Goal: Task Accomplishment & Management: Use online tool/utility

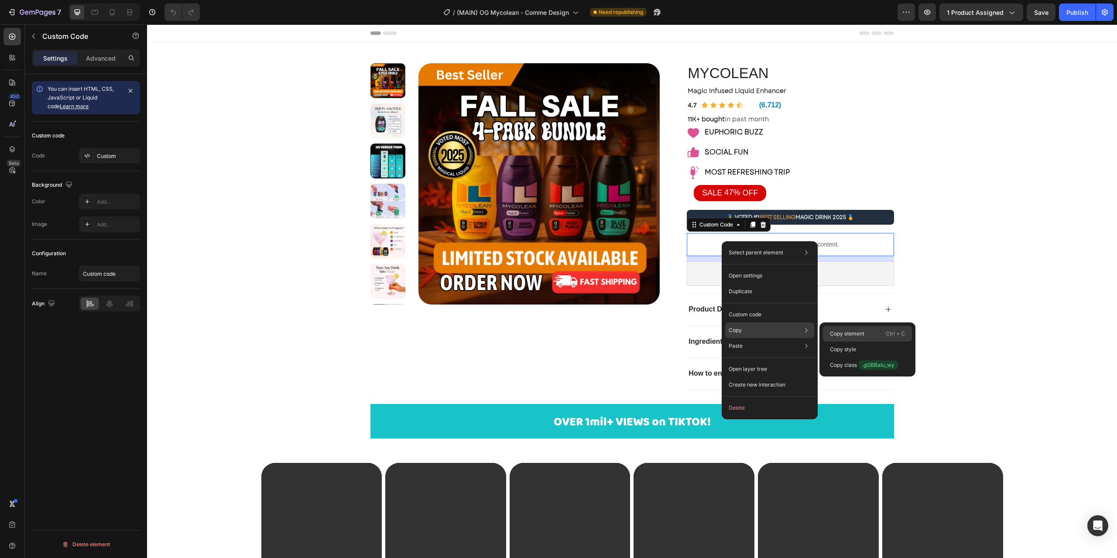
drag, startPoint x: 836, startPoint y: 332, endPoint x: 656, endPoint y: 309, distance: 181.3
click at [836, 332] on p "Copy element" at bounding box center [847, 334] width 34 height 8
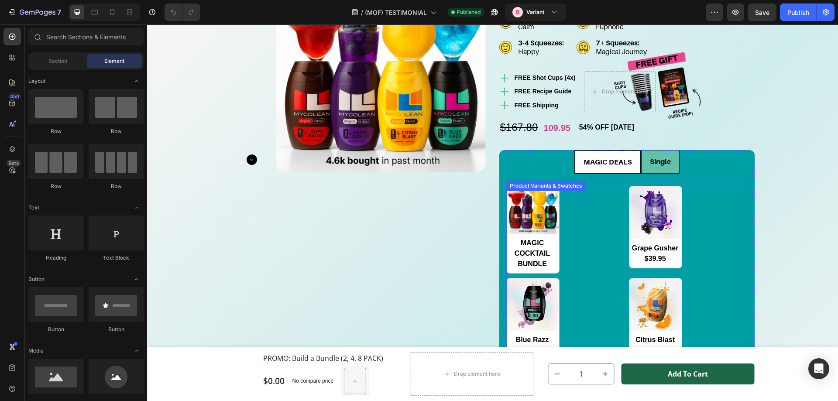
scroll to position [1876, 0]
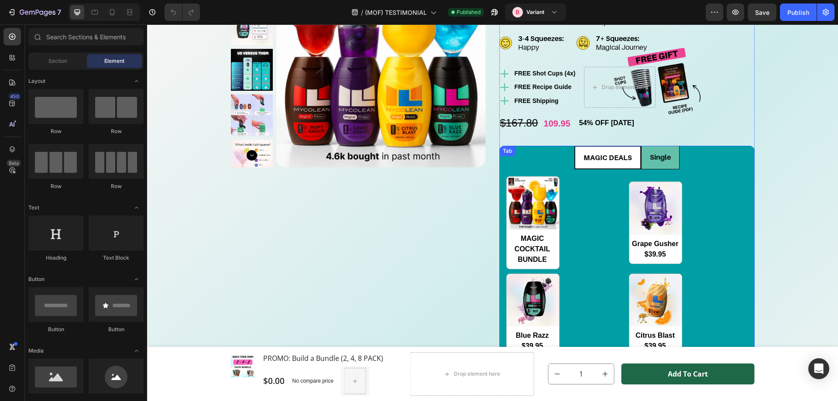
click at [538, 164] on ul "MAGIC DEALS Single" at bounding box center [626, 158] width 255 height 24
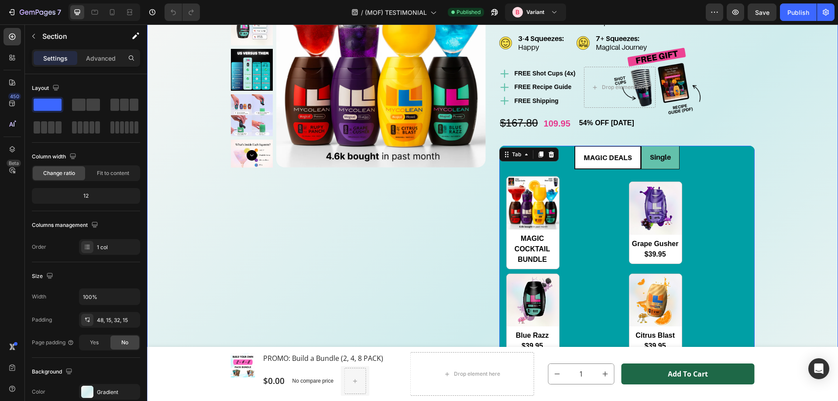
click at [788, 202] on div "Your NEW Alcohol Alternative Text Block Publish the page to see the content. Cu…" at bounding box center [492, 268] width 677 height 756
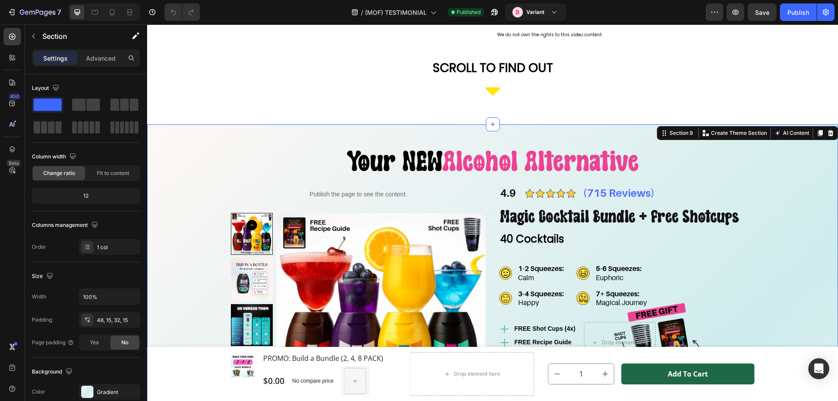
scroll to position [1614, 0]
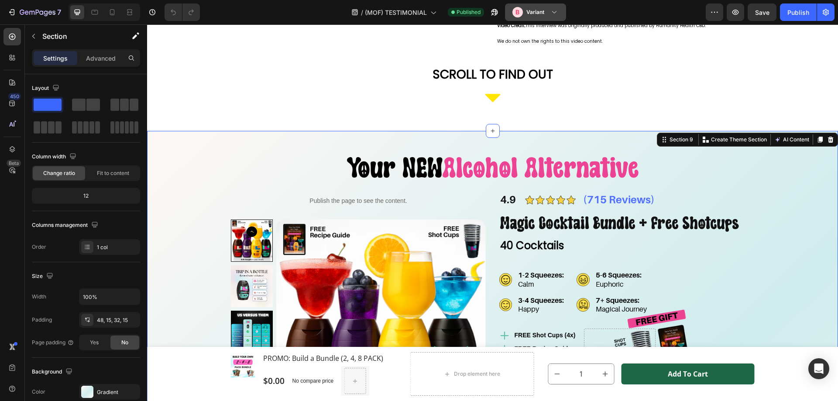
click at [564, 16] on button "B Variant" at bounding box center [535, 11] width 61 height 17
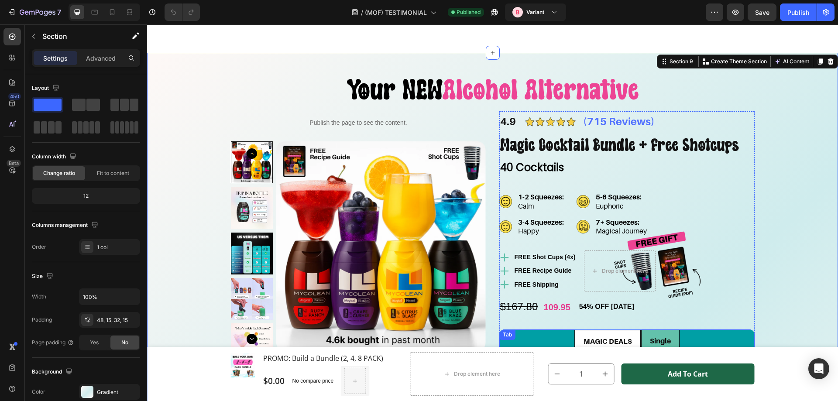
scroll to position [1527, 0]
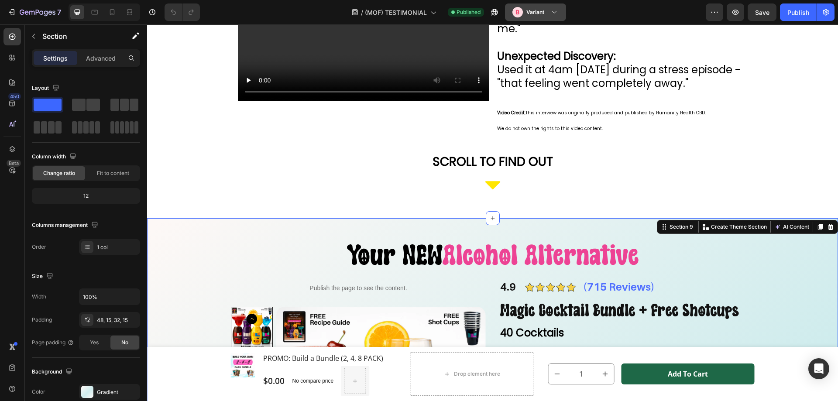
click at [547, 21] on button "B Variant" at bounding box center [535, 11] width 61 height 17
click at [716, 16] on icon "button" at bounding box center [714, 12] width 9 height 9
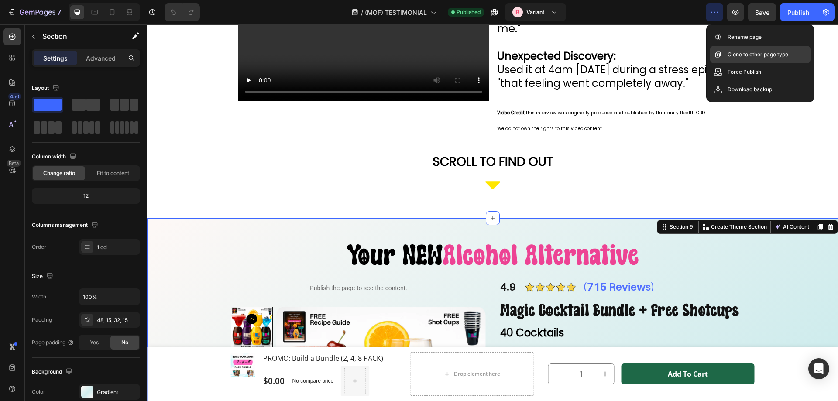
click at [766, 55] on p "Clone to other page type" at bounding box center [757, 54] width 61 height 9
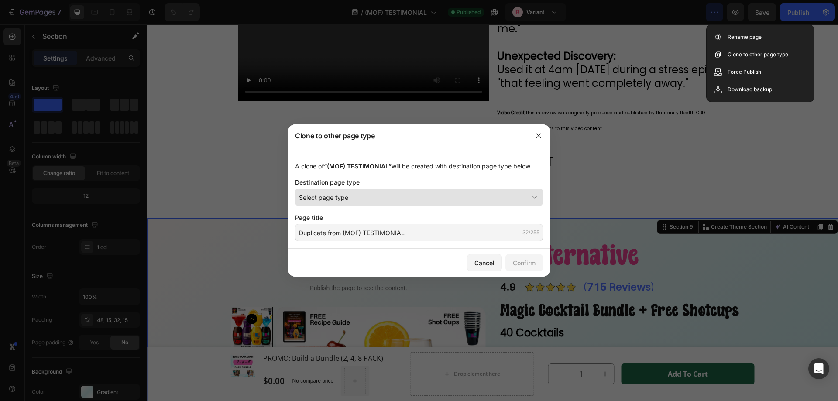
click at [370, 198] on div "Select page type" at bounding box center [413, 197] width 229 height 9
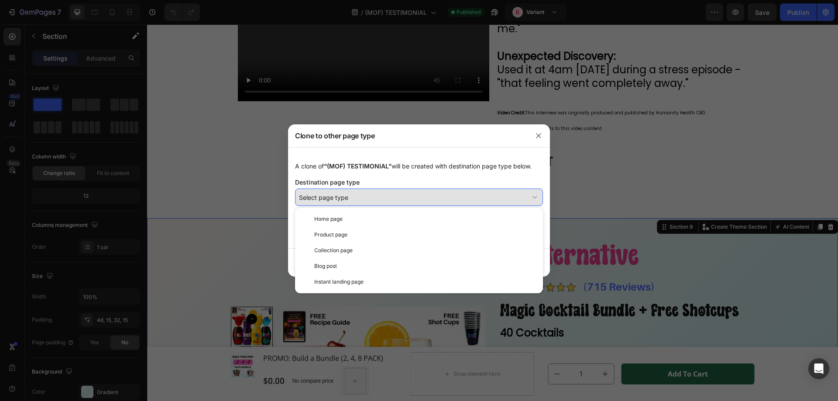
click at [370, 198] on div "Select page type" at bounding box center [413, 197] width 229 height 9
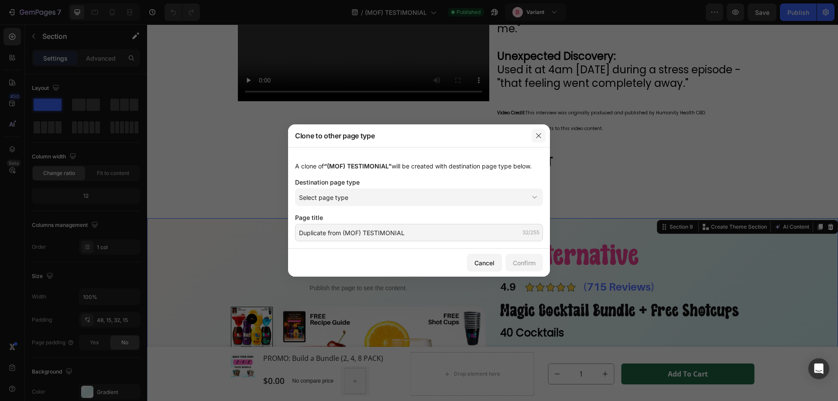
click at [545, 135] on button "button" at bounding box center [538, 136] width 14 height 14
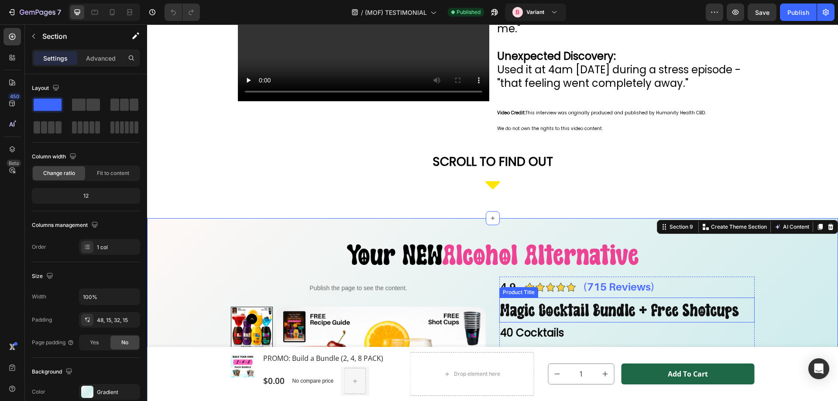
scroll to position [1788, 0]
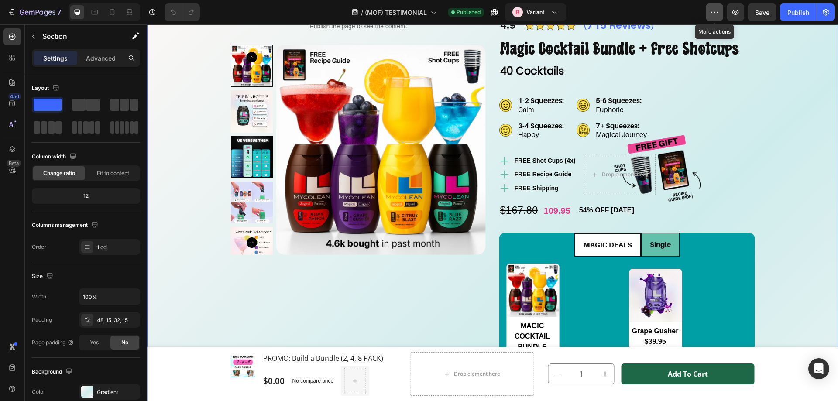
click at [708, 10] on button "button" at bounding box center [713, 11] width 17 height 17
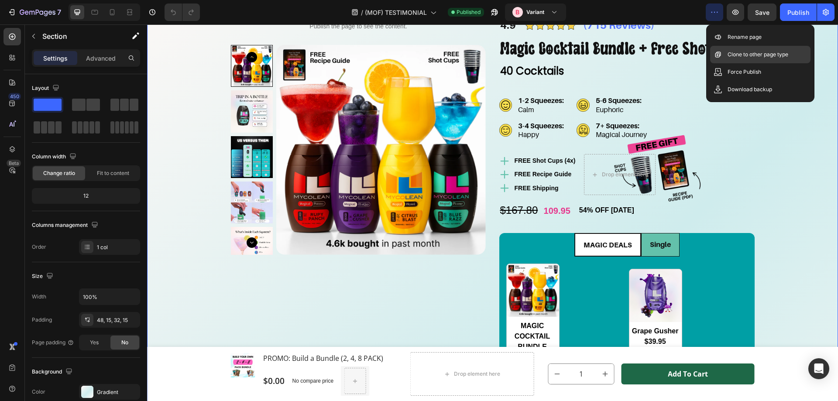
click at [750, 58] on p "Clone to other page type" at bounding box center [757, 54] width 61 height 9
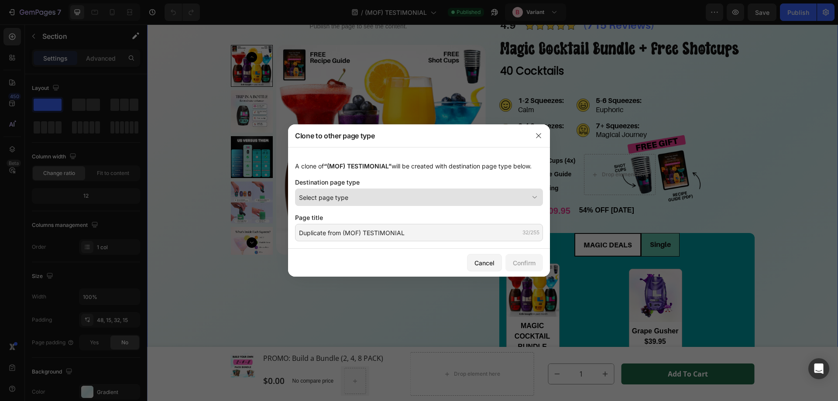
click at [345, 198] on span "Select page type" at bounding box center [323, 197] width 49 height 9
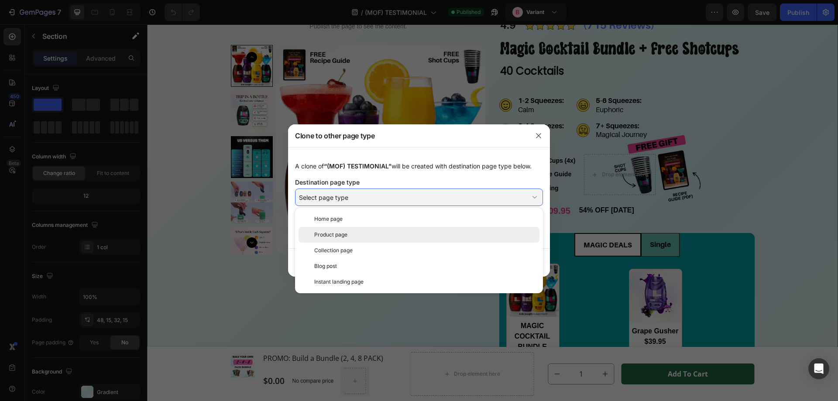
click at [354, 235] on div "Product page" at bounding box center [425, 235] width 222 height 8
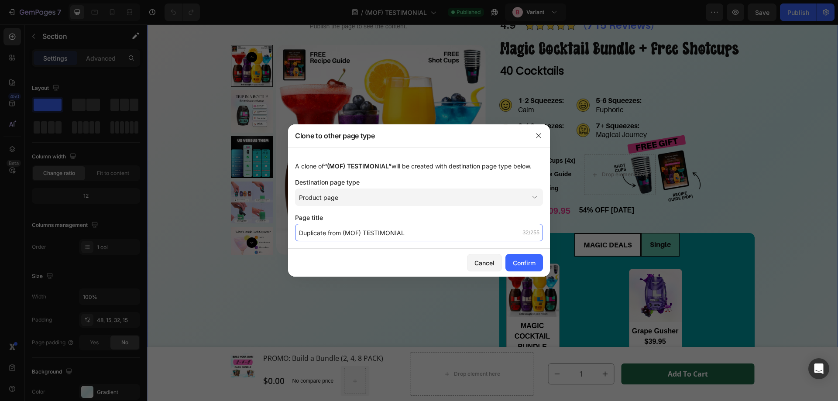
click at [341, 234] on input "Duplicate from (MOF) TESTIMONIAL" at bounding box center [419, 232] width 248 height 17
drag, startPoint x: 342, startPoint y: 231, endPoint x: 309, endPoint y: 232, distance: 32.7
click at [300, 230] on input "Duplicate from (MOF) TESTIMONIAL" at bounding box center [419, 232] width 248 height 17
click at [347, 233] on input "(MOF) TESTIMONIAL" at bounding box center [419, 232] width 248 height 17
drag, startPoint x: 359, startPoint y: 232, endPoint x: 250, endPoint y: 219, distance: 109.8
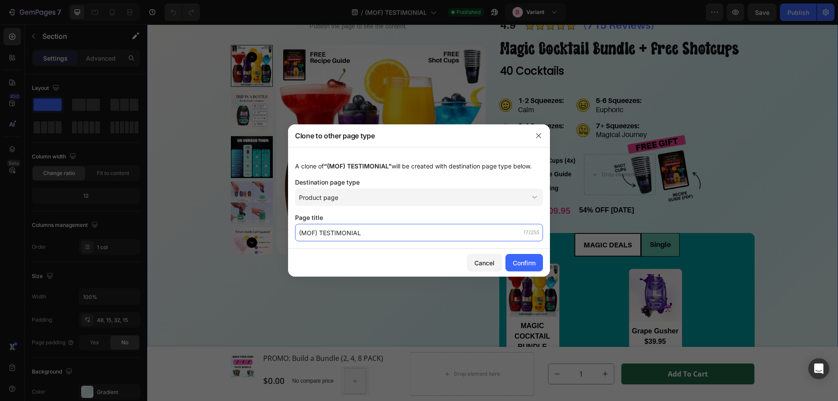
click at [250, 219] on div "Clone to other page type A clone of “(MOF) TESTIMONIAL” will be created with de…" at bounding box center [419, 200] width 838 height 401
click at [362, 236] on input "(MOF) TESTIMONIAL" at bounding box center [419, 232] width 248 height 17
click at [334, 236] on input "(MOF) TESTIMONIAL" at bounding box center [419, 232] width 248 height 17
drag, startPoint x: 334, startPoint y: 236, endPoint x: 315, endPoint y: 231, distance: 19.9
click at [334, 236] on input "(MOF) TESTIMONIAL" at bounding box center [419, 232] width 248 height 17
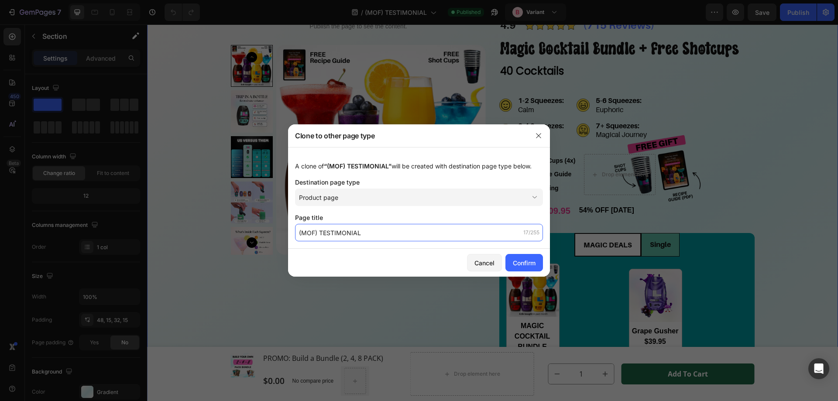
click at [311, 229] on input "(MOF) TESTIMONIAL" at bounding box center [419, 232] width 248 height 17
click at [322, 231] on input "(MOF) TESTIMONIAL" at bounding box center [419, 232] width 248 height 17
click at [338, 231] on input "(MOF) TESTIMONIAL" at bounding box center [419, 232] width 248 height 17
click at [367, 230] on input "(MOF) TESTIMONIAL" at bounding box center [419, 232] width 248 height 17
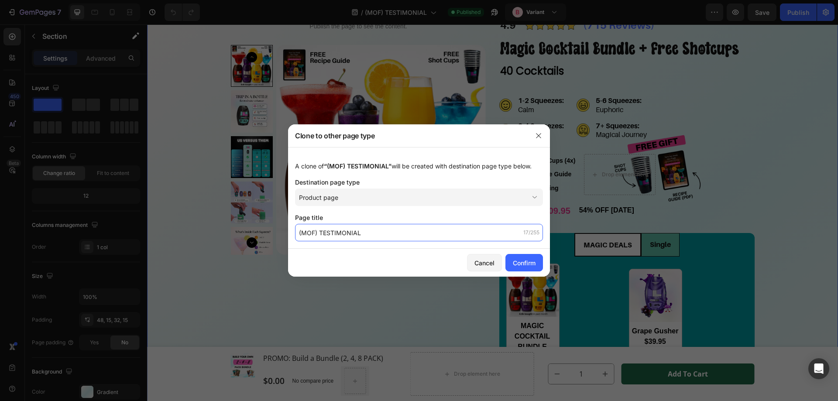
click at [319, 234] on input "(MOF) TESTIMONIAL" at bounding box center [419, 232] width 248 height 17
click at [344, 234] on input "(MOF) TESTIMONIAL" at bounding box center [419, 232] width 248 height 17
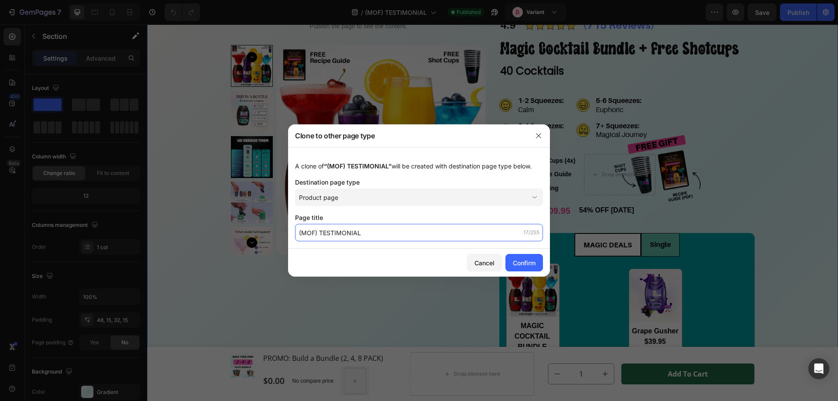
click at [380, 233] on input "(MOF) TESTIMONIAL" at bounding box center [419, 232] width 248 height 17
click at [323, 236] on input "(MOF) TESTIMONIAL" at bounding box center [419, 232] width 248 height 17
click at [315, 233] on input "(MOF) TESTIMONIAL" at bounding box center [419, 232] width 248 height 17
drag, startPoint x: 320, startPoint y: 232, endPoint x: 287, endPoint y: 229, distance: 33.8
click at [287, 229] on div "Clone to other page type A clone of “(MOF) TESTIMONIAL” will be created with de…" at bounding box center [419, 200] width 838 height 401
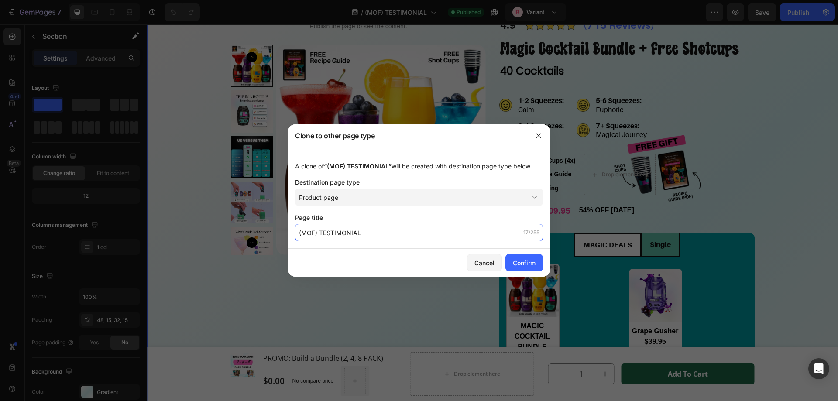
click at [335, 232] on input "(MOF) TESTIMONIAL" at bounding box center [419, 232] width 248 height 17
click at [335, 233] on input "(MOF) TESTIMONIAL" at bounding box center [419, 232] width 248 height 17
click at [299, 229] on input "(MOF)" at bounding box center [419, 232] width 248 height 17
paste input "TESTIMONIAL"
click at [365, 234] on input "TESTIMONIAL (MOF)" at bounding box center [419, 232] width 248 height 17
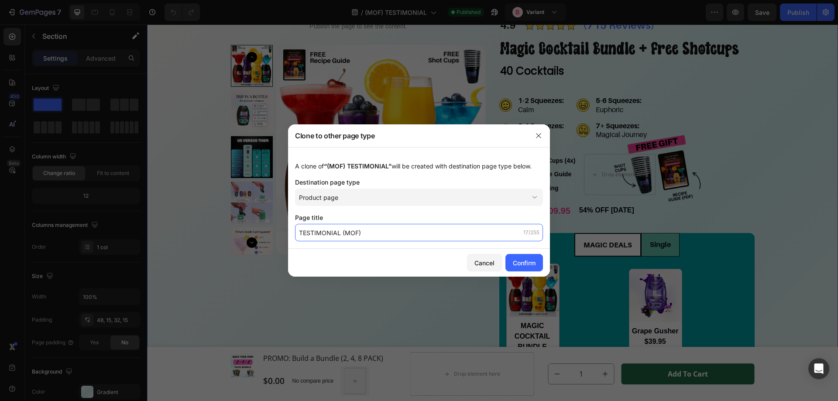
click at [332, 231] on input "TESTIMONIAL (MOF)" at bounding box center [419, 232] width 248 height 17
click at [303, 231] on input "TESTIMONIAL (MOF)" at bounding box center [419, 232] width 248 height 17
click at [301, 231] on input "TESTIMONIAL (MOF)" at bounding box center [419, 232] width 248 height 17
drag, startPoint x: 299, startPoint y: 231, endPoint x: 320, endPoint y: 229, distance: 21.0
click at [300, 231] on input "TESTIMONIAL (MOF)" at bounding box center [419, 232] width 248 height 17
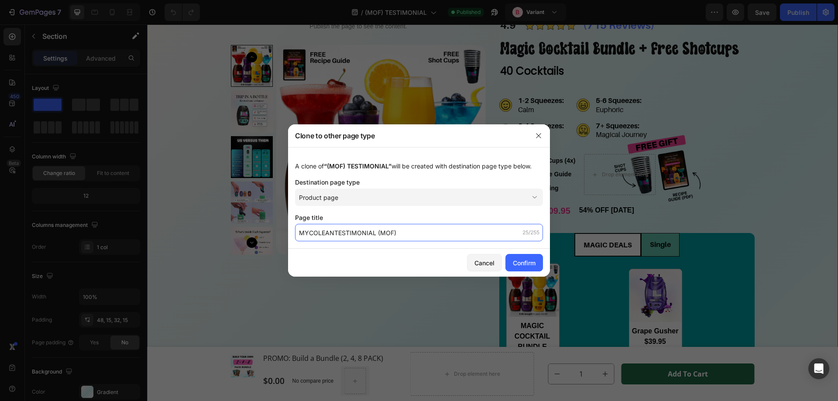
drag, startPoint x: 304, startPoint y: 231, endPoint x: 332, endPoint y: 231, distance: 27.5
click at [332, 231] on input "MYCOLEANTESTIMONIAL (MOF)" at bounding box center [419, 232] width 248 height 17
click at [356, 233] on input "MYCOLEAN TESTIMONIAL (MOF)" at bounding box center [419, 232] width 248 height 17
click at [388, 236] on input "MYCOLEAN TESTIMONIAL (MOF)" at bounding box center [419, 232] width 248 height 17
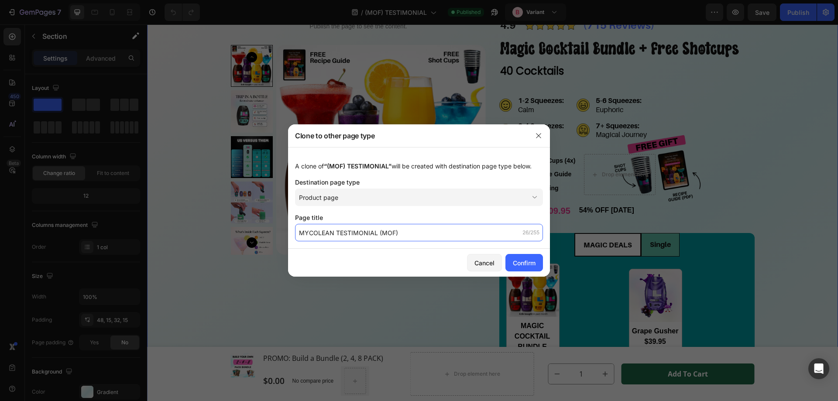
click at [393, 235] on input "MYCOLEAN TESTIMONIAL (MOF)" at bounding box center [419, 232] width 248 height 17
click at [384, 232] on input "MYCOLEAN TESTIMONIAL (MOF)" at bounding box center [419, 232] width 248 height 17
click at [409, 236] on input "MYCOLEAN TESTIMONIAL (MOF)" at bounding box center [419, 232] width 248 height 17
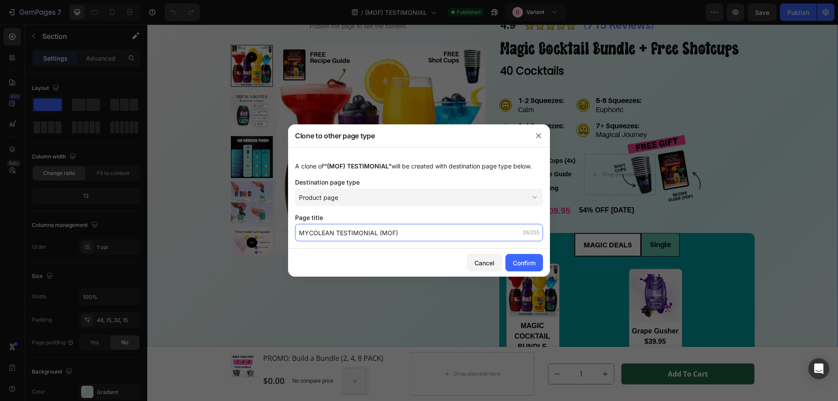
click at [406, 233] on input "MYCOLEAN TESTIMONIAL (MOF)" at bounding box center [419, 232] width 248 height 17
click at [420, 232] on input "MYCOLEAN TESTIMONIAL (MOF)" at bounding box center [419, 232] width 248 height 17
click at [363, 231] on input "MYCOLEAN TESTIMONIAL (MOF)" at bounding box center [419, 232] width 248 height 17
click at [384, 230] on input "MYCOLEAN TESTIMONIAL (MOF)" at bounding box center [419, 232] width 248 height 17
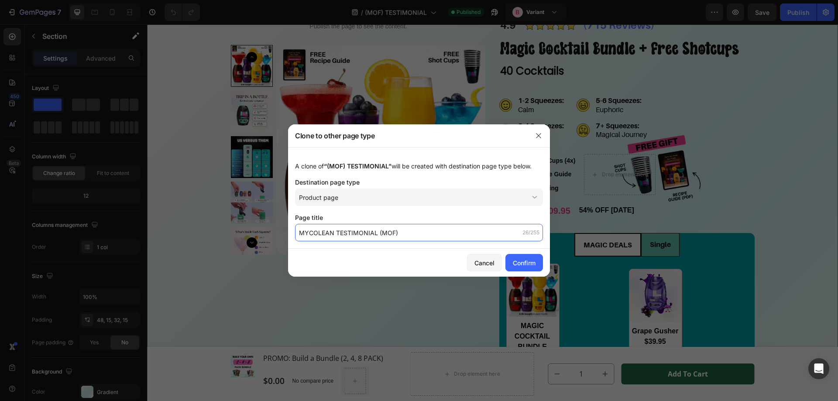
click at [372, 230] on input "MYCOLEAN TESTIMONIAL (MOF)" at bounding box center [419, 232] width 248 height 17
click at [375, 230] on input "MYCOLEAN TESTIMONIAL (MOF)" at bounding box center [419, 232] width 248 height 17
drag, startPoint x: 378, startPoint y: 233, endPoint x: 297, endPoint y: 231, distance: 80.3
click at [297, 231] on input "MYCOLEAN TESTIMONIAL (MOF)" at bounding box center [419, 232] width 248 height 17
click at [412, 232] on input "MYCOLEAN TESTIMONIAL (MOF)" at bounding box center [419, 232] width 248 height 17
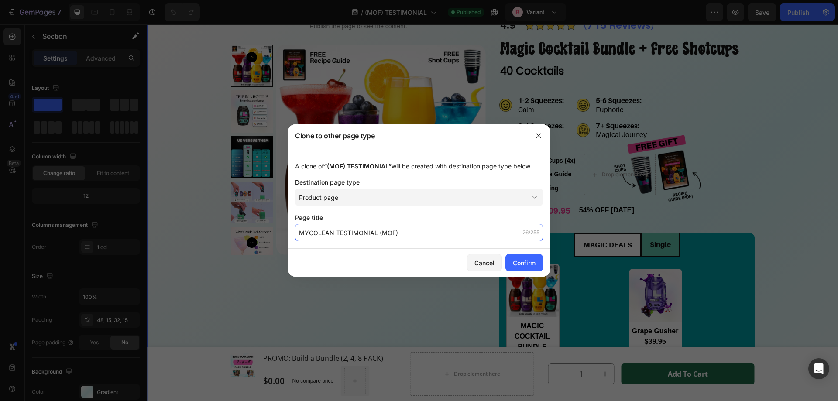
click at [375, 232] on input "MYCOLEAN TESTIMONIAL (MOF)" at bounding box center [419, 232] width 248 height 17
drag, startPoint x: 377, startPoint y: 232, endPoint x: 293, endPoint y: 237, distance: 84.7
click at [293, 237] on div "A clone of “(MOF) TESTIMONIAL” will be created with destination page type below…" at bounding box center [419, 198] width 262 height 102
click at [350, 233] on input "MYCOLEAN TESTIMONIAL (MOF)" at bounding box center [419, 232] width 248 height 17
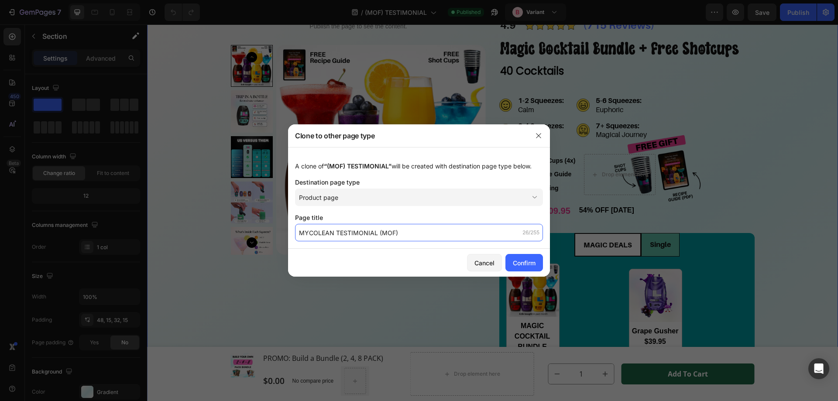
click at [371, 236] on input "MYCOLEAN TESTIMONIAL (MOF)" at bounding box center [419, 232] width 248 height 17
drag, startPoint x: 375, startPoint y: 233, endPoint x: 291, endPoint y: 232, distance: 83.3
click at [291, 232] on div "A clone of “(MOF) TESTIMONIAL” will be created with destination page type below…" at bounding box center [419, 198] width 262 height 102
paste input "ycolean User Reviews & Transformations | Verified Feedback"
click at [350, 235] on input "Mycolean User Reviews & Transformations | Verified Feedback (MOF)" at bounding box center [419, 232] width 248 height 17
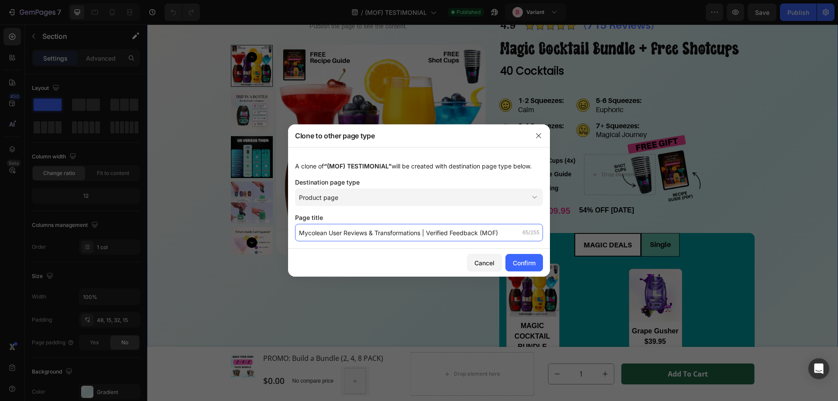
click at [350, 235] on input "Mycolean User Reviews & Transformations | Verified Feedback (MOF)" at bounding box center [419, 232] width 248 height 17
click at [380, 235] on input "Mycolean User Reviews & Transformations | Verified Feedback (MOF)" at bounding box center [419, 232] width 248 height 17
click at [395, 235] on input "Mycolean User Reviews & Transformations | Verified Feedback (MOF)" at bounding box center [419, 232] width 248 height 17
paste input "ESTIMONIAL"
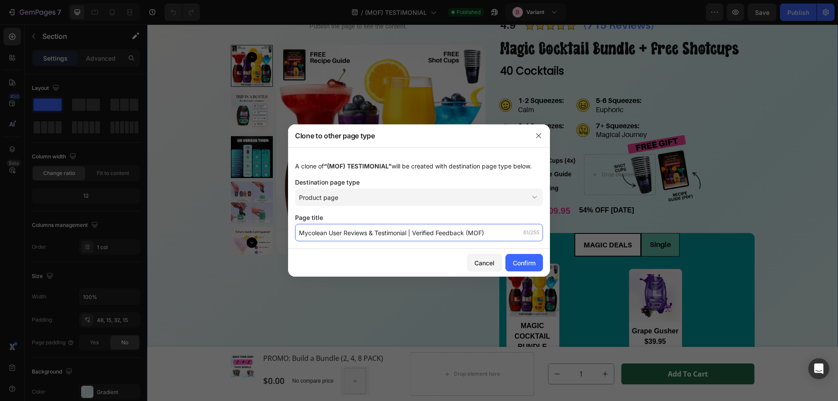
click at [448, 229] on input "Mycolean User Reviews & Testimonial | Verified Feedback (MOF)" at bounding box center [419, 232] width 248 height 17
click at [475, 231] on input "Mycolean User Reviews & Testimonial | Verified Feedback (MOF)" at bounding box center [419, 232] width 248 height 17
click at [500, 236] on input "Mycolean User Reviews & Testimonial | Verified Feedback (MOF)" at bounding box center [419, 232] width 248 height 17
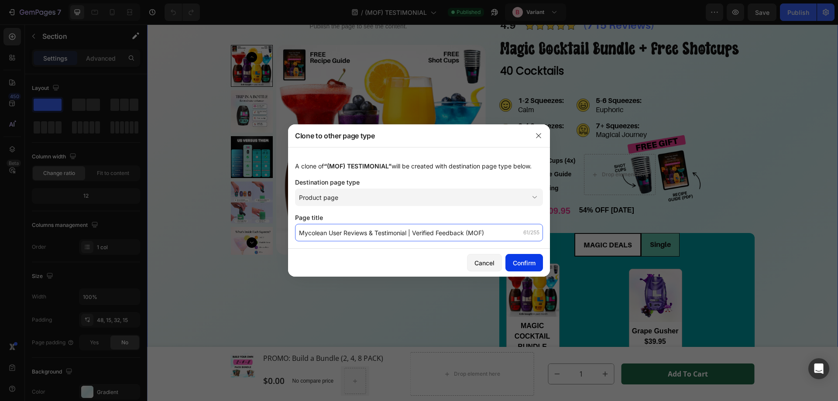
type input "Mycolean User Reviews & Testimonial | Verified Feedback (MOF)"
click at [528, 265] on div "Confirm" at bounding box center [524, 262] width 23 height 9
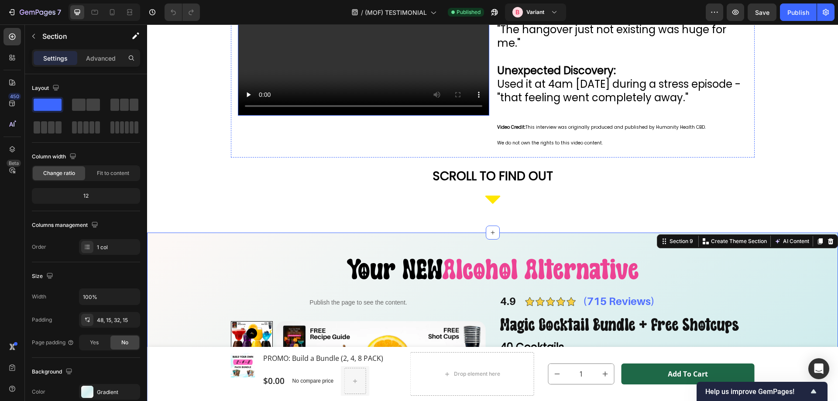
scroll to position [1483, 0]
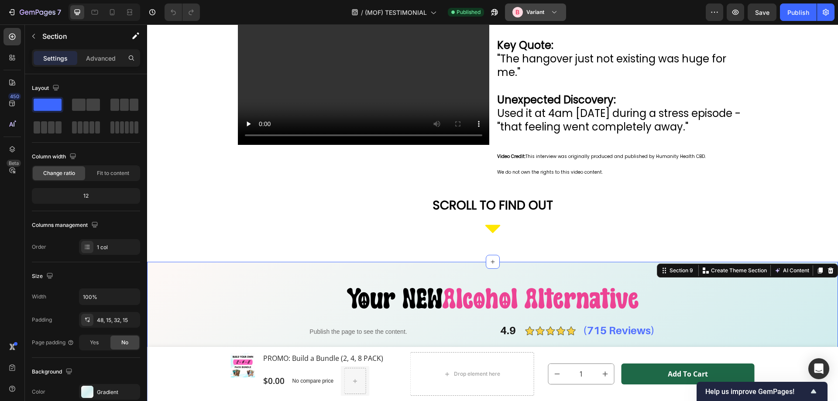
click at [543, 4] on button "B Variant" at bounding box center [535, 11] width 61 height 17
click at [526, 11] on h3 "Variant" at bounding box center [535, 12] width 18 height 9
click at [498, 14] on icon "button" at bounding box center [494, 12] width 9 height 9
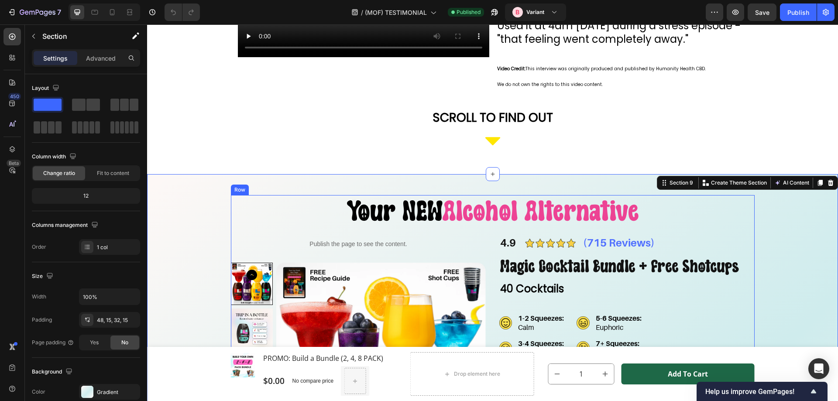
scroll to position [1396, 0]
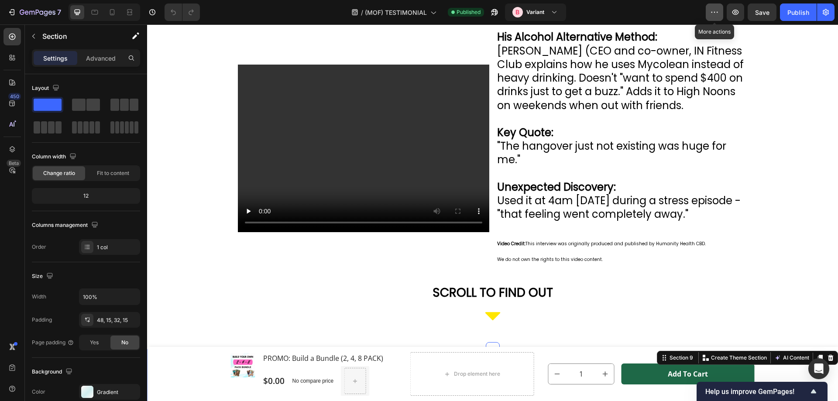
click at [718, 17] on button "button" at bounding box center [713, 11] width 17 height 17
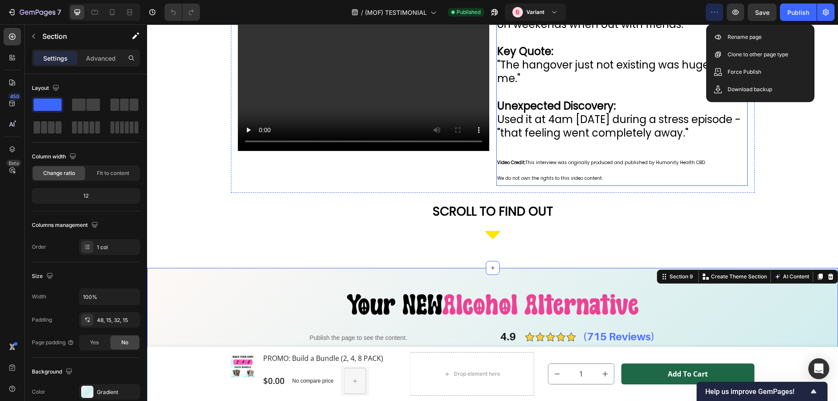
scroll to position [1352, 0]
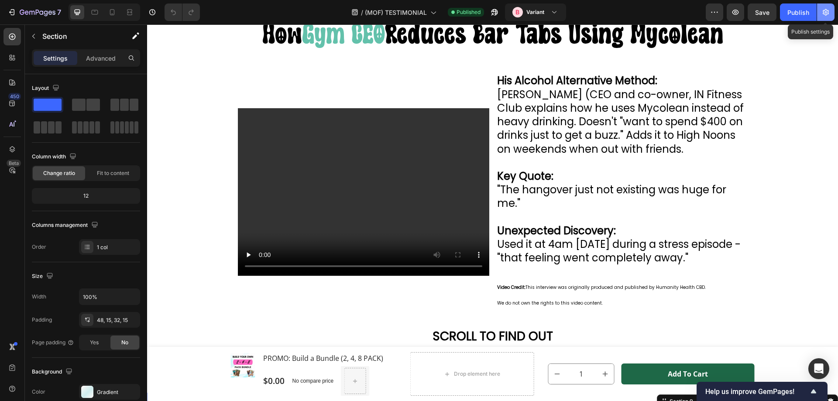
click at [828, 15] on icon "button" at bounding box center [825, 12] width 9 height 9
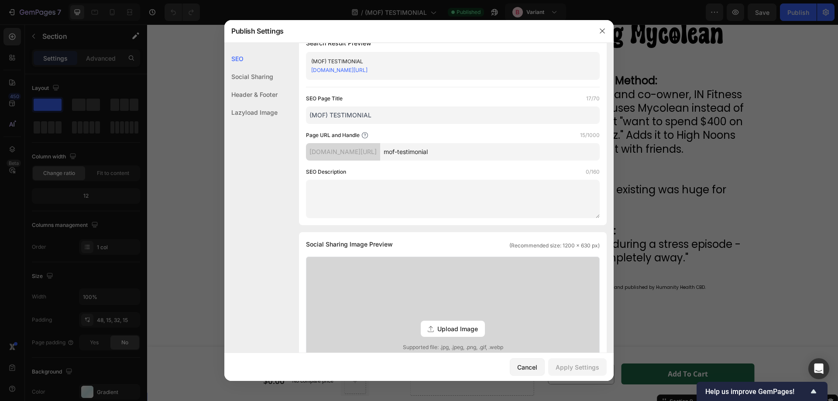
scroll to position [0, 0]
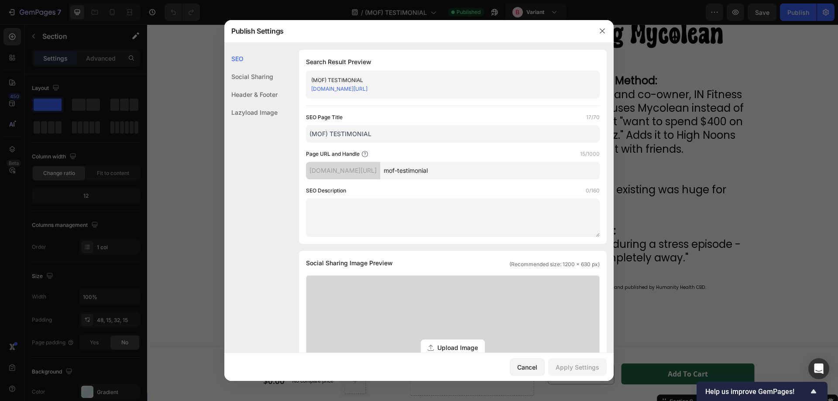
click at [469, 178] on input "mof-testimonial" at bounding box center [489, 170] width 219 height 17
click at [433, 176] on input "mof-testimonial" at bounding box center [489, 170] width 219 height 17
click at [256, 75] on div "Social Sharing" at bounding box center [250, 77] width 53 height 18
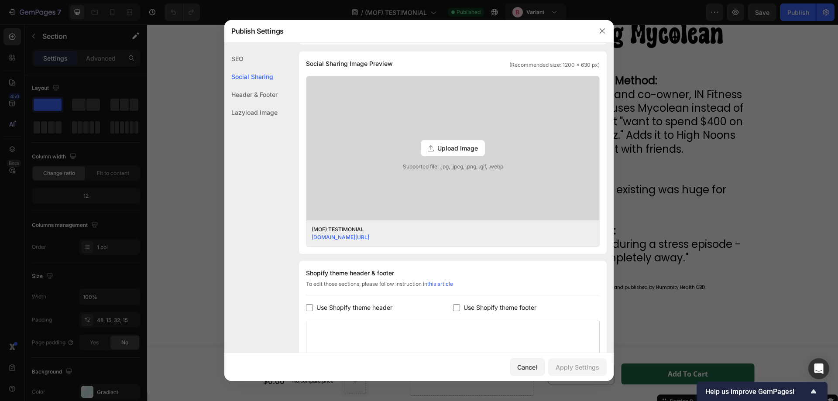
click at [261, 93] on div "Header & Footer" at bounding box center [250, 94] width 53 height 18
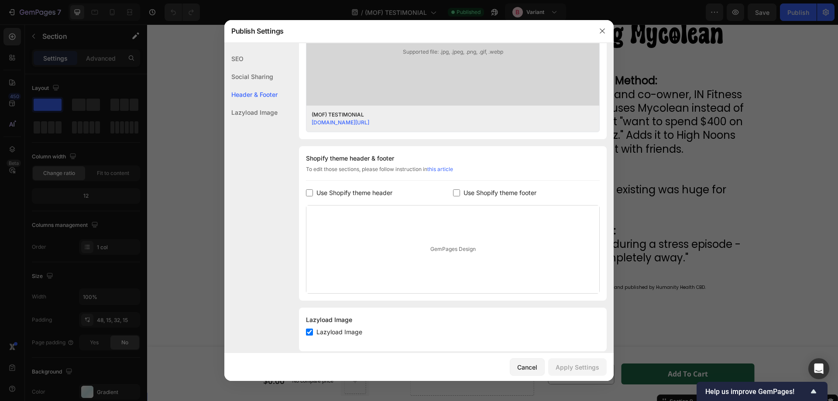
scroll to position [326, 0]
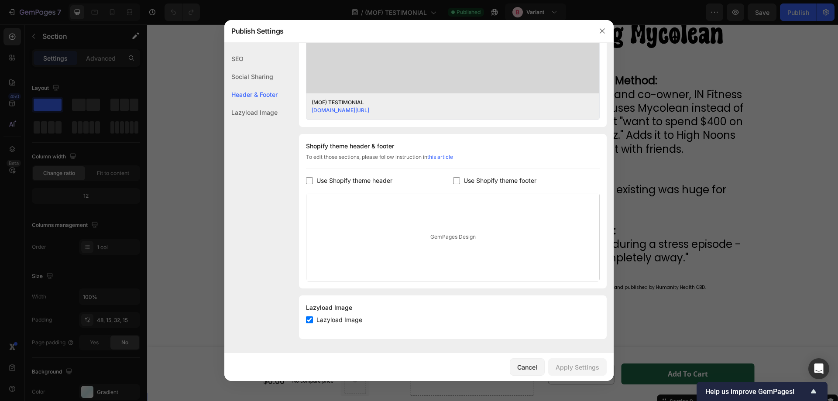
click at [260, 109] on div "Lazyload Image" at bounding box center [250, 112] width 53 height 18
click at [602, 24] on button "button" at bounding box center [602, 31] width 14 height 14
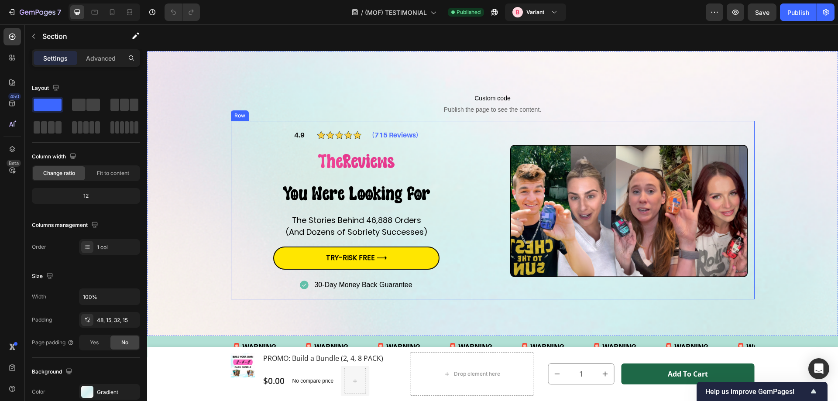
scroll to position [0, 0]
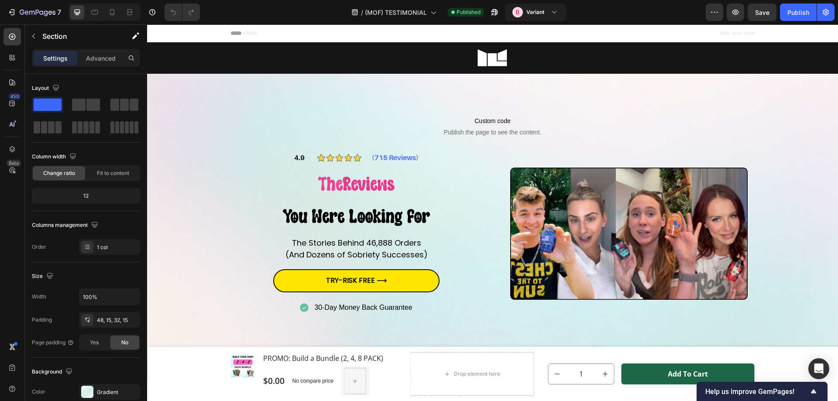
click at [227, 14] on div "/ (MOF) TESTIMONIAL Published B Variant" at bounding box center [456, 11] width 499 height 17
click at [490, 11] on icon "button" at bounding box center [494, 12] width 9 height 9
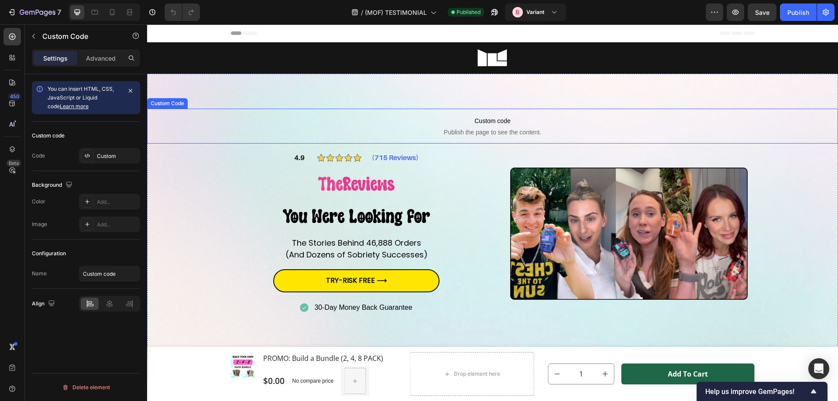
click at [438, 122] on span "Custom code" at bounding box center [492, 121] width 691 height 10
click at [96, 147] on div "Custom code Code Custom" at bounding box center [86, 146] width 108 height 49
click at [99, 153] on div "Custom" at bounding box center [117, 156] width 41 height 8
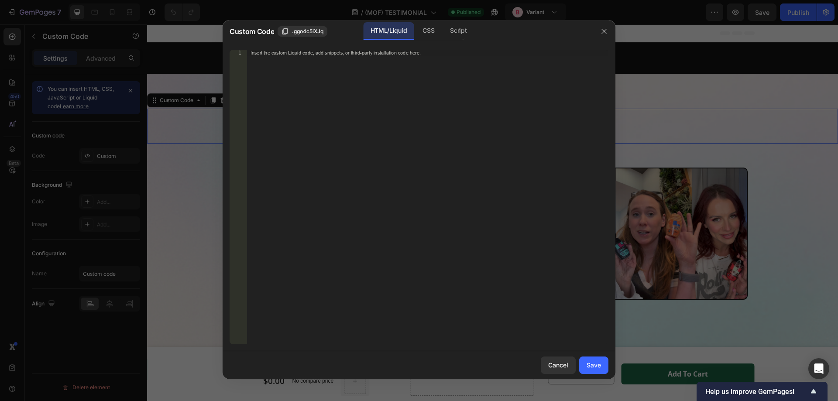
click at [422, 204] on div "Insert the custom Liquid code, add snippets, or third-party installation code h…" at bounding box center [427, 203] width 361 height 307
click at [457, 32] on div "Script" at bounding box center [458, 30] width 31 height 17
click at [300, 127] on div "Insert the Javascript code to add interaction and animation to your content her…" at bounding box center [427, 203] width 361 height 307
paste textarea "if (window.location.href.includes("/pages/tof-pdp")) {"
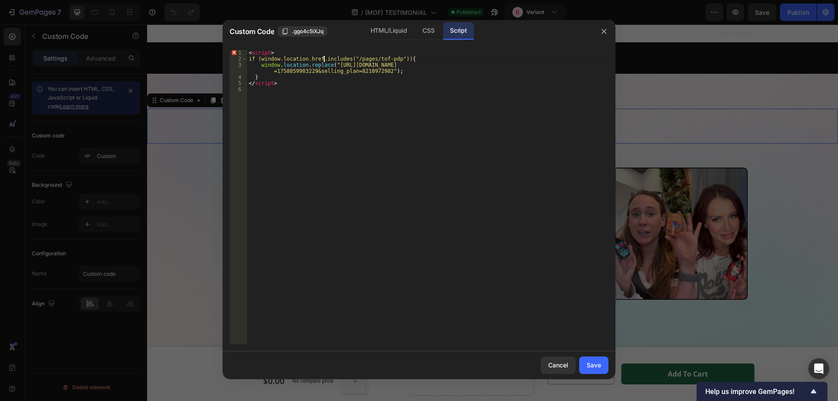
click at [323, 61] on div "< script > if (window.location.href.includes("/pages/tof-pdp")) { window . loca…" at bounding box center [427, 203] width 361 height 307
type textarea "if (window.location.href.includes("/pages/tof-pdp")) {"
click at [323, 61] on div "< script > if (window.location.href.includes("/pages/tof-pdp")) { window . loca…" at bounding box center [427, 203] width 361 height 307
click at [272, 59] on div "< script > if (window.location.href.includes("/pages/tof-pdp")) { window . loca…" at bounding box center [427, 203] width 361 height 307
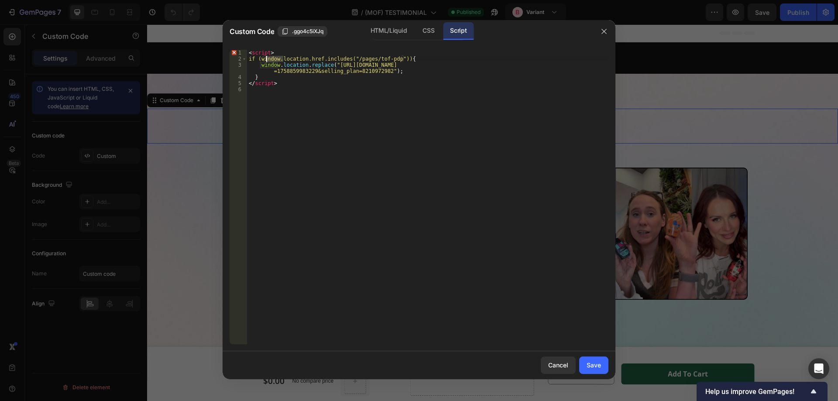
click at [302, 105] on div "< script > if (window.location.href.includes("/pages/tof-pdp")) { window . loca…" at bounding box center [427, 203] width 361 height 307
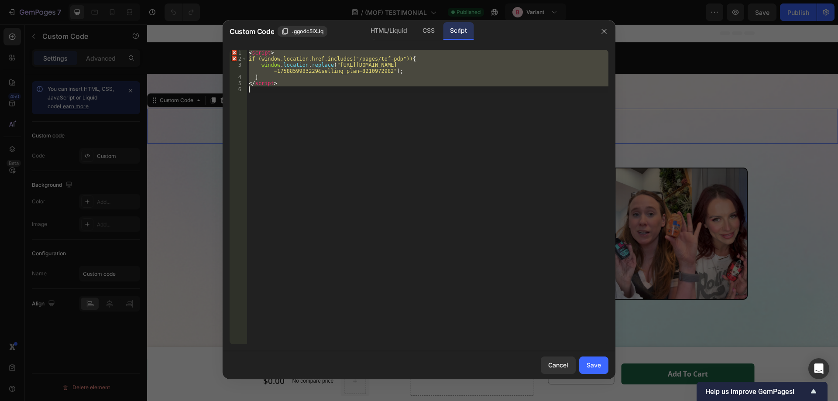
click at [281, 85] on div "< script > if (window.location.href.includes("/pages/tof-pdp")) { window . loca…" at bounding box center [427, 197] width 361 height 294
type textarea "</script>"
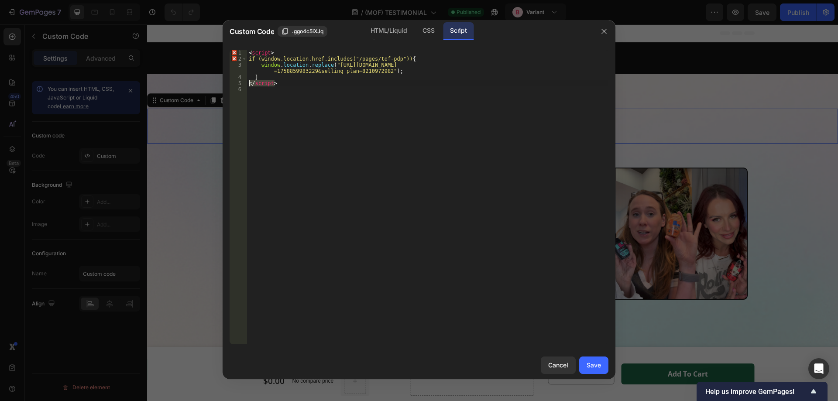
drag, startPoint x: 277, startPoint y: 82, endPoint x: 225, endPoint y: 82, distance: 52.3
click at [225, 82] on div "</script> 1 2 3 4 5 6 < script > if (window.location.href.includes("/pages/tof-…" at bounding box center [418, 197] width 393 height 308
drag, startPoint x: 273, startPoint y: 54, endPoint x: 227, endPoint y: 52, distance: 46.3
click at [227, 52] on div "1 2 3 4 5 6 < script > if (window.location.href.includes("/pages/tof-pdp")) { w…" at bounding box center [418, 197] width 393 height 308
type textarea "<script>"
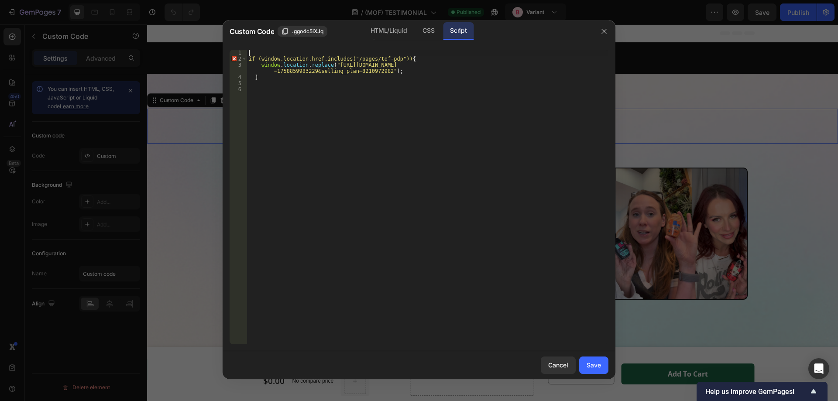
click at [315, 87] on div "if (window.location.href.includes("/pages/tof-pdp")) { window . location . repl…" at bounding box center [427, 203] width 361 height 307
click at [311, 58] on div "if ( window . location . href . includes ( "/pages/tof-pdp" )) { window . locat…" at bounding box center [427, 203] width 361 height 307
click at [369, 64] on div "if ( window . location . href . includes ( "/pages/tof-pdp" )) { window . locat…" at bounding box center [427, 203] width 361 height 307
click at [360, 57] on div "if ( window . location . href . includes ( "/pages/tof-pdp" )) { window . locat…" at bounding box center [427, 203] width 361 height 307
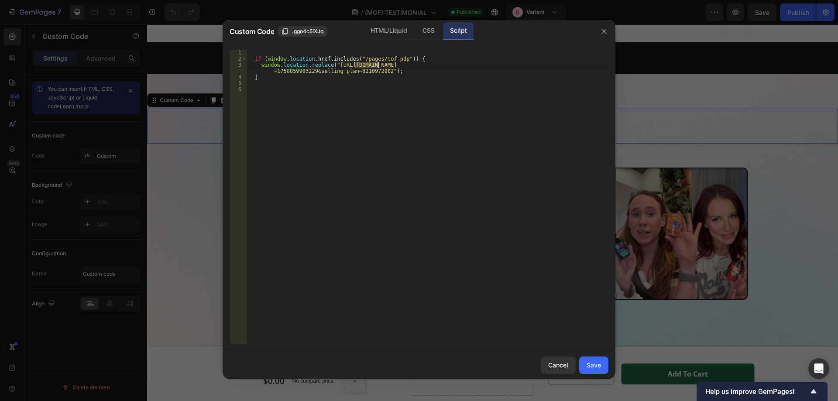
type textarea "if (window.location.href.includes("/pages/tof-pdp")) {"
click at [433, 89] on div "if ( window . location . href . includes ( "/pages/tof-pdp" )) { window . locat…" at bounding box center [427, 203] width 361 height 307
drag, startPoint x: 356, startPoint y: 58, endPoint x: 397, endPoint y: 60, distance: 40.2
click at [397, 60] on div "if ( window . location . href . includes ( "/pages/tof-pdp" )) { window . locat…" at bounding box center [427, 203] width 361 height 307
paste textarea "pages/mof-testimonial"
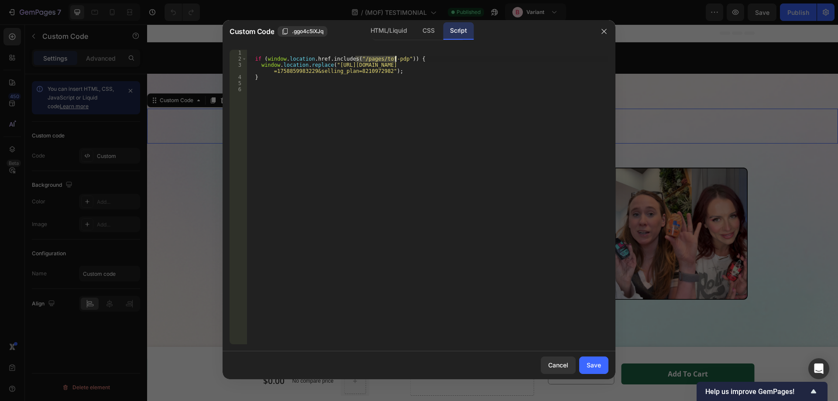
paste textarea "pages/mof-testimonial"
click at [356, 60] on div "if ( window . location . href . includes ( "pages/mof-testimonial" )) { window …" at bounding box center [427, 203] width 361 height 307
type textarea "if (window.location.href.includes("/pages/mof-testimonial")) {"
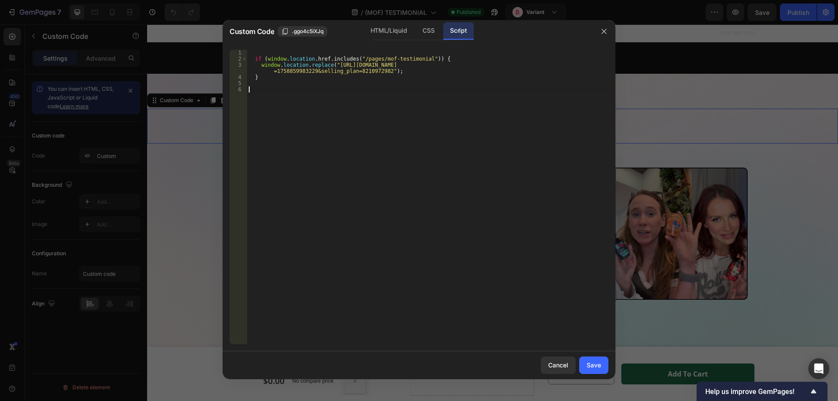
click at [387, 108] on div "if ( window . location . href . includes ( "/pages/mof-testimonial" )) { window…" at bounding box center [427, 203] width 361 height 307
drag, startPoint x: 331, startPoint y: 65, endPoint x: 380, endPoint y: 73, distance: 49.5
click at [380, 73] on div "if ( window . location . href . includes ( "/pages/mof-testimonial" )) { window…" at bounding box center [427, 203] width 361 height 307
paste textarea "1?"
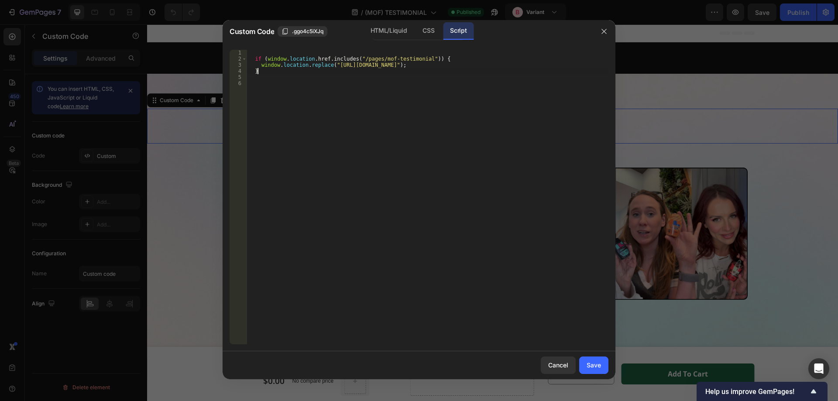
click at [400, 69] on div "if ( window . location . href . includes ( "/pages/mof-testimonial" )) { window…" at bounding box center [427, 203] width 361 height 307
click at [448, 65] on div "if ( window . location . href . includes ( "/pages/mof-testimonial" )) { window…" at bounding box center [427, 197] width 361 height 294
type textarea "window.location.replace("https://mycolean.com/products/magic-cocktail-bundle-1?…"
click at [448, 65] on div "if ( window . location . href . includes ( "/pages/mof-testimonial" )) { window…" at bounding box center [427, 203] width 361 height 307
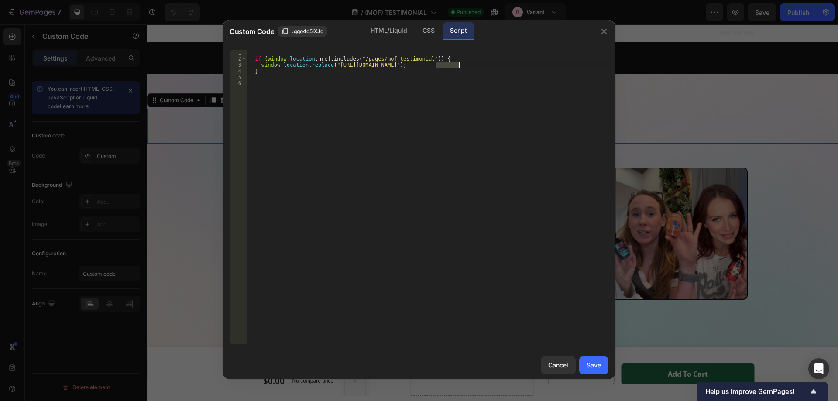
click at [511, 62] on div "if ( window . location . href . includes ( "/pages/mof-testimonial" )) { window…" at bounding box center [427, 203] width 361 height 307
click at [539, 62] on div "if ( window . location . href . includes ( "/pages/mof-testimonial" )) { window…" at bounding box center [427, 203] width 361 height 307
click at [390, 53] on div "if ( window . location . href . includes ( "/pages/mof-testimonial" )) { window…" at bounding box center [427, 203] width 361 height 307
click at [591, 362] on div "Save" at bounding box center [593, 364] width 14 height 9
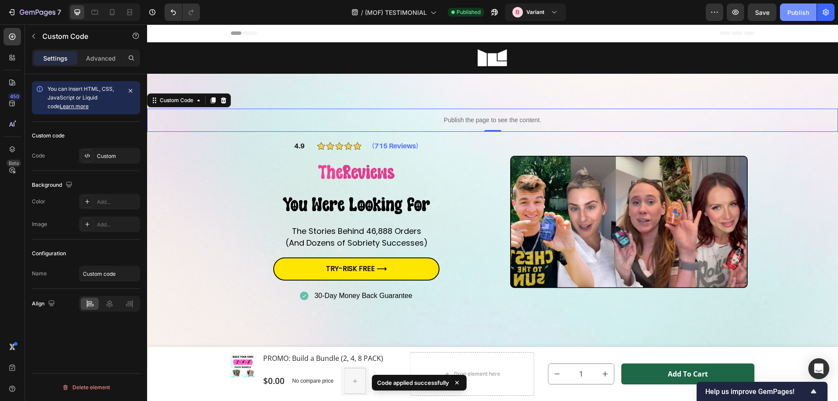
click at [795, 14] on div "Publish" at bounding box center [798, 12] width 22 height 9
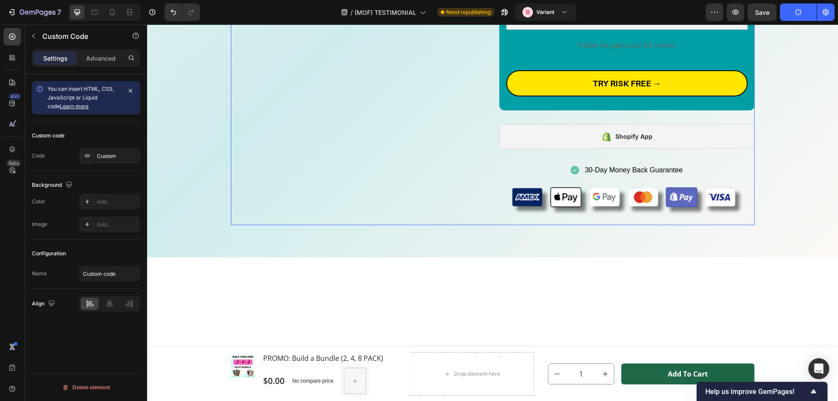
radio input "false"
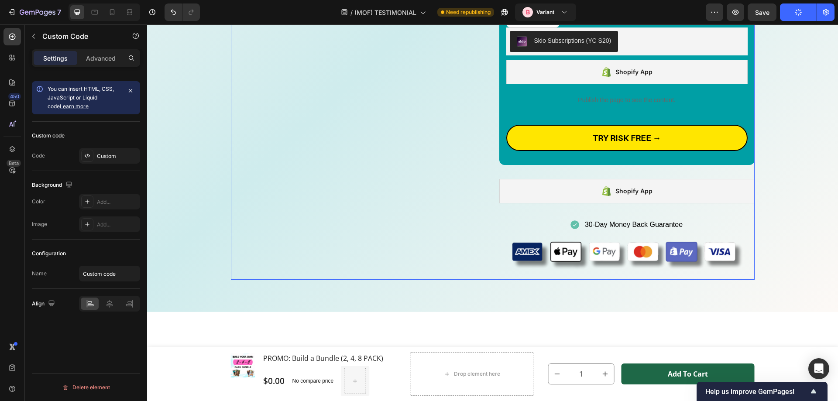
scroll to position [2094, 0]
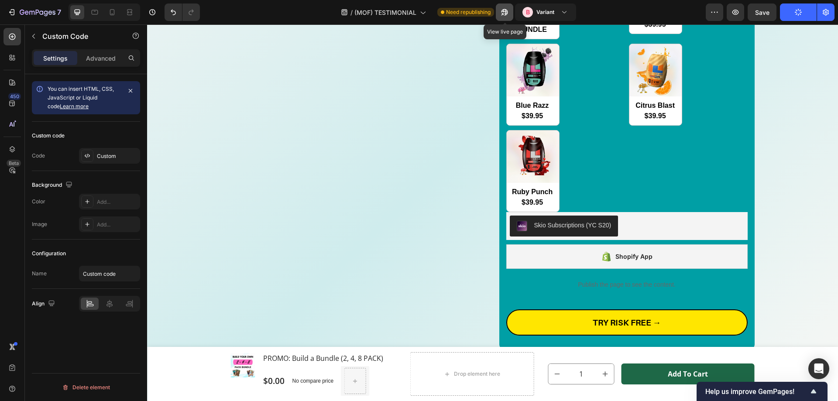
click at [506, 13] on icon "button" at bounding box center [504, 12] width 7 height 7
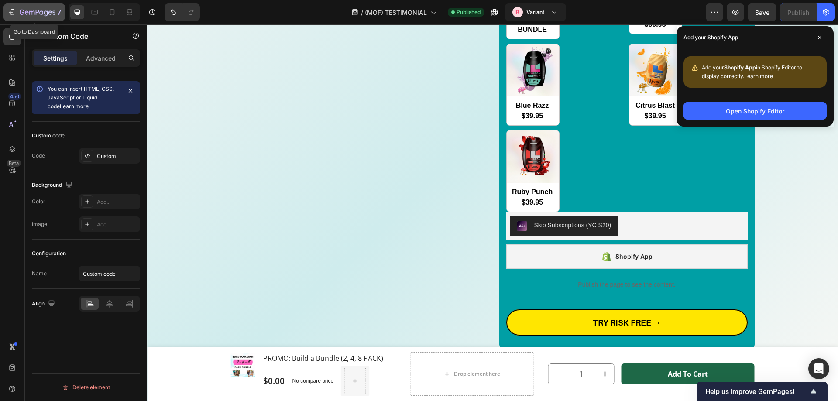
click at [22, 9] on div "7" at bounding box center [40, 12] width 41 height 10
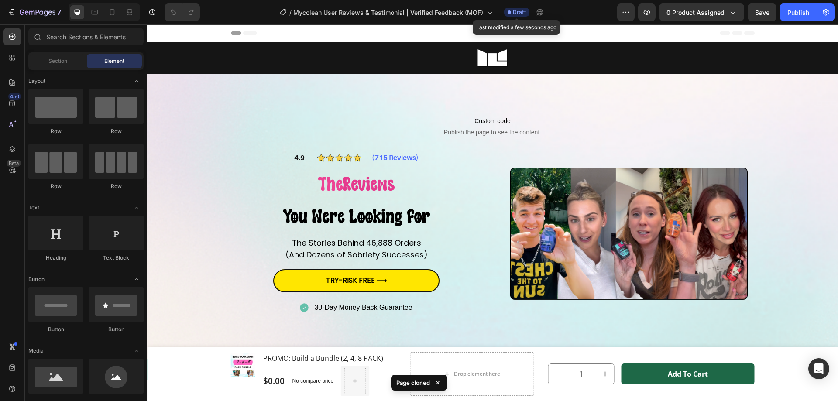
click at [513, 11] on span "Draft" at bounding box center [519, 12] width 13 height 8
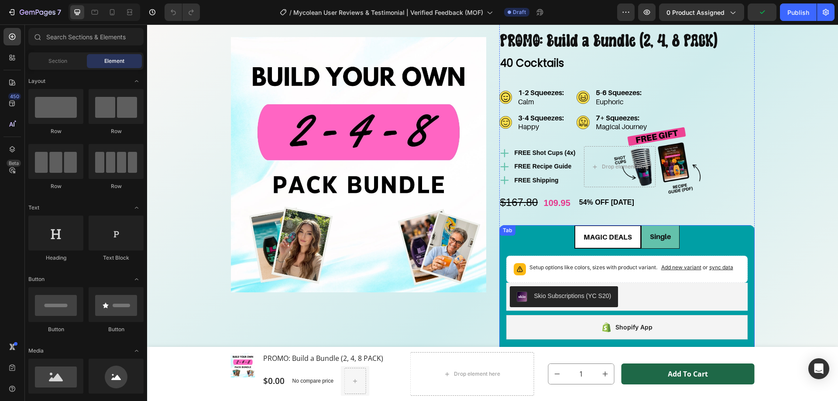
scroll to position [1788, 0]
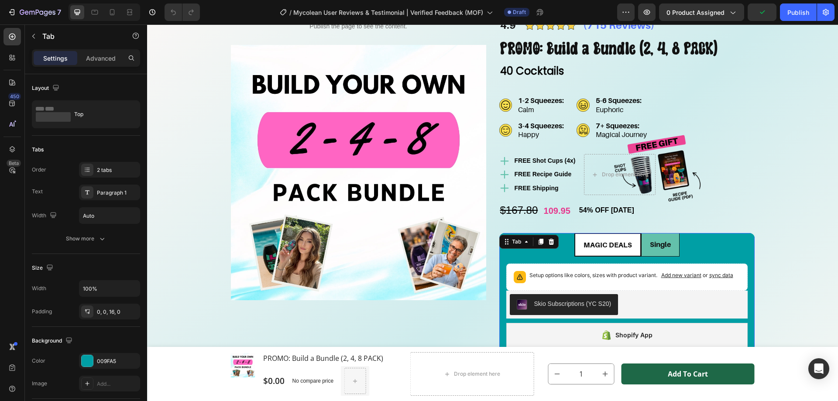
click at [523, 243] on div "MAGIC DEALS Single Setup options like colors, sizes with product variant. Add n…" at bounding box center [626, 330] width 255 height 195
click at [546, 244] on div at bounding box center [551, 241] width 10 height 10
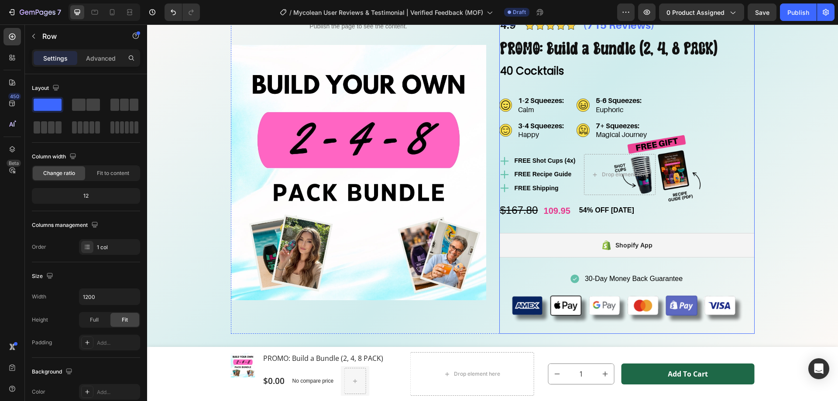
click at [545, 225] on div "4.9 Text Block Image (715 Reviews) Text Block Row 4.9 Text Block Image (715 Rev…" at bounding box center [626, 174] width 255 height 318
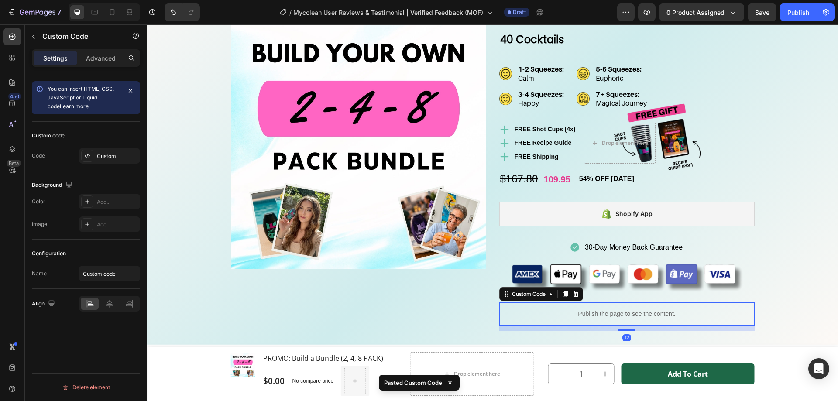
scroll to position [1832, 0]
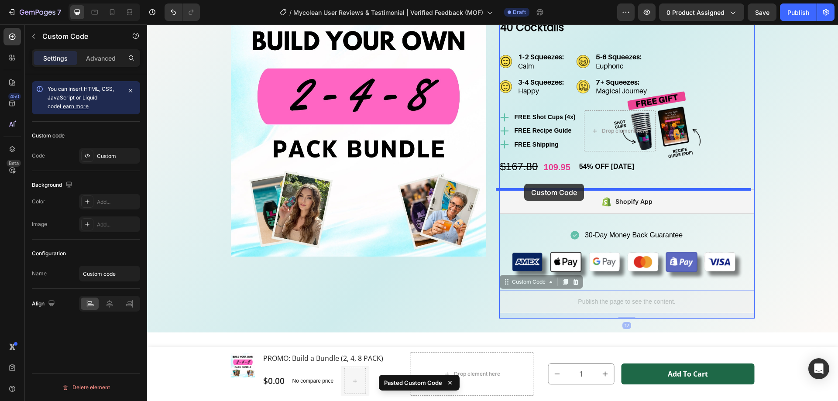
drag, startPoint x: 509, startPoint y: 285, endPoint x: 524, endPoint y: 184, distance: 102.2
click at [524, 184] on div "Header Product Images & Gallery PROMO: Build a Bundle (2, 4, 8 PACK) Product Ti…" at bounding box center [492, 131] width 691 height 3878
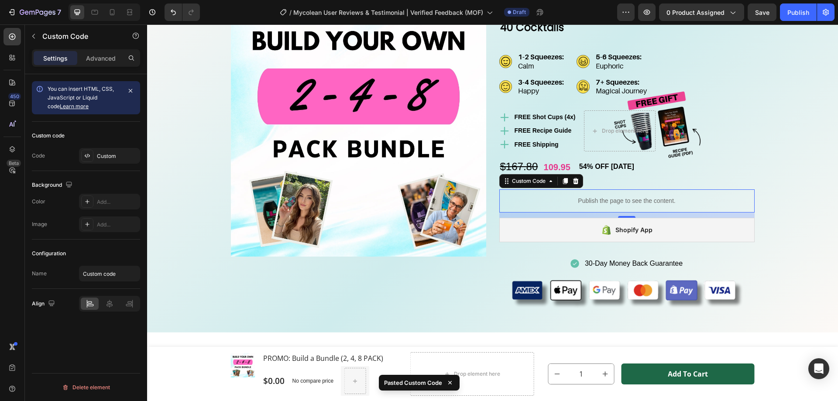
click at [545, 206] on div "Publish the page to see the content." at bounding box center [626, 200] width 255 height 23
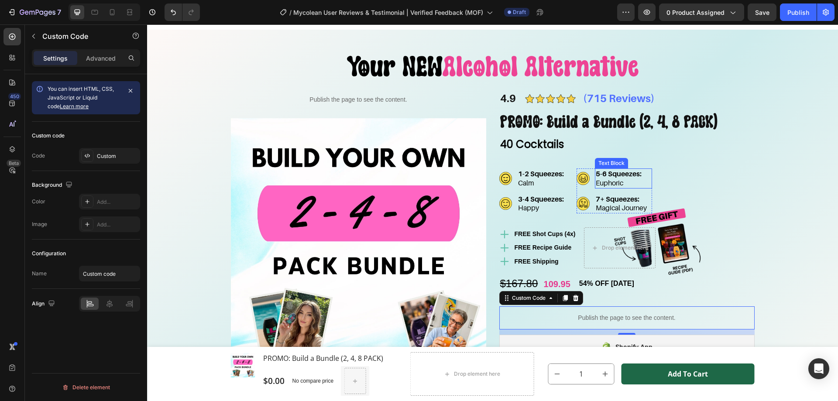
scroll to position [1701, 0]
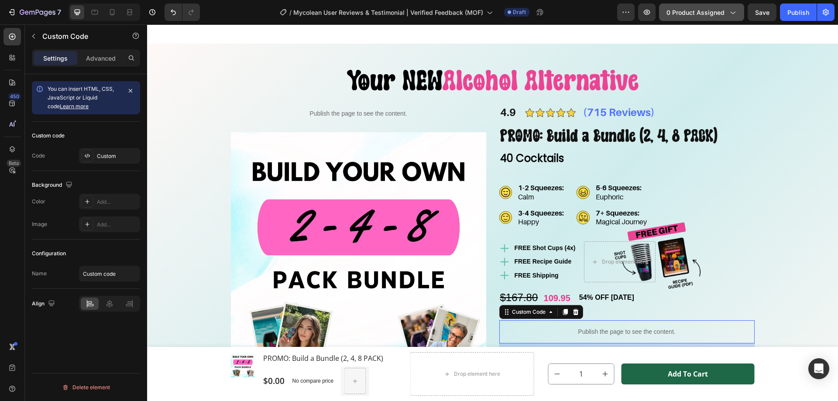
click at [704, 15] on span "0 product assigned" at bounding box center [695, 12] width 58 height 9
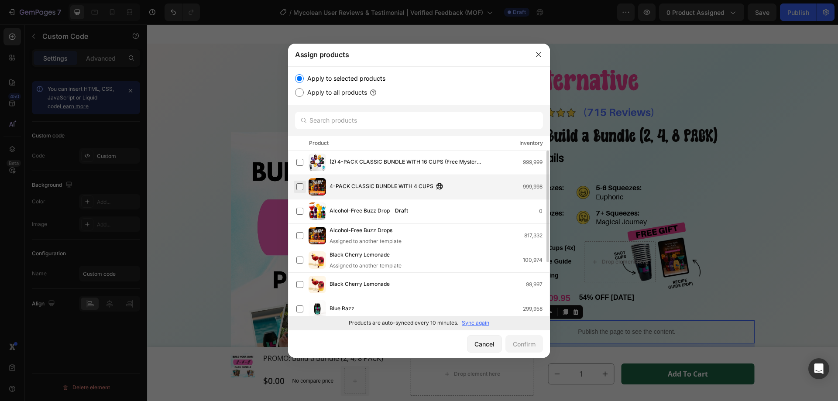
click at [301, 190] on label at bounding box center [299, 186] width 7 height 7
click at [529, 346] on div "Confirm" at bounding box center [524, 343] width 23 height 9
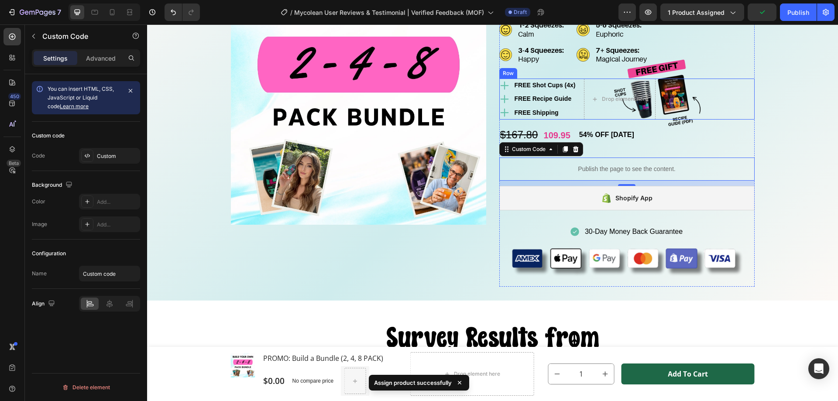
scroll to position [1876, 0]
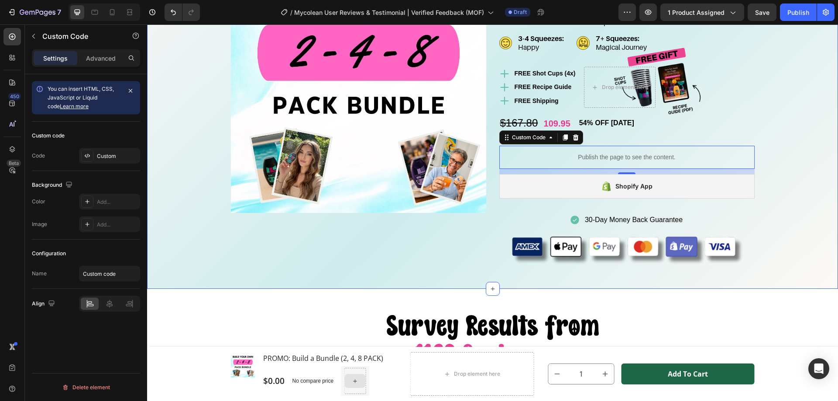
click at [778, 176] on div "Your NEW Alcohol Alternative Text Block Publish the page to see the content. Cu…" at bounding box center [492, 82] width 677 height 384
click at [591, 161] on p "Publish the page to see the content." at bounding box center [626, 157] width 255 height 9
click at [96, 149] on div "Custom" at bounding box center [109, 156] width 61 height 16
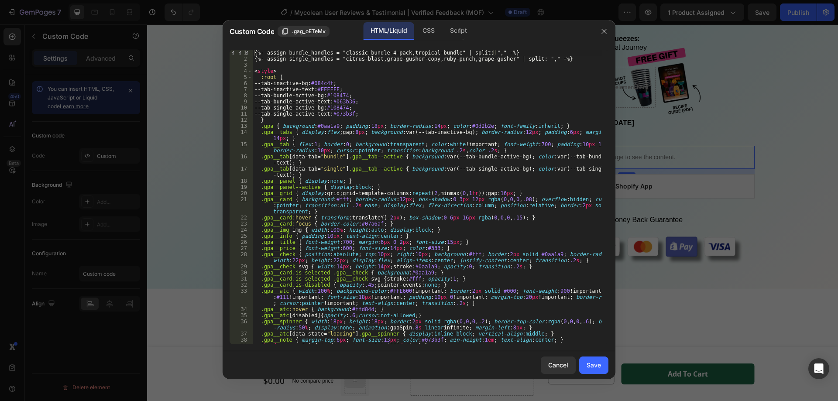
click at [373, 89] on div "{%- assign bundle_handles = "classic-bundle-4-pack,tropical-bundle" | split: ",…" at bounding box center [427, 203] width 349 height 307
drag, startPoint x: 338, startPoint y: 52, endPoint x: 444, endPoint y: 53, distance: 105.6
click at [444, 53] on div "{%- assign bundle_handles = "classic-bundle-4-pack,tropical-bundle" | split: ",…" at bounding box center [427, 203] width 349 height 307
paste textarea "bottles-4cups"
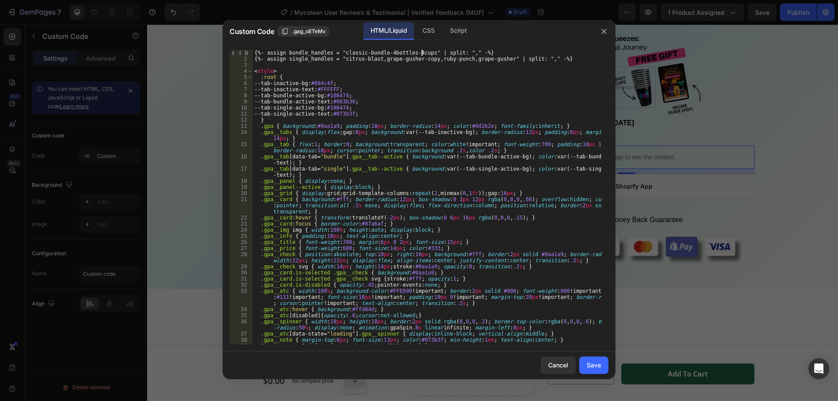
click at [410, 89] on div "{%- assign bundle_handles = "classic-bundle-4bottles-4cups" | split: "," -%} {%…" at bounding box center [427, 203] width 349 height 307
click at [414, 56] on div "{%- assign bundle_handles = "classic-bundle-4bottles-4cups" | split: "," -%} {%…" at bounding box center [427, 203] width 349 height 307
type textarea "{%- assign single_handles = "citrus-blast,grape-gusher-copy,ruby-punch,grape-gu…"
click at [414, 56] on div "{%- assign bundle_handles = "classic-bundle-4bottles-4cups" | split: "," -%} {%…" at bounding box center [427, 203] width 349 height 307
click at [473, 58] on div "{%- assign bundle_handles = "classic-bundle-4bottles-4cups" | split: "," -%} {%…" at bounding box center [427, 203] width 349 height 307
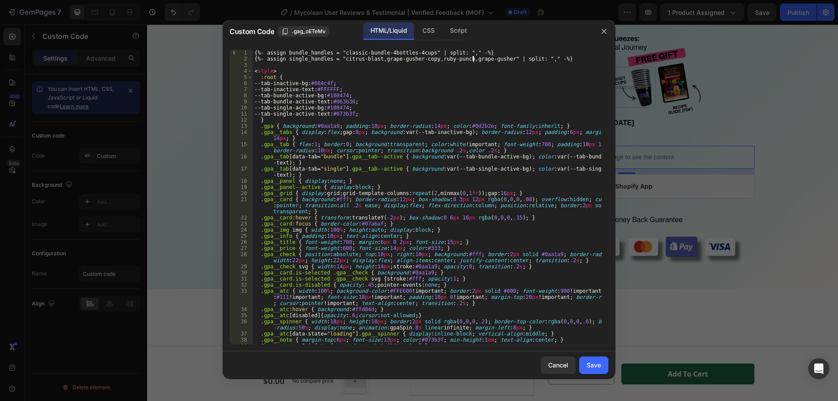
click at [473, 58] on div "{%- assign bundle_handles = "classic-bundle-4bottles-4cups" | split: "," -%} {%…" at bounding box center [427, 203] width 349 height 307
drag, startPoint x: 588, startPoint y: 363, endPoint x: 594, endPoint y: 356, distance: 9.0
click at [588, 363] on div "Save" at bounding box center [593, 364] width 14 height 9
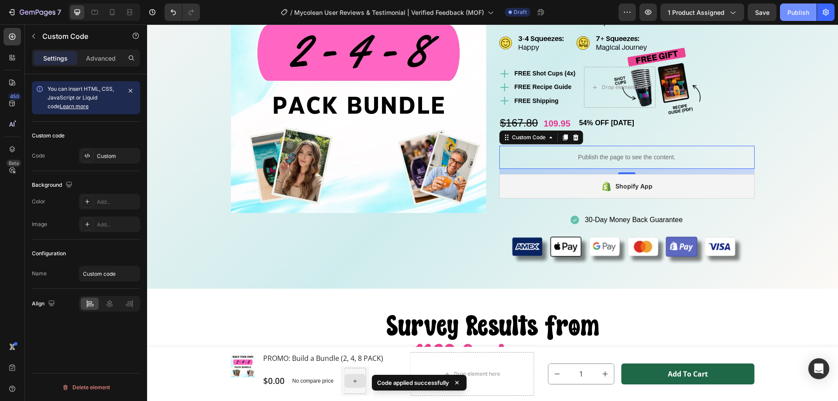
click at [802, 15] on div "Publish" at bounding box center [798, 12] width 22 height 9
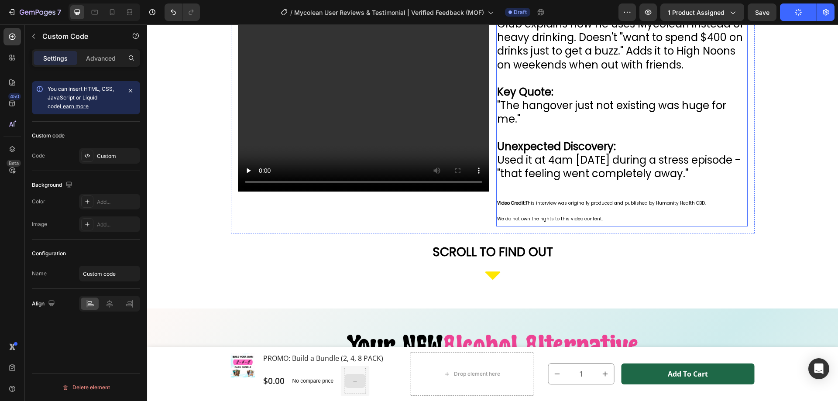
scroll to position [1439, 0]
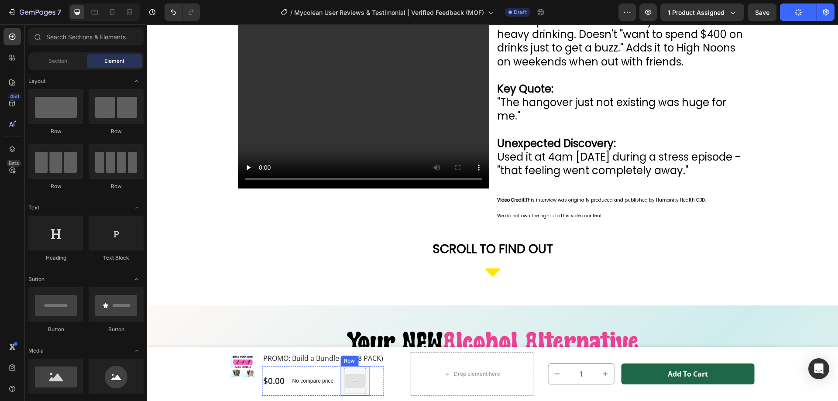
click at [351, 379] on icon at bounding box center [354, 380] width 7 height 7
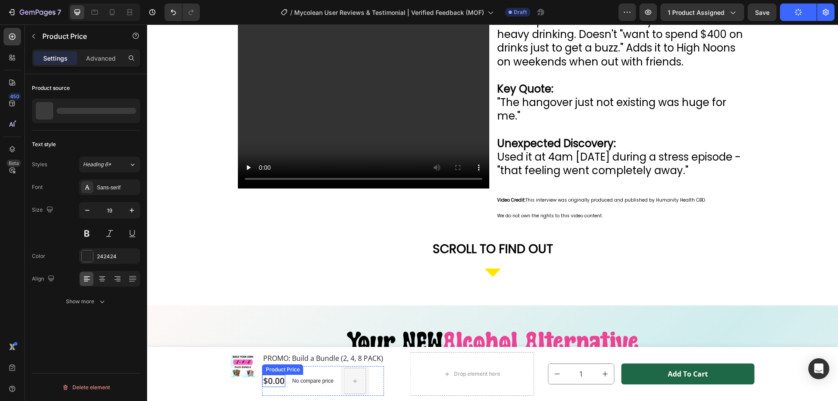
click at [279, 382] on div "$0.00" at bounding box center [273, 381] width 23 height 13
click at [355, 383] on icon at bounding box center [354, 380] width 7 height 7
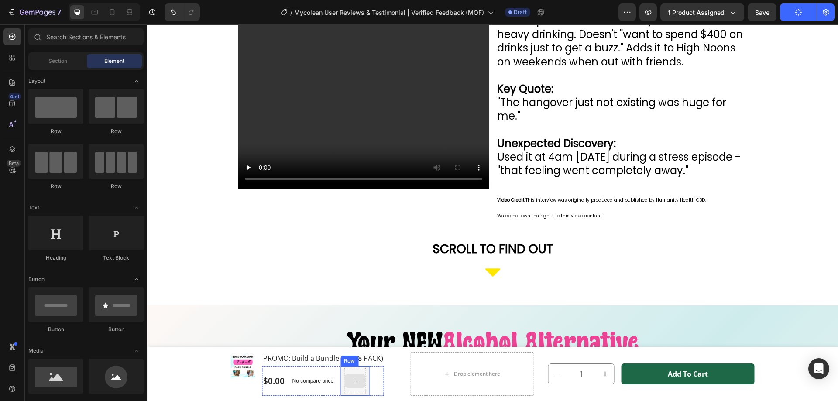
click at [355, 383] on icon at bounding box center [354, 380] width 7 height 7
click at [72, 65] on div "Section" at bounding box center [57, 61] width 55 height 14
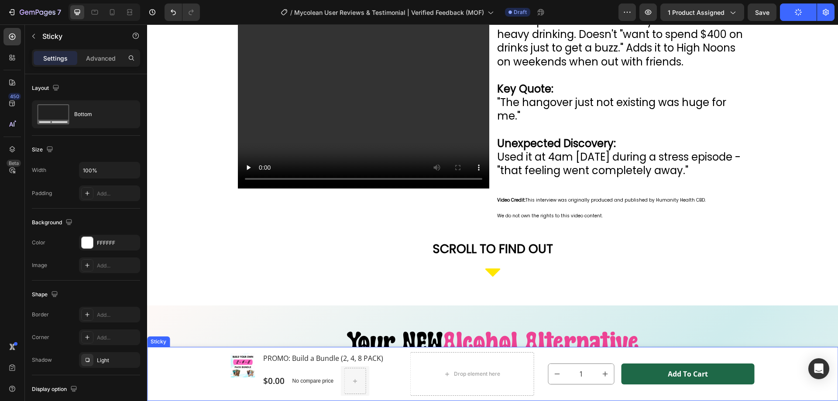
click at [187, 368] on div "Product Images & Gallery PROMO: Build a Bundle (2, 4, 8 PACK) Product Title $0.…" at bounding box center [492, 374] width 691 height 54
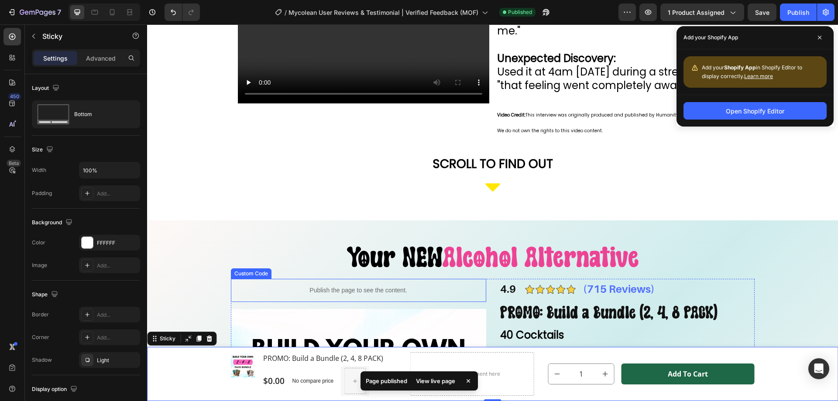
scroll to position [1527, 0]
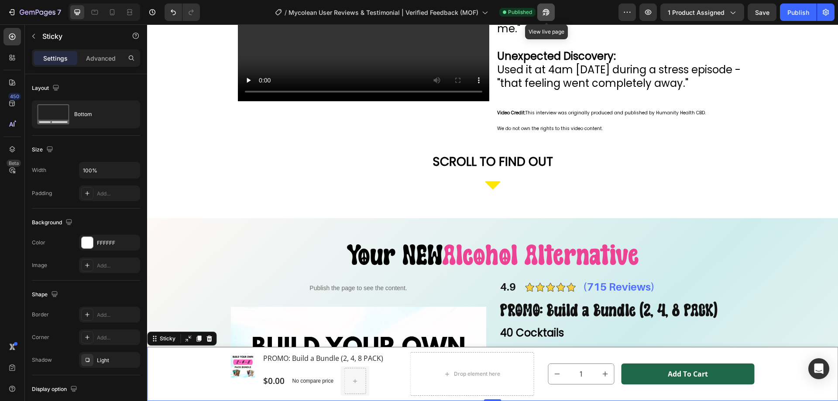
click at [547, 7] on button "button" at bounding box center [545, 11] width 17 height 17
click at [707, 24] on div "7 Version history / Mycolean User Reviews & Testimonial | Verified Feedback (MO…" at bounding box center [419, 12] width 838 height 25
click at [704, 17] on button "1 product assigned" at bounding box center [702, 11] width 84 height 17
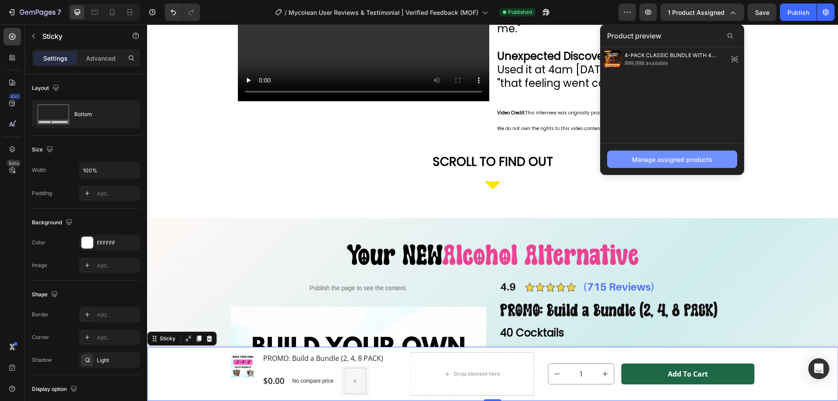
click at [673, 164] on button "Manage assigned products" at bounding box center [672, 158] width 130 height 17
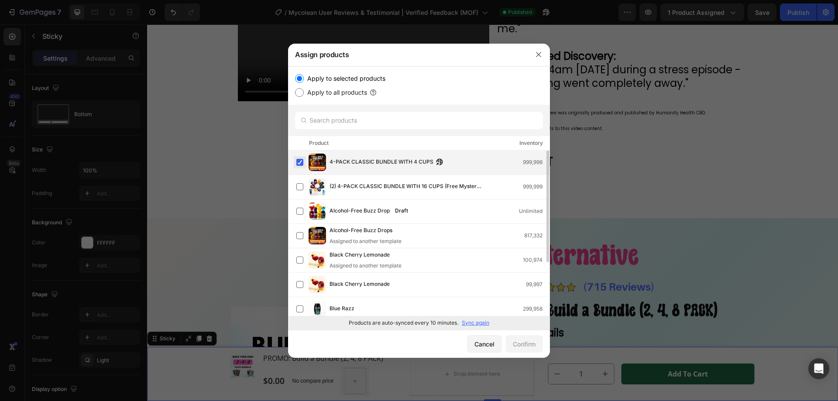
click at [300, 161] on label at bounding box center [299, 162] width 7 height 7
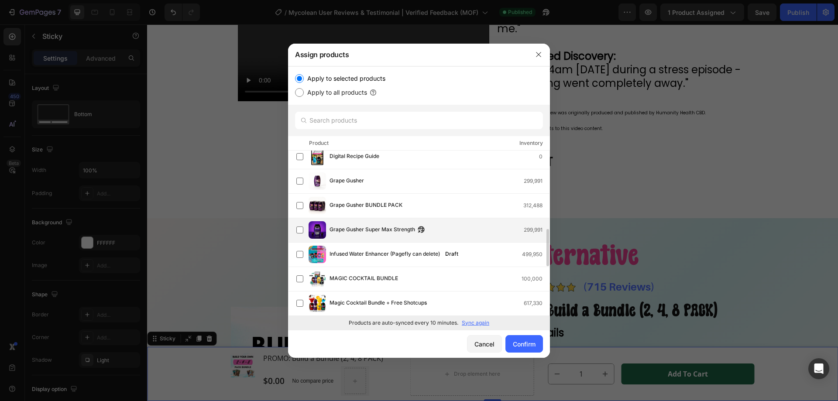
scroll to position [260, 0]
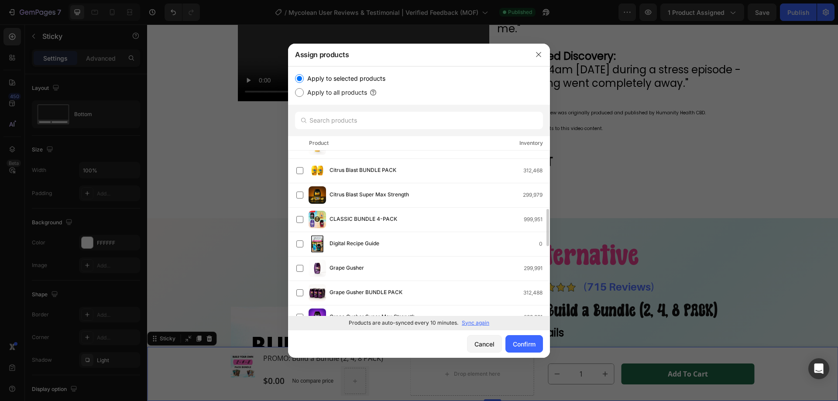
click at [476, 324] on p "Sync again" at bounding box center [474, 323] width 27 height 8
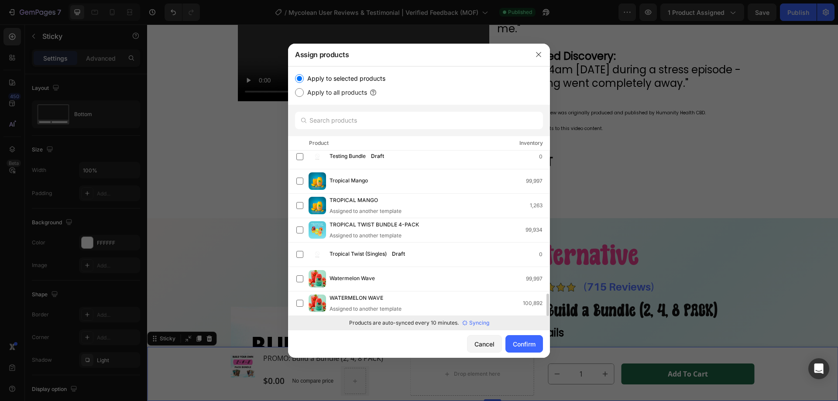
scroll to position [925, 0]
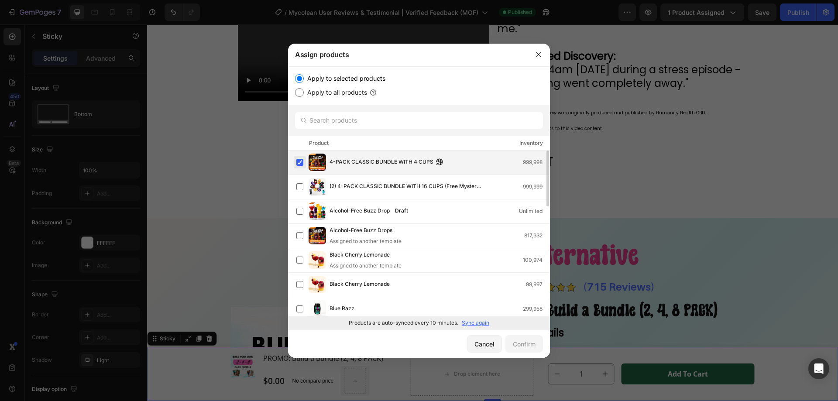
click at [299, 161] on label at bounding box center [299, 162] width 7 height 7
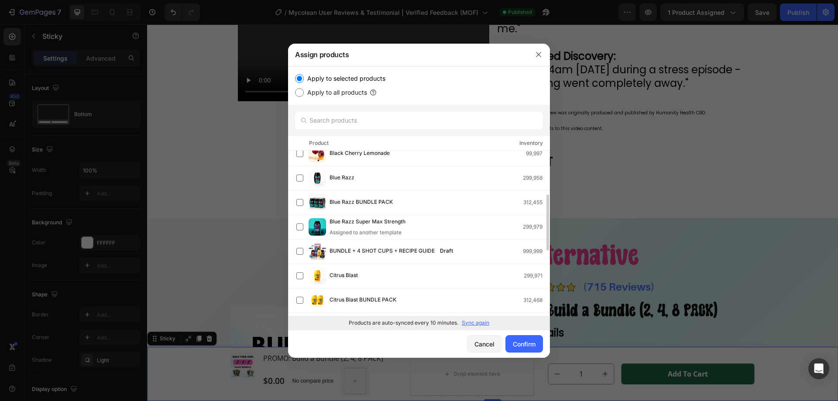
scroll to position [0, 0]
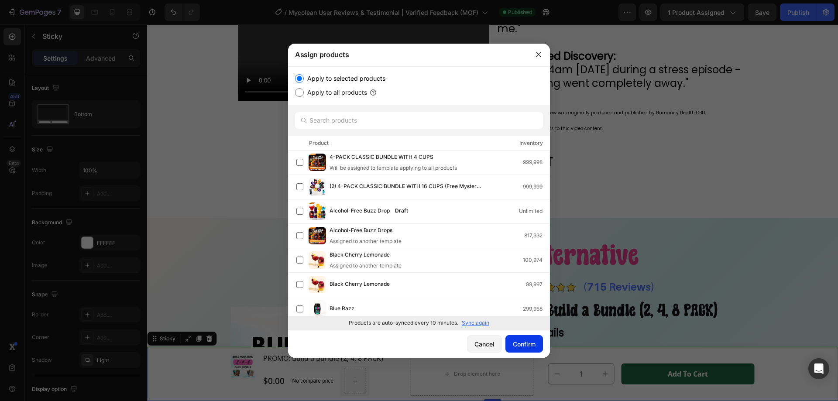
click at [524, 349] on button "Confirm" at bounding box center [524, 343] width 38 height 17
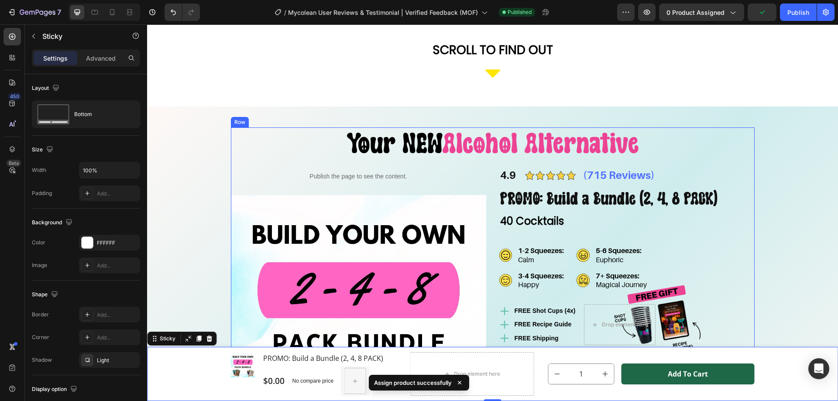
scroll to position [1658, 0]
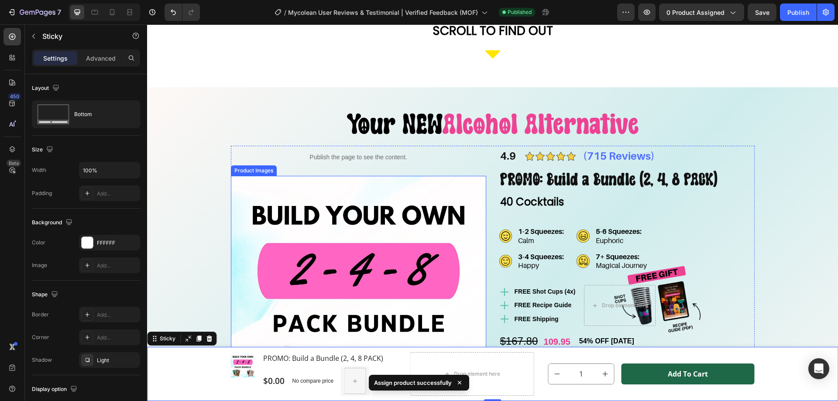
click at [347, 231] on img at bounding box center [358, 303] width 255 height 255
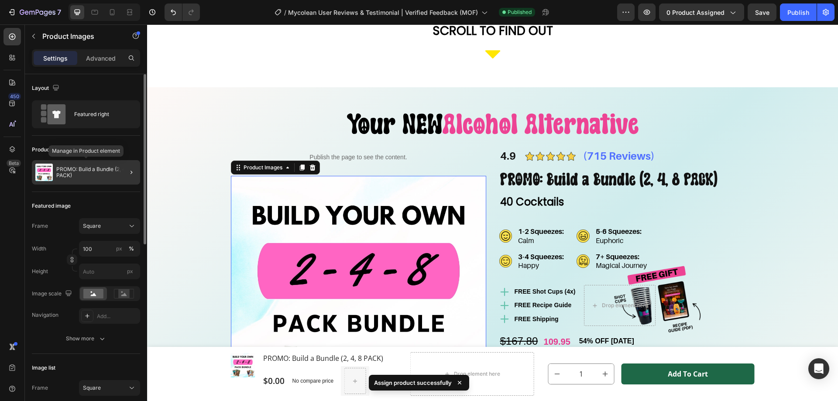
click at [92, 172] on p "PROMO: Build a Bundle (2, 4, 8 PACK)" at bounding box center [96, 172] width 80 height 12
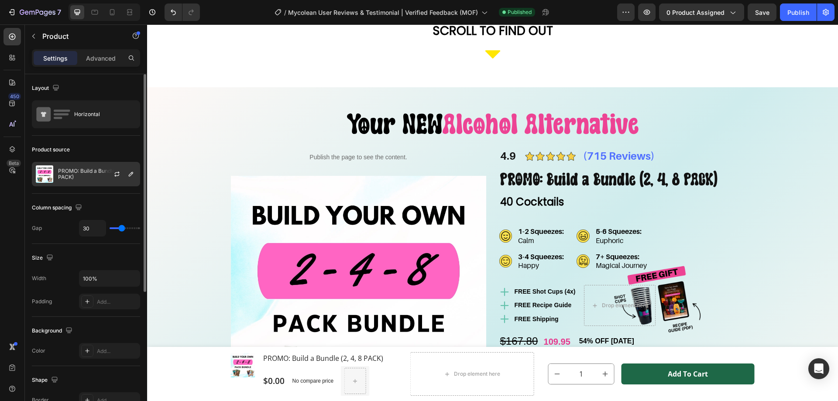
click at [81, 172] on p "PROMO: Build a Bundle (2, 4, 8 PACK)" at bounding box center [97, 174] width 78 height 12
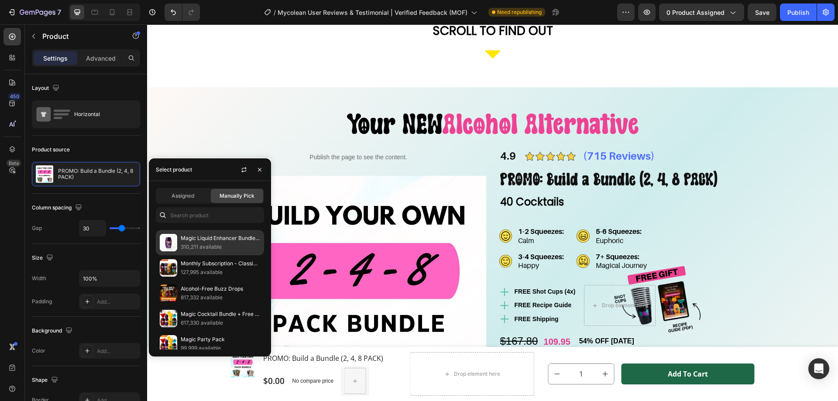
scroll to position [698, 0]
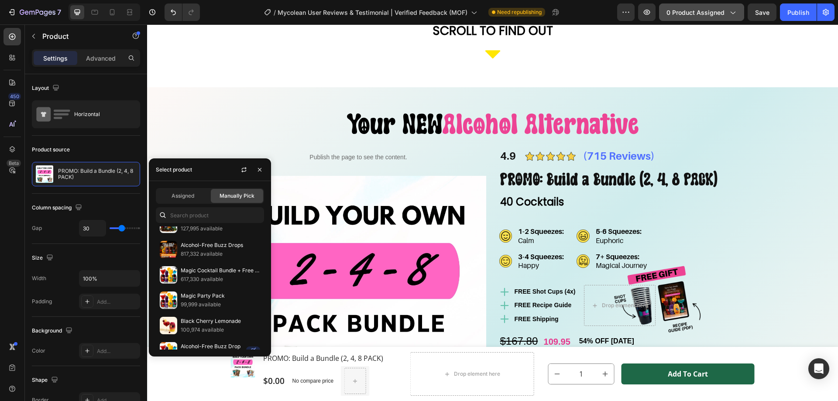
click at [708, 5] on button "0 product assigned" at bounding box center [701, 11] width 85 height 17
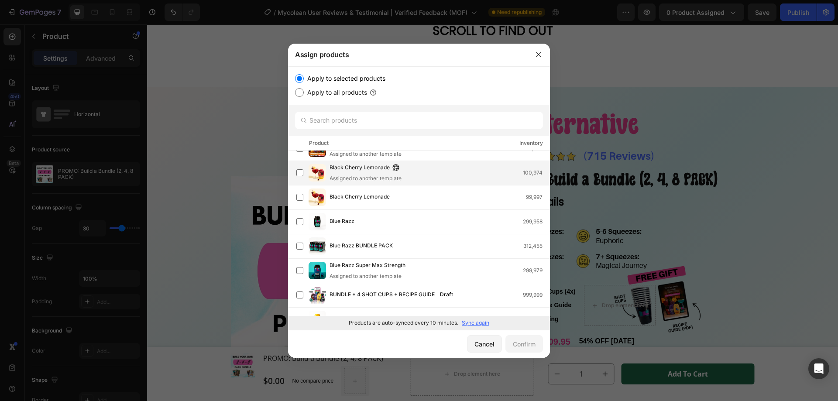
scroll to position [131, 0]
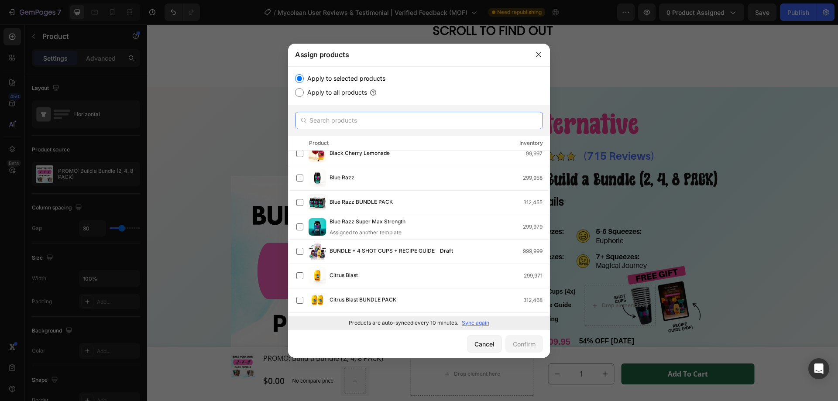
click at [366, 118] on input "text" at bounding box center [419, 120] width 248 height 17
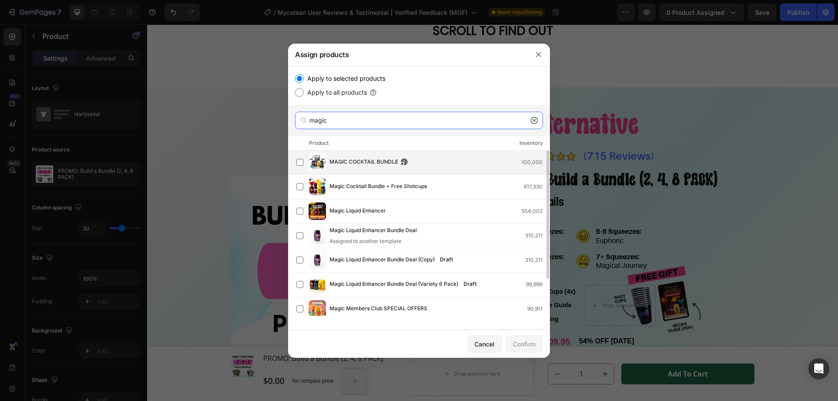
type input "magic"
click at [345, 164] on span "MAGIC COCKTAIL BUNDLE" at bounding box center [363, 162] width 68 height 10
click at [526, 349] on button "Confirm" at bounding box center [524, 343] width 38 height 17
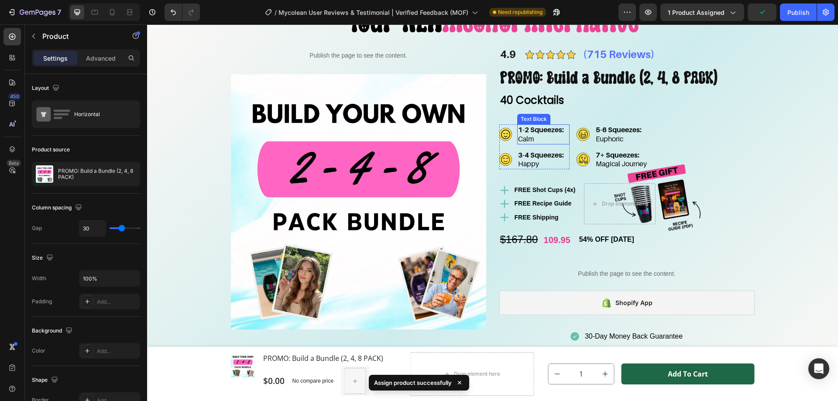
scroll to position [1832, 0]
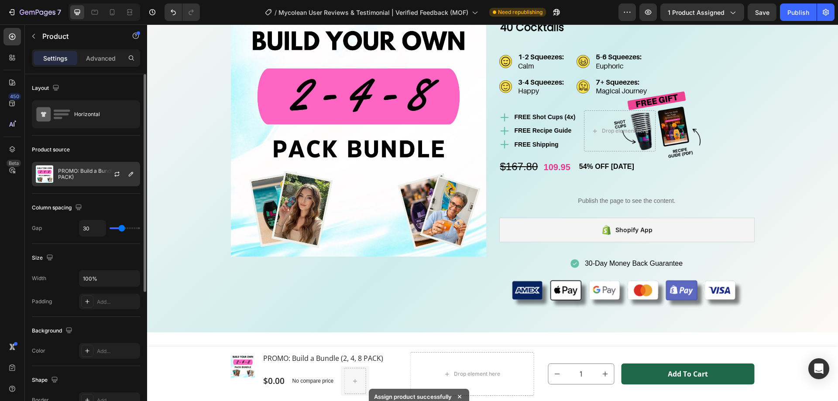
click at [86, 181] on div "PROMO: Build a Bundle (2, 4, 8 PACK)" at bounding box center [86, 174] width 108 height 24
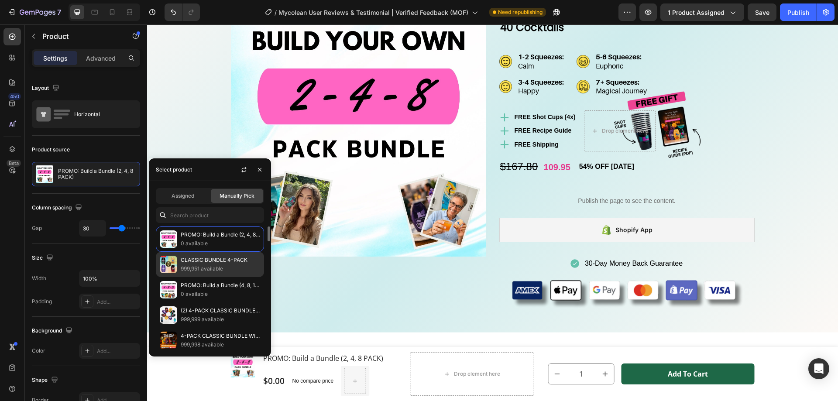
scroll to position [87, 0]
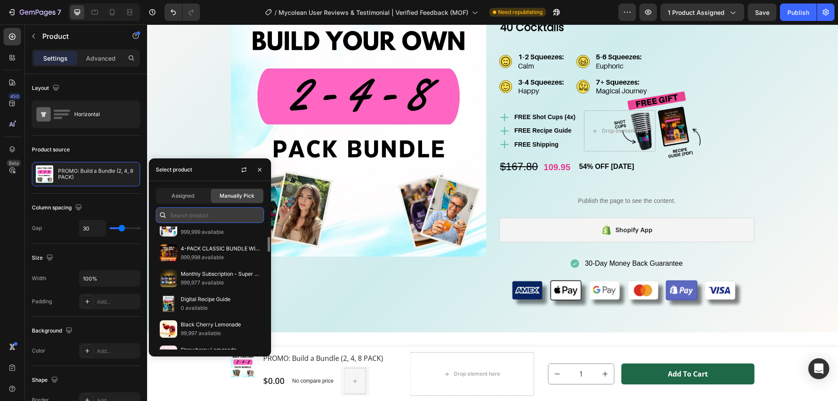
click at [201, 213] on input "text" at bounding box center [210, 215] width 108 height 16
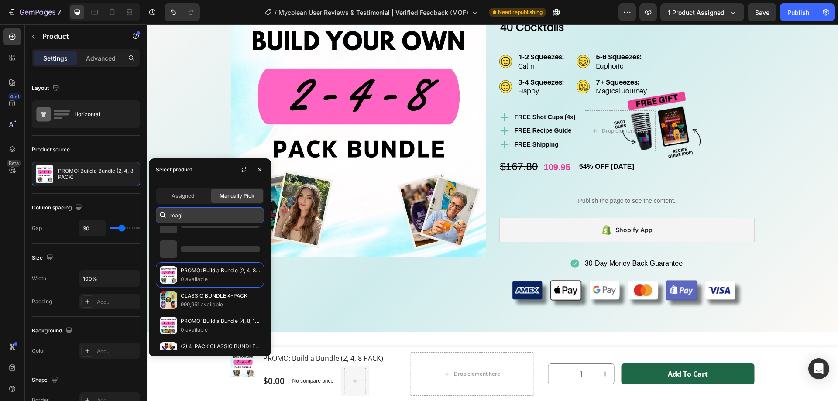
scroll to position [79, 0]
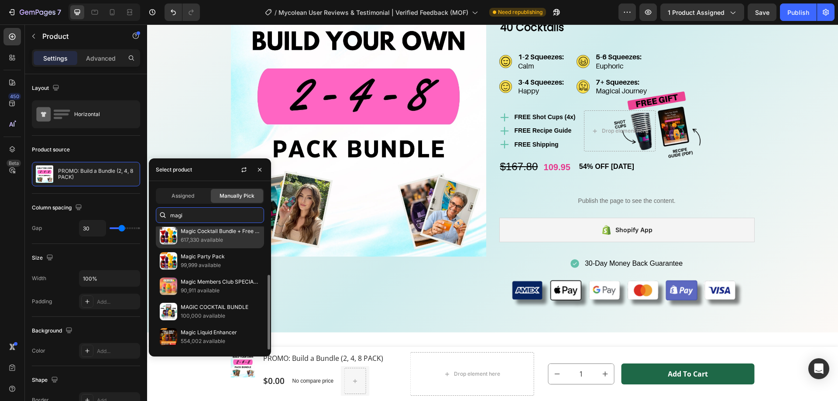
type input "magi"
drag, startPoint x: 222, startPoint y: 240, endPoint x: 147, endPoint y: 206, distance: 82.8
click at [222, 240] on p "617,330 available" at bounding box center [220, 240] width 79 height 9
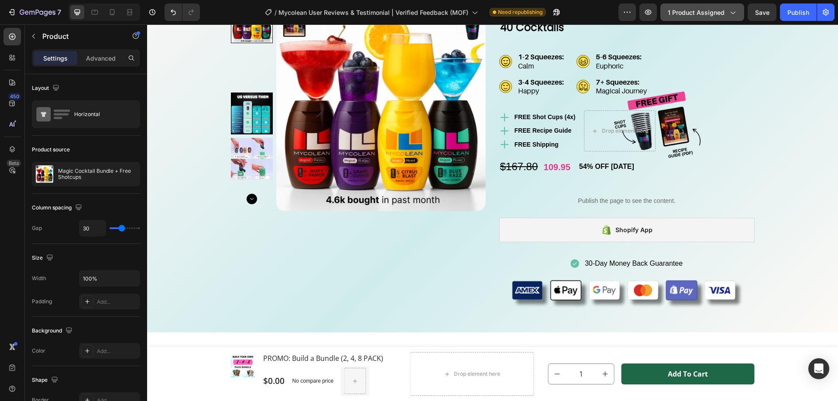
drag, startPoint x: 705, startPoint y: 12, endPoint x: 559, endPoint y: 7, distance: 146.2
click at [705, 12] on span "1 product assigned" at bounding box center [695, 12] width 57 height 9
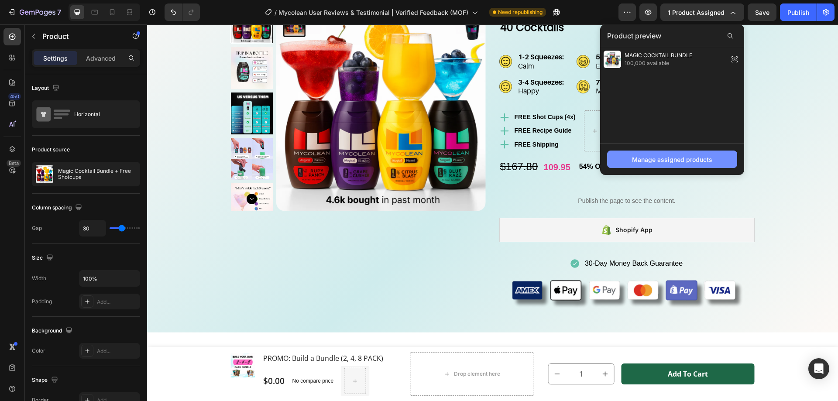
click at [665, 161] on div "Manage assigned products" at bounding box center [672, 159] width 80 height 9
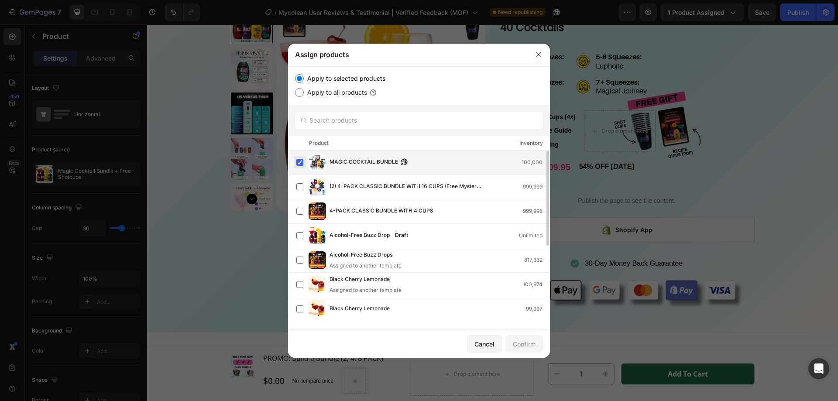
click at [302, 163] on label at bounding box center [299, 162] width 7 height 7
click at [526, 350] on button "Confirm" at bounding box center [524, 343] width 38 height 17
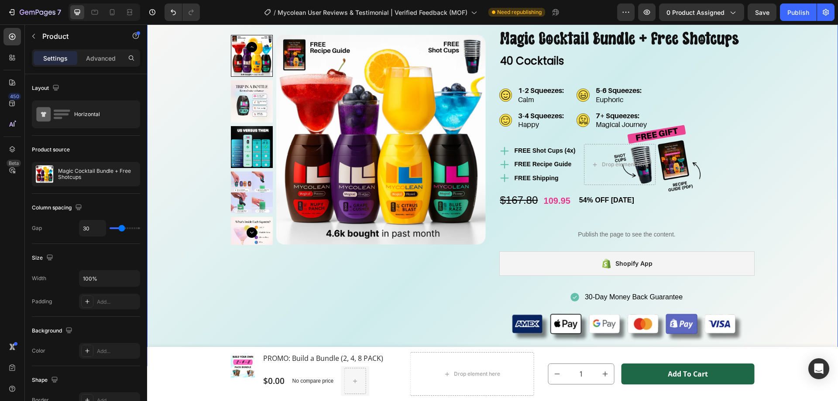
scroll to position [1788, 0]
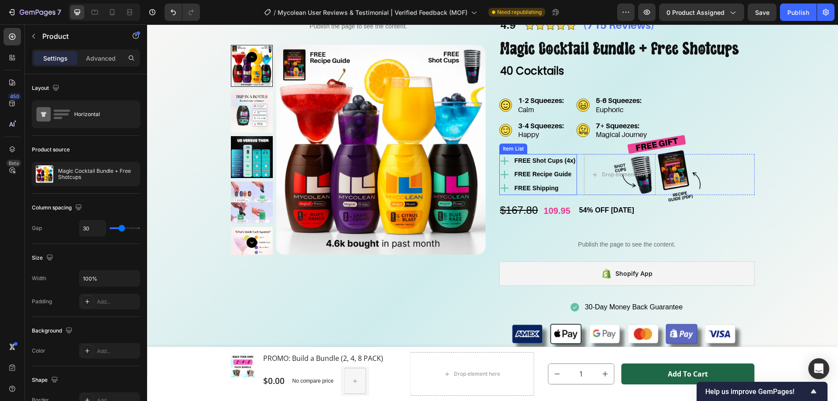
click at [543, 176] on strong "FREE Recipe Guide" at bounding box center [542, 174] width 57 height 7
click at [544, 176] on strong "FREE Recipe Guide" at bounding box center [542, 174] width 57 height 7
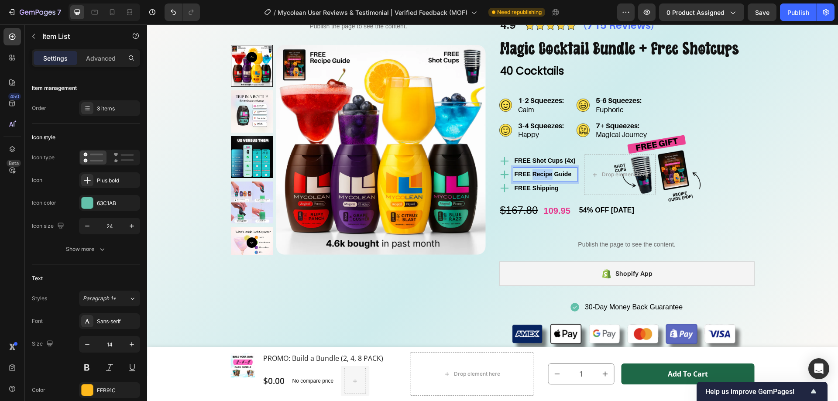
click at [529, 172] on strong "FREE Recipe Guide" at bounding box center [542, 174] width 57 height 7
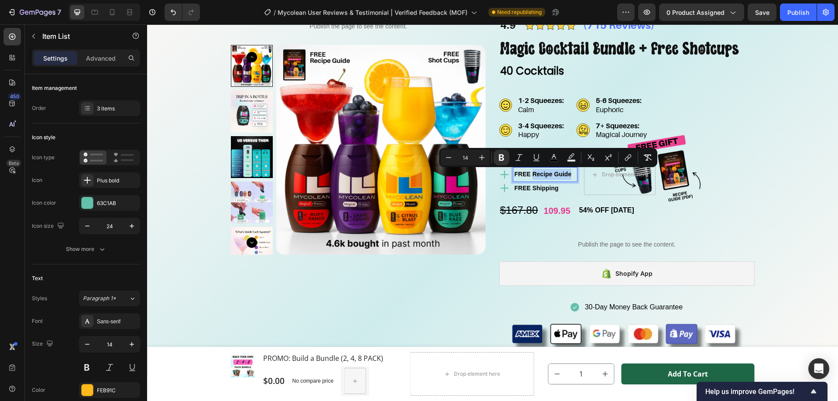
drag, startPoint x: 530, startPoint y: 174, endPoint x: 568, endPoint y: 174, distance: 38.4
click at [568, 174] on p "FREE Recipe Guide" at bounding box center [544, 174] width 61 height 11
copy strong "Recipe Guide"
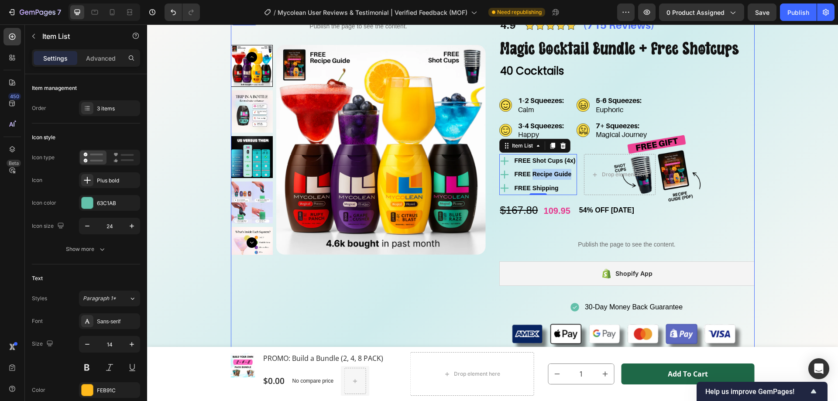
click at [424, 304] on div "Publish the page to see the content. Custom Code Product Images" at bounding box center [358, 188] width 255 height 347
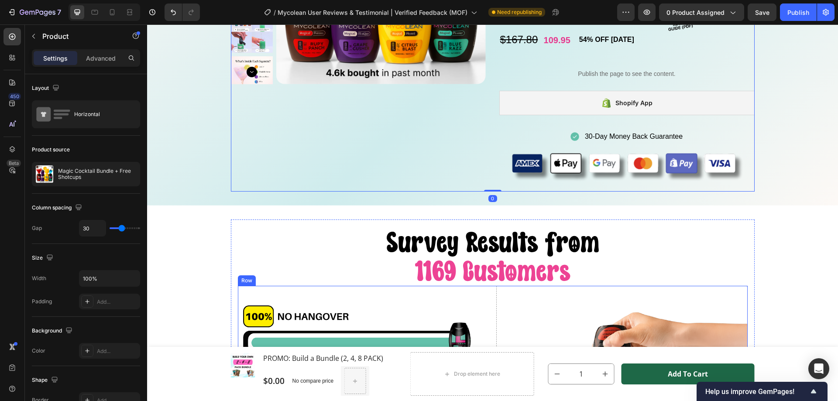
scroll to position [1919, 0]
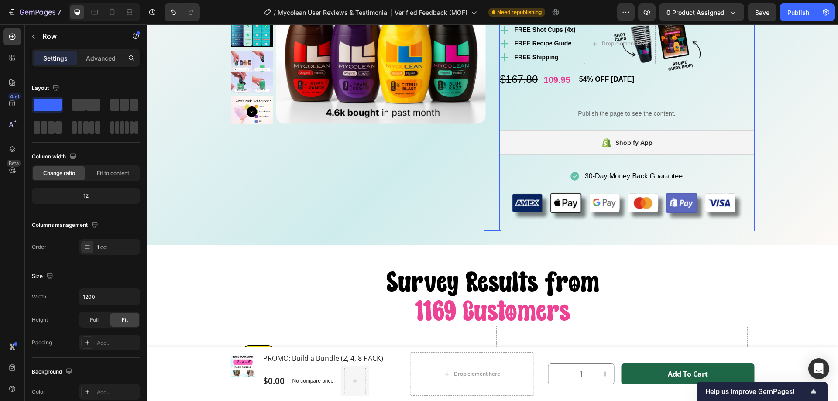
click at [568, 127] on div "4.9 Text Block Image (715 Reviews) Text Block Row 4.9 Text Block Image (715 Rev…" at bounding box center [626, 57] width 255 height 347
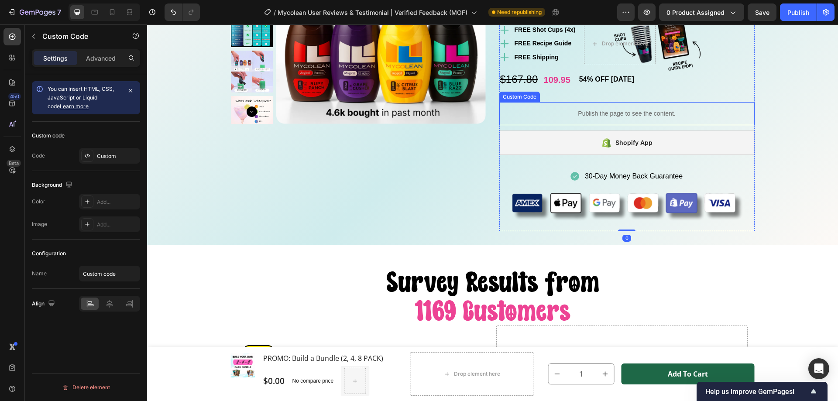
click at [568, 117] on p "Publish the page to see the content." at bounding box center [626, 113] width 255 height 9
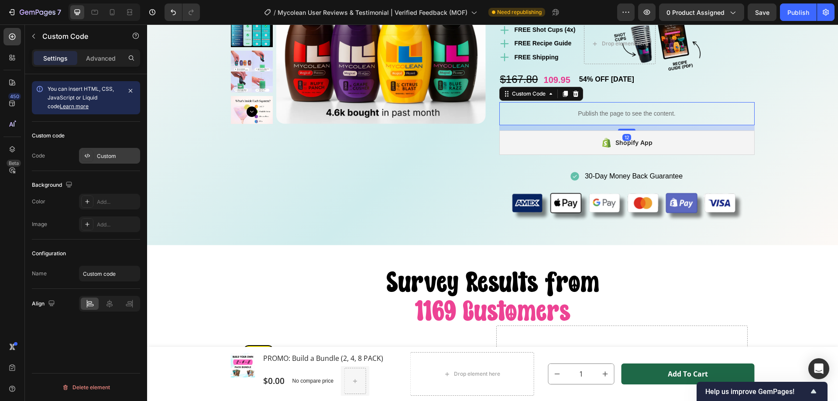
click at [104, 162] on div "Custom" at bounding box center [109, 156] width 61 height 16
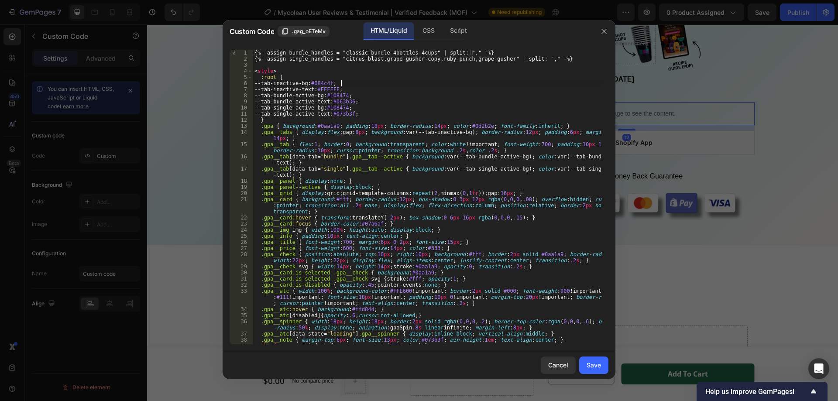
click at [438, 81] on div "{%- assign bundle_handles = "classic-bundle-4bottles-4cups" | split: "," -%} {%…" at bounding box center [427, 203] width 349 height 307
drag, startPoint x: 337, startPoint y: 52, endPoint x: 420, endPoint y: 53, distance: 82.9
click at [420, 53] on div "{%- assign bundle_handles = "classic-bundle-4bottles-4cups" | split: "," -%} {%…" at bounding box center [427, 203] width 349 height 307
paste textarea "4-pack-classic-bundle-with-4-cups-copy"
click at [349, 59] on div "{%- assign bundle_handles = "4-pack-classic-bundle-with-4-cups-copy" | split: "…" at bounding box center [427, 203] width 349 height 307
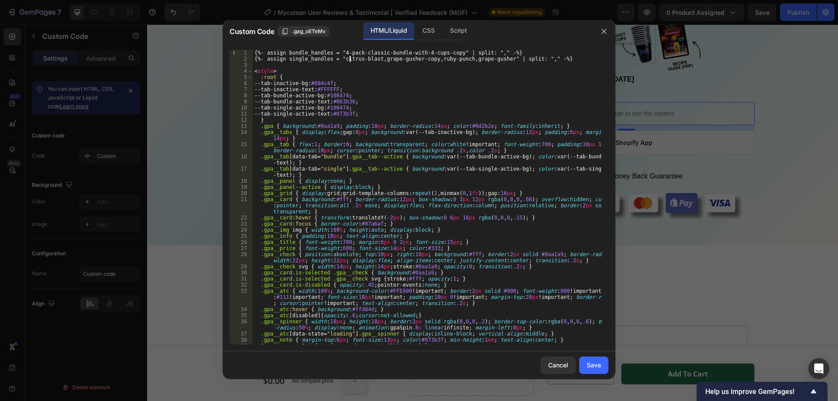
type textarea "{%- assign single_handles = "citrus-blast,grape-gusher-copy,ruby-punch,grape-gu…"
click at [349, 59] on div "{%- assign bundle_handles = "4-pack-classic-bundle-with-4-cups-copy" | split: "…" at bounding box center [427, 203] width 349 height 307
click at [593, 358] on button "Save" at bounding box center [593, 364] width 29 height 17
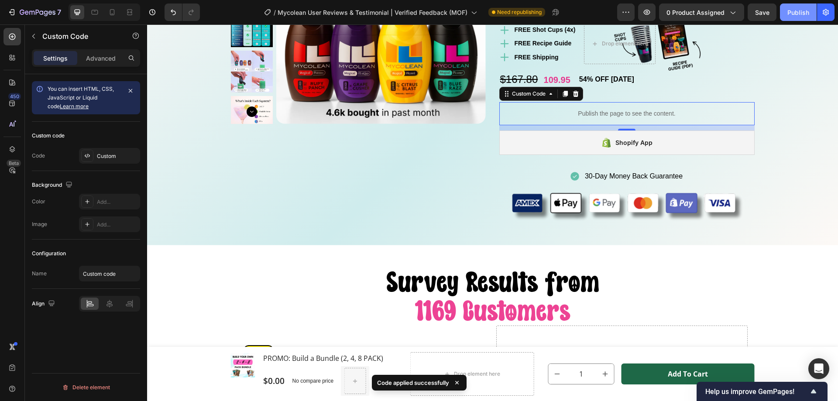
click at [803, 10] on div "Publish" at bounding box center [798, 12] width 22 height 9
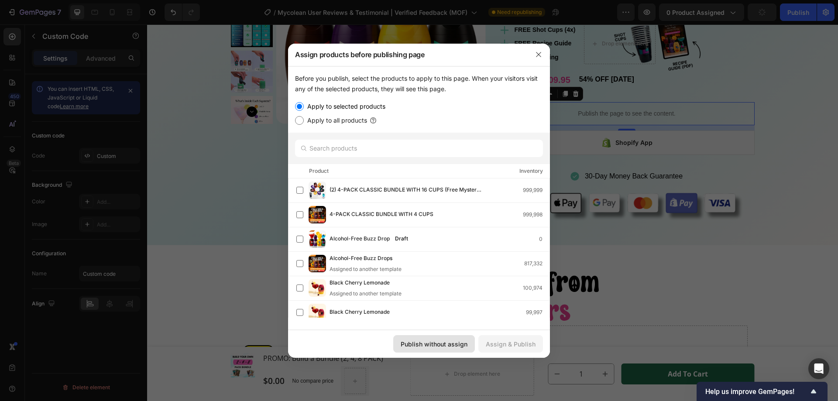
click at [428, 346] on div "Publish without assign" at bounding box center [433, 343] width 67 height 9
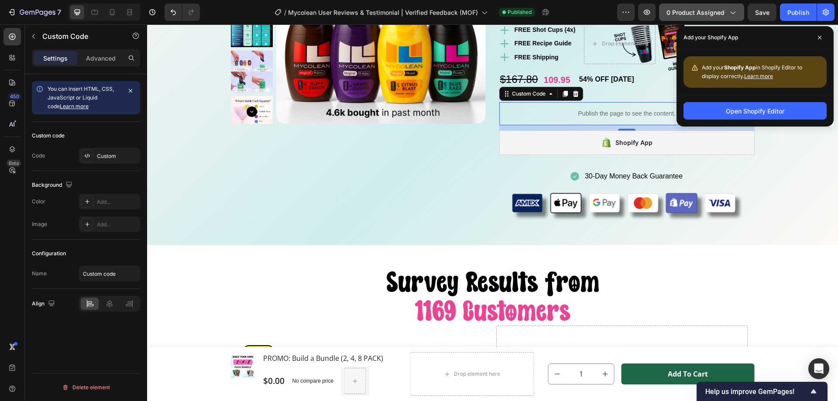
click at [704, 16] on span "0 product assigned" at bounding box center [695, 12] width 58 height 9
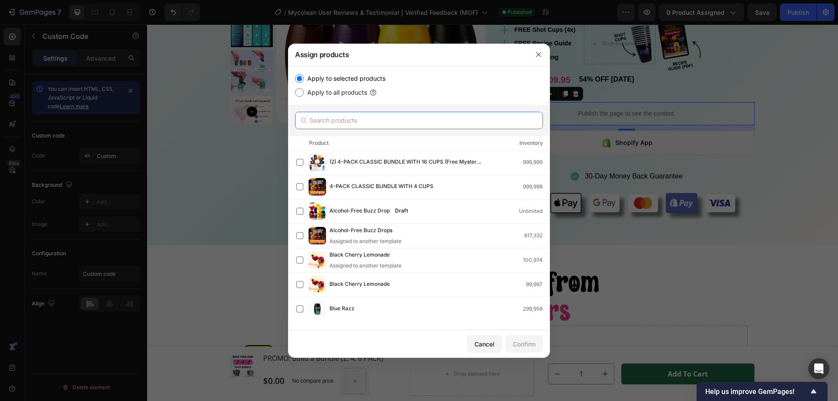
click at [338, 120] on input "text" at bounding box center [419, 120] width 248 height 17
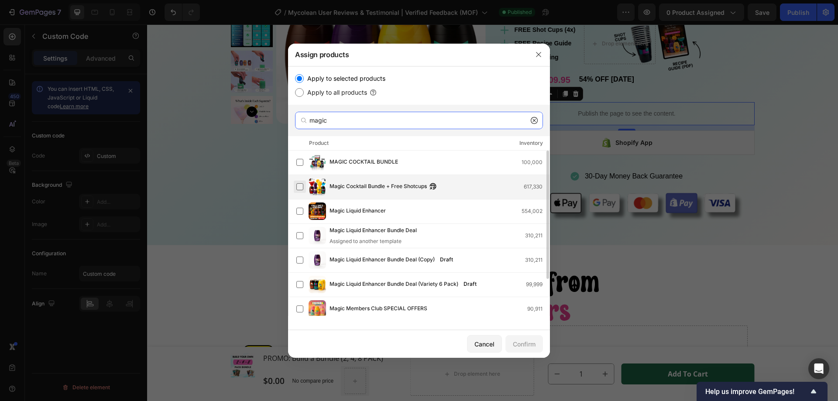
type input "magic"
click at [298, 189] on label at bounding box center [299, 186] width 7 height 7
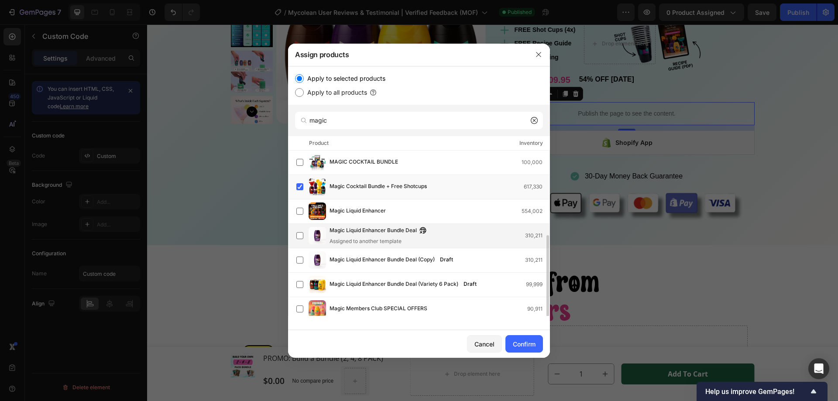
scroll to position [48, 0]
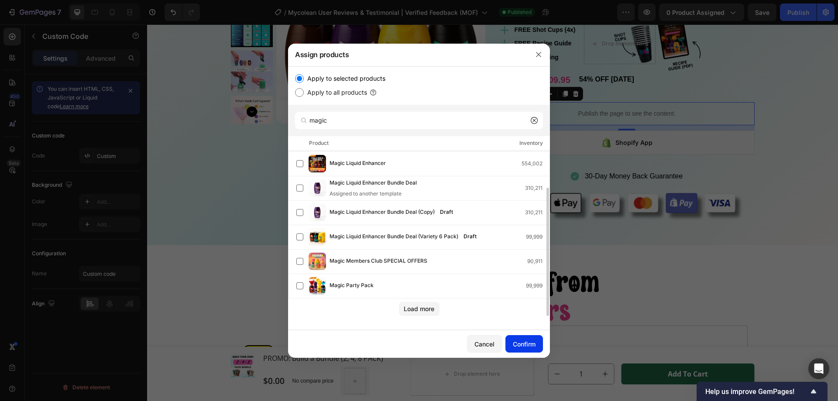
click at [516, 343] on div "Confirm" at bounding box center [524, 343] width 23 height 9
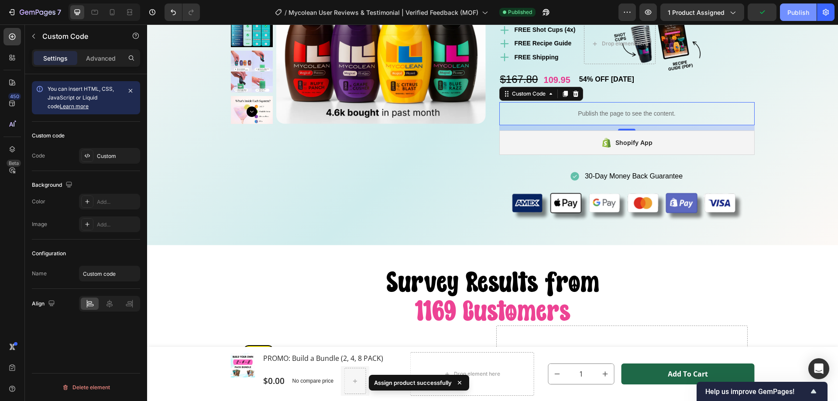
click at [796, 15] on div "Publish" at bounding box center [798, 12] width 22 height 9
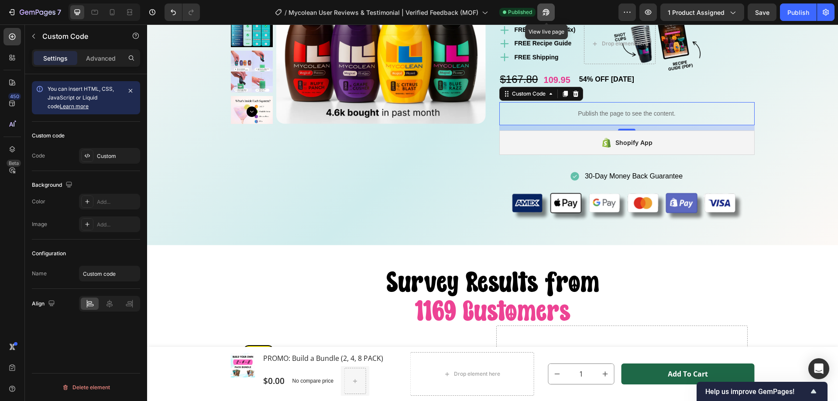
click at [543, 11] on icon "button" at bounding box center [546, 12] width 7 height 7
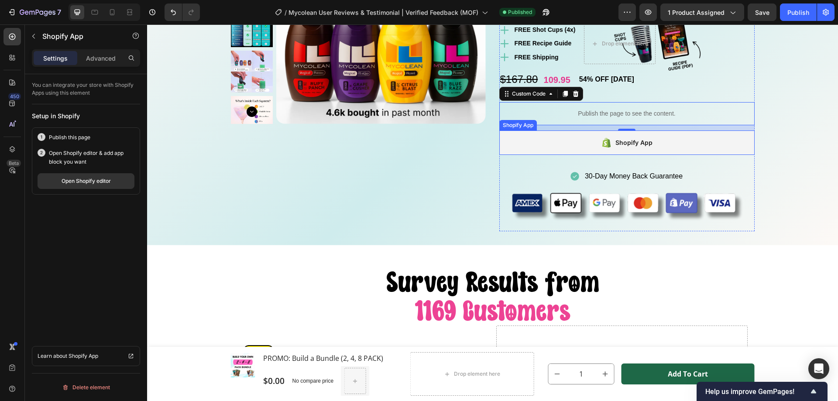
click at [561, 149] on div "Shopify App" at bounding box center [626, 142] width 255 height 24
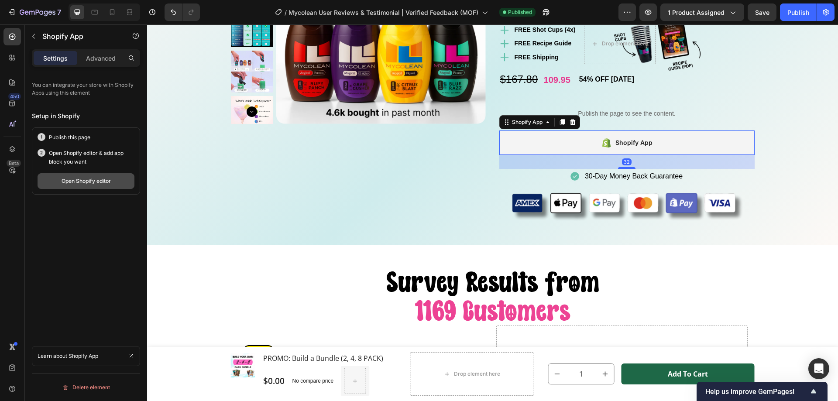
click at [92, 182] on div "Open Shopify editor" at bounding box center [86, 181] width 49 height 8
click at [575, 140] on div "Shopify App" at bounding box center [626, 142] width 255 height 24
click at [573, 142] on div "Shopify App" at bounding box center [626, 142] width 255 height 24
click at [803, 14] on div "Publish" at bounding box center [798, 12] width 22 height 9
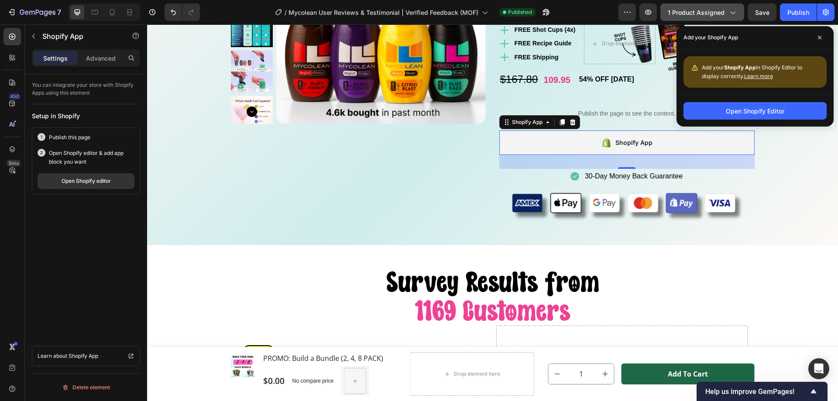
click at [711, 20] on button "1 product assigned" at bounding box center [702, 11] width 84 height 17
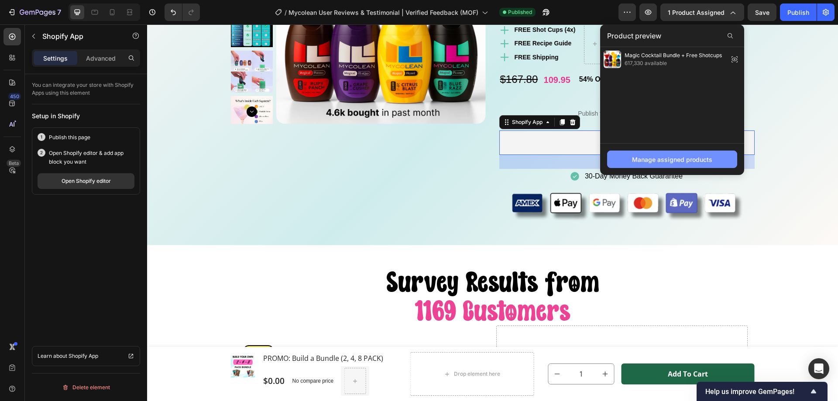
click at [670, 159] on div "Manage assigned products" at bounding box center [672, 159] width 80 height 9
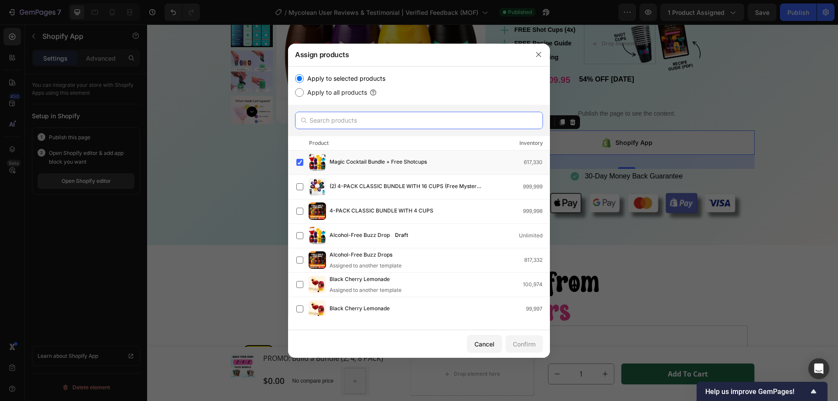
click at [344, 119] on input "text" at bounding box center [419, 120] width 248 height 17
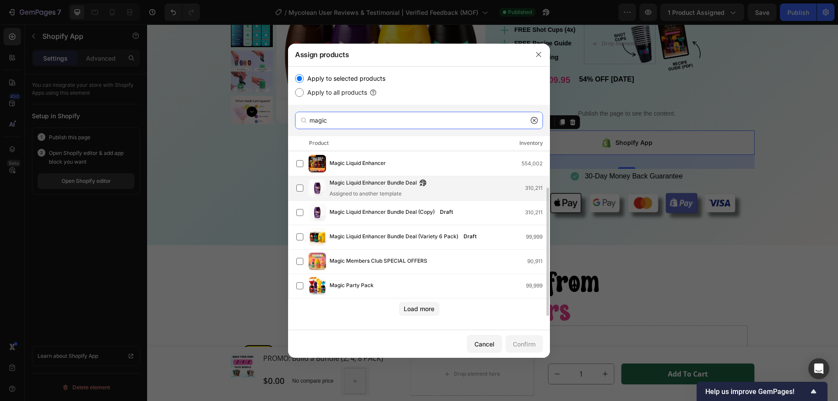
scroll to position [0, 0]
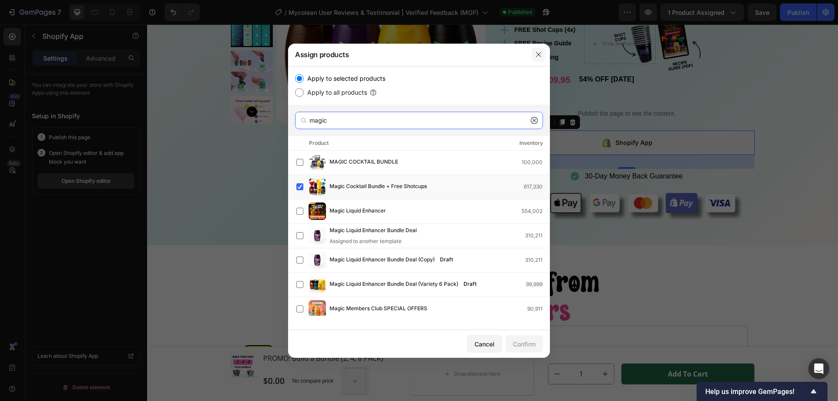
type input "magic"
drag, startPoint x: 393, startPoint y: 31, endPoint x: 540, endPoint y: 55, distance: 149.0
click at [540, 55] on icon "button" at bounding box center [538, 54] width 7 height 7
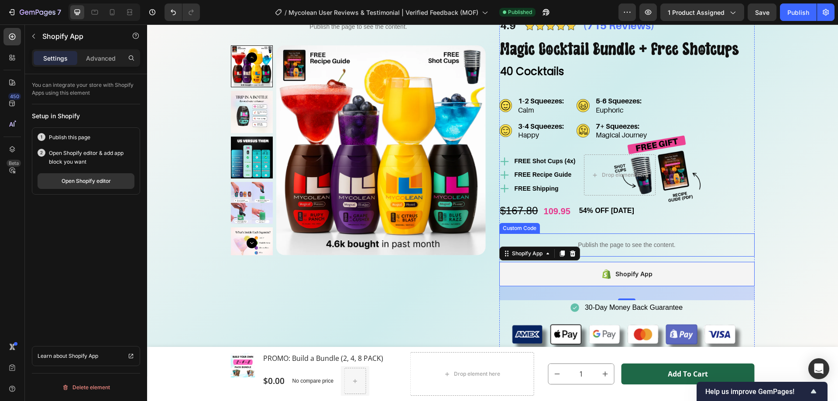
scroll to position [1788, 0]
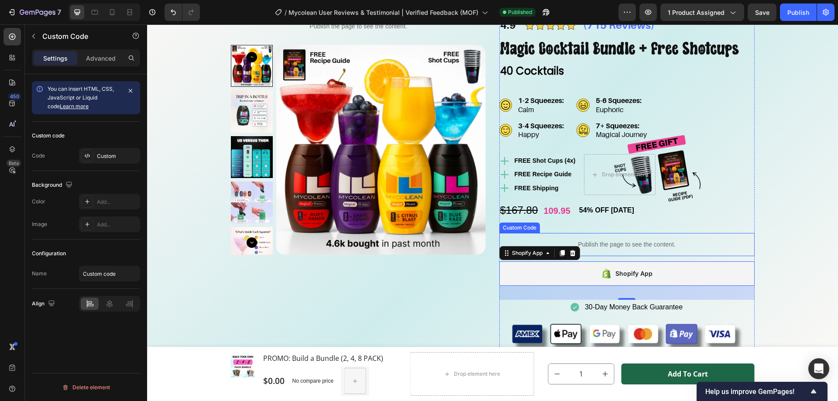
click at [606, 235] on div "Publish the page to see the content." at bounding box center [626, 244] width 255 height 23
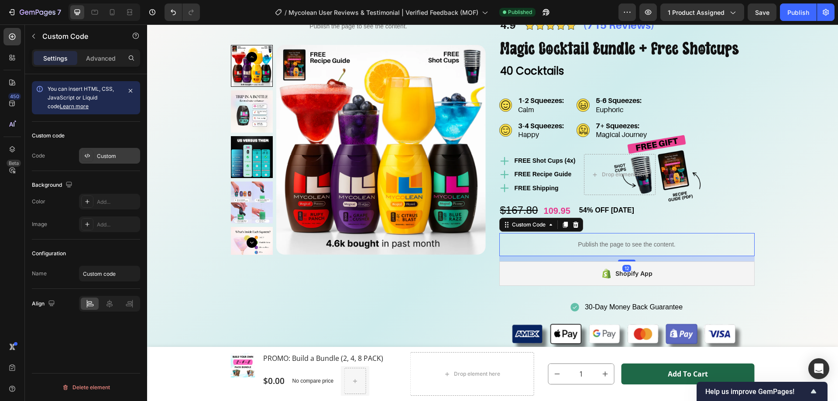
click at [111, 159] on div "Custom" at bounding box center [117, 156] width 41 height 8
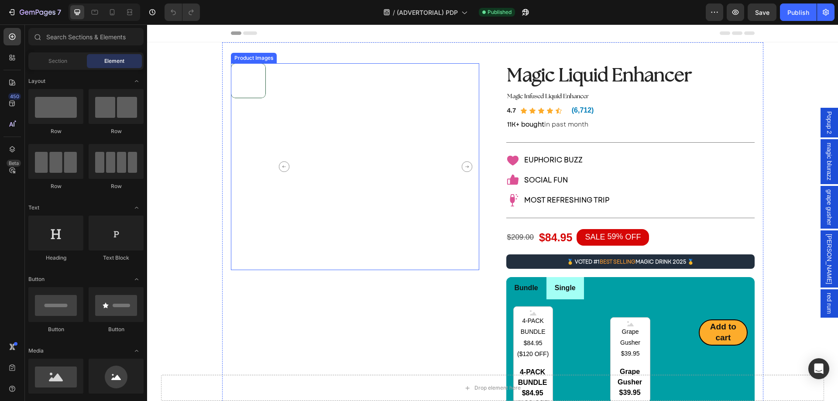
radio input "false"
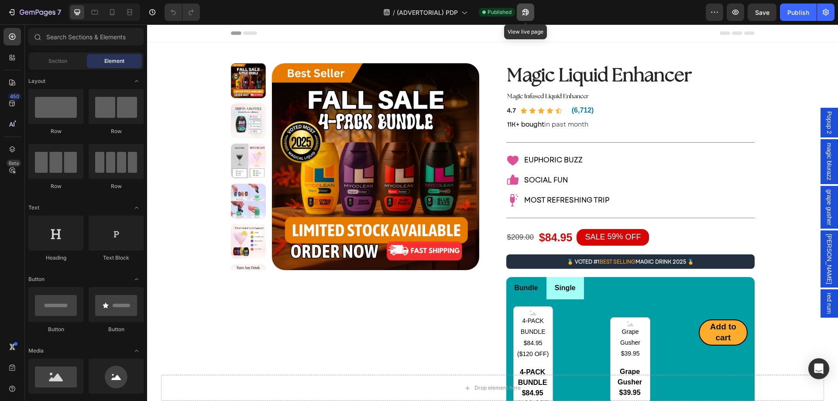
click at [524, 12] on icon "button" at bounding box center [525, 12] width 7 height 7
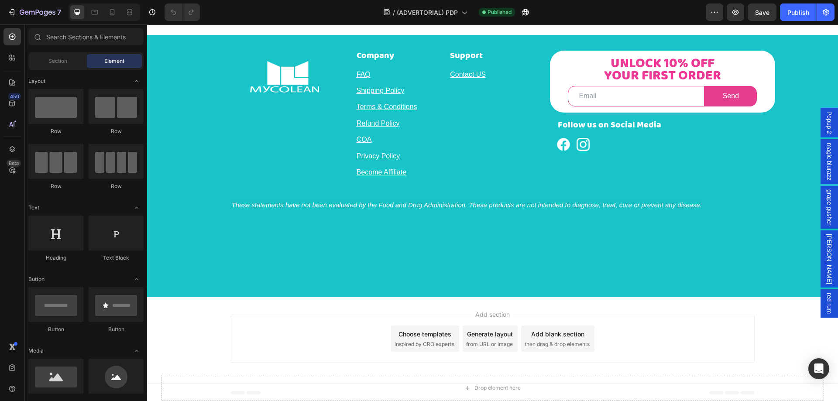
scroll to position [3500, 0]
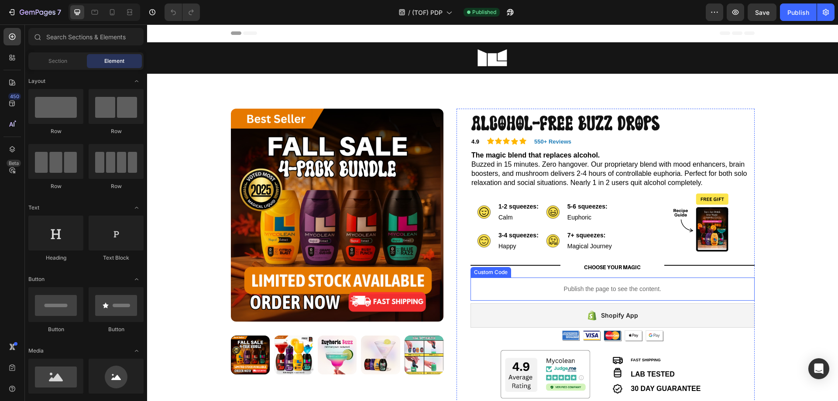
click at [530, 295] on div "Publish the page to see the content." at bounding box center [612, 288] width 284 height 23
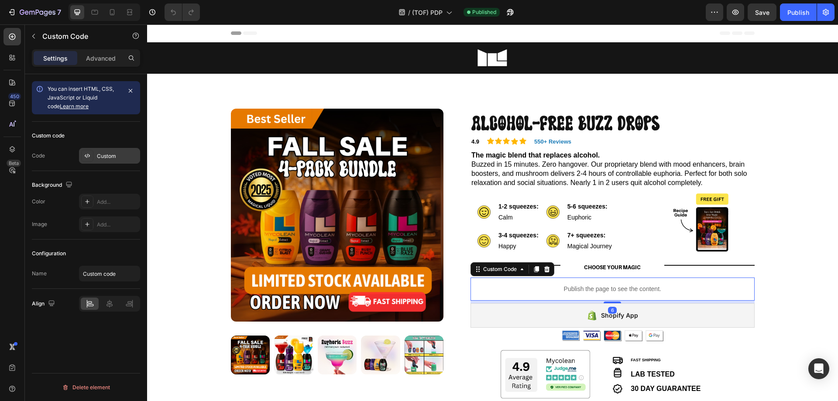
click at [103, 158] on div "Custom" at bounding box center [117, 156] width 41 height 8
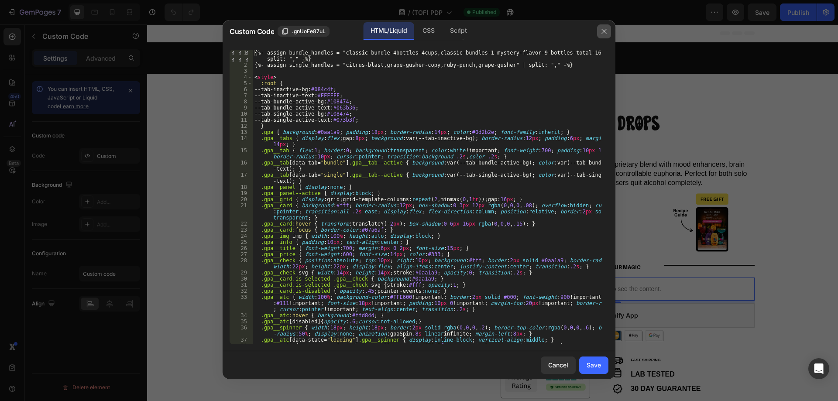
click at [598, 31] on button "button" at bounding box center [604, 31] width 14 height 14
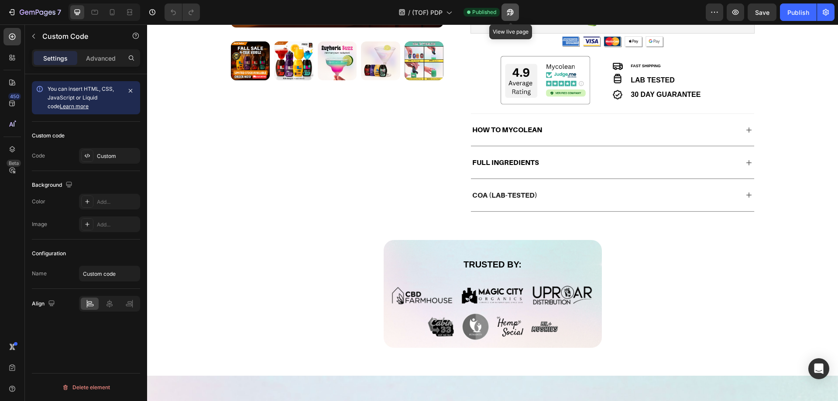
scroll to position [32, 0]
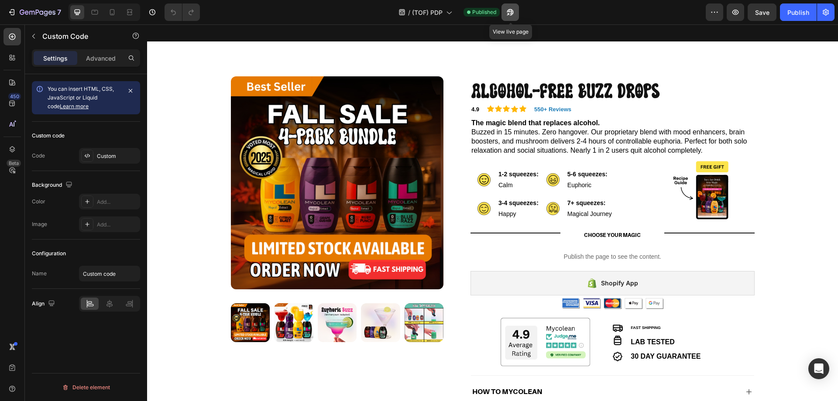
click at [509, 14] on icon "button" at bounding box center [507, 14] width 2 height 2
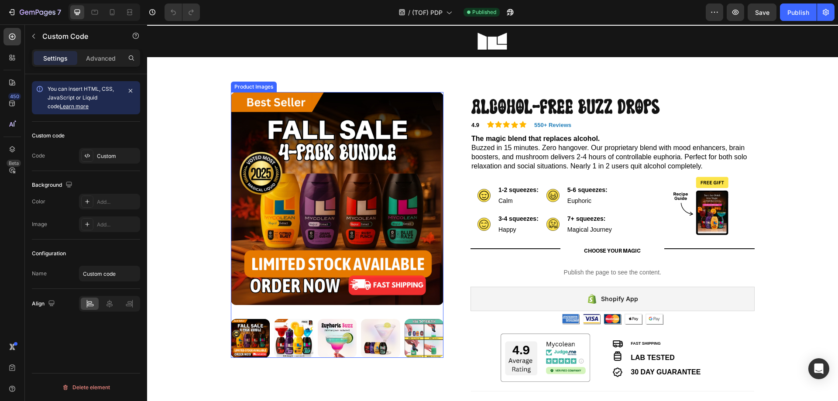
scroll to position [0, 0]
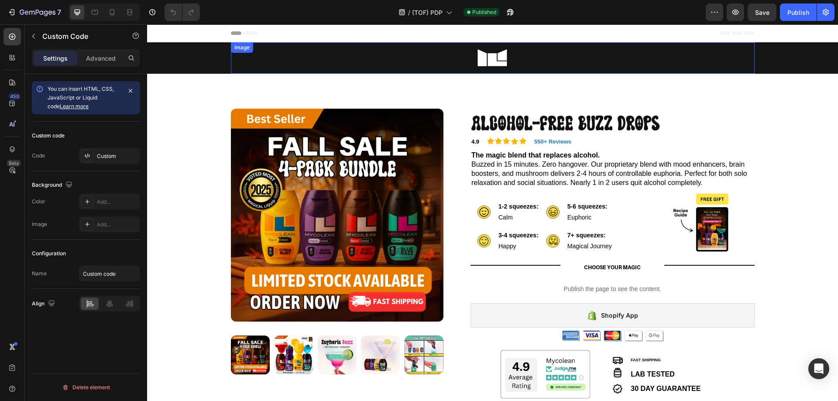
click at [429, 63] on link at bounding box center [492, 57] width 523 height 31
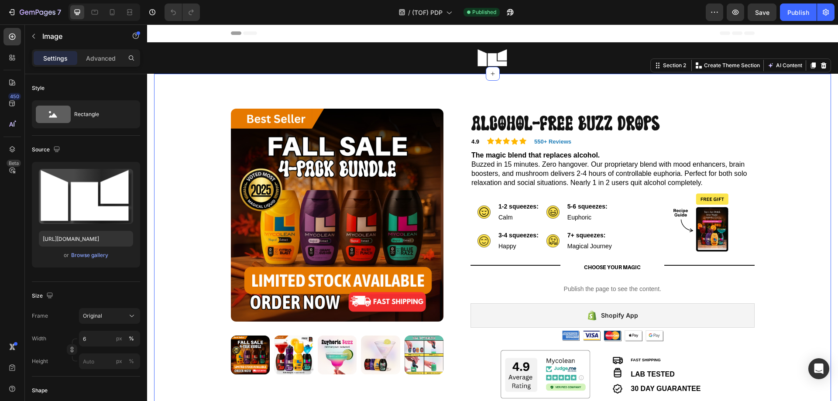
click at [391, 89] on div "Product Images Row Alcohol-Free Buzz Drops Product Title 4.9 Text Block Icon Ic…" at bounding box center [492, 372] width 677 height 596
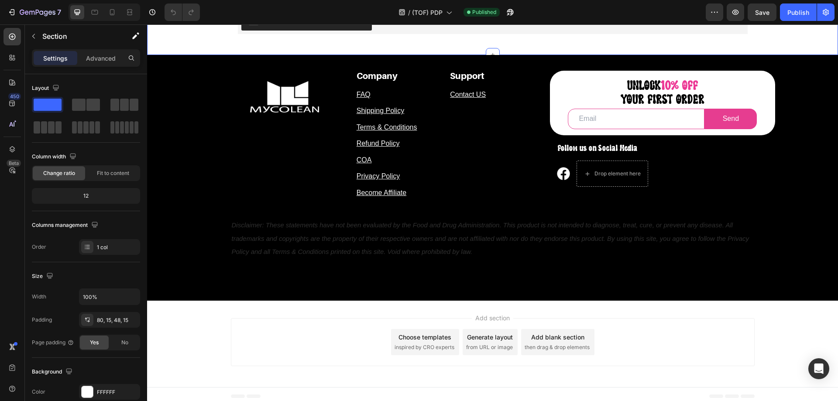
scroll to position [2095, 0]
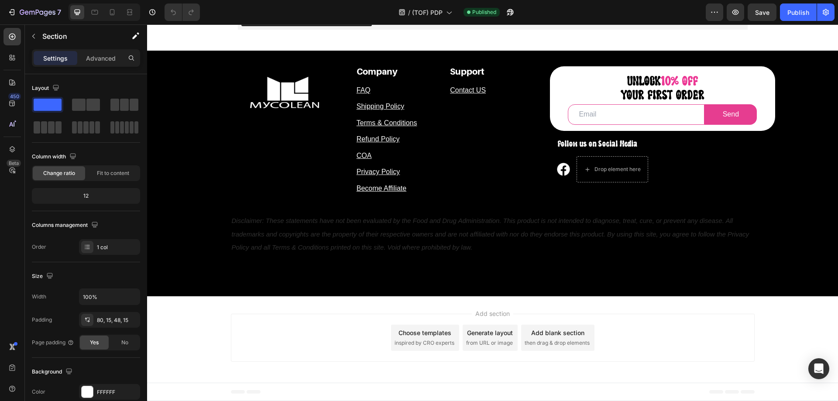
click at [635, 376] on div "Add section Choose templates inspired by CRO experts Generate layout from URL o…" at bounding box center [492, 339] width 691 height 86
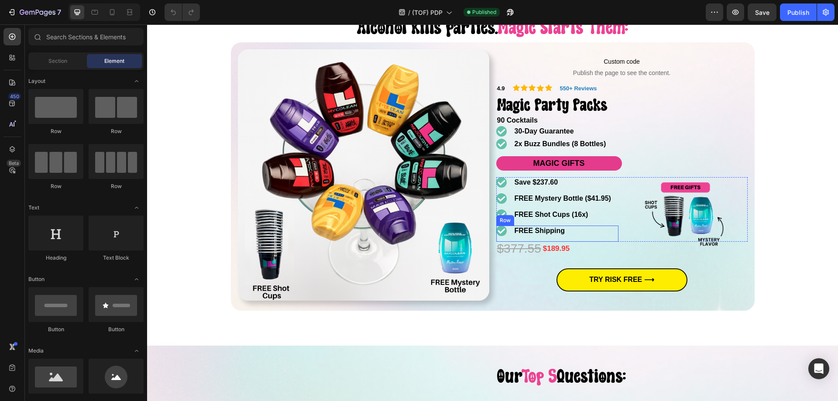
scroll to position [1223, 0]
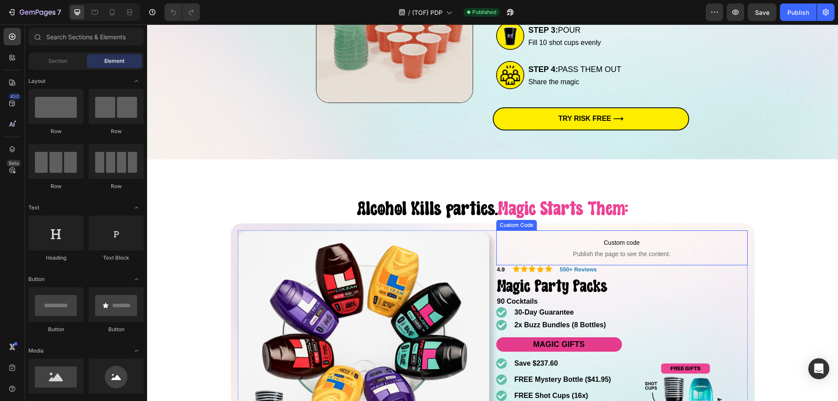
click at [611, 251] on span "Publish the page to see the content." at bounding box center [621, 254] width 251 height 9
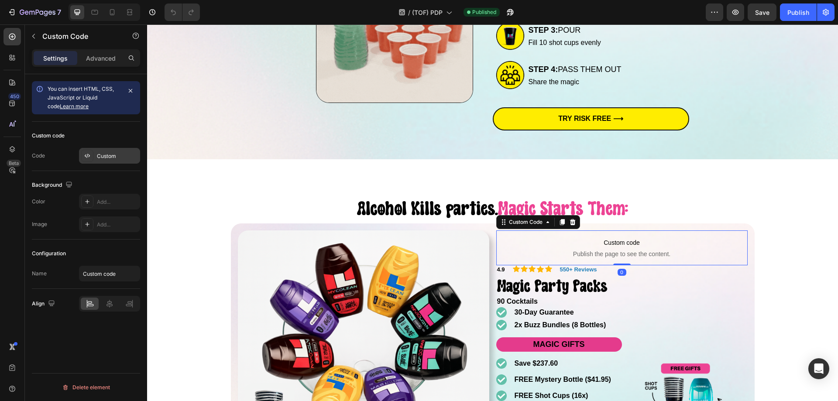
click at [114, 157] on div "Custom" at bounding box center [117, 156] width 41 height 8
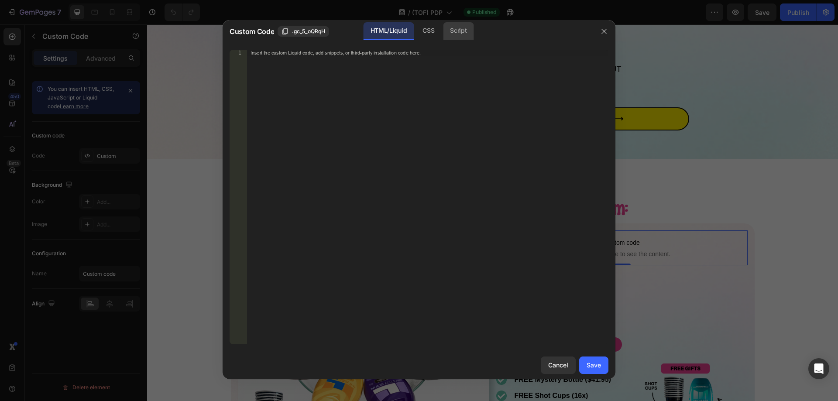
click at [458, 35] on div "Script" at bounding box center [458, 30] width 31 height 17
click at [417, 33] on div "CSS" at bounding box center [428, 30] width 26 height 17
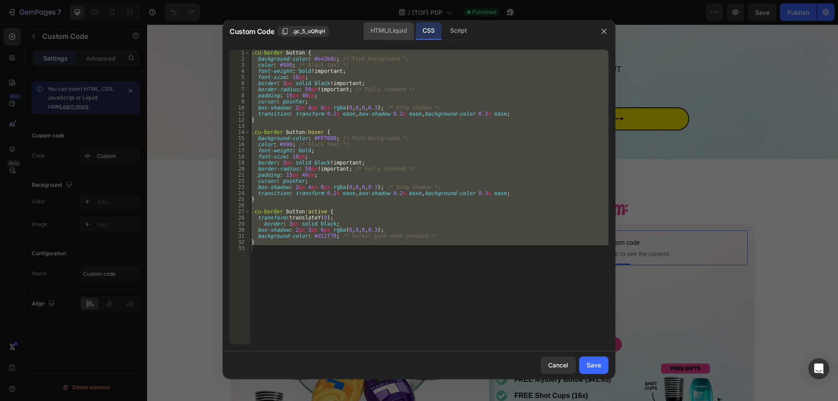
click at [390, 32] on div "HTML/Liquid" at bounding box center [388, 30] width 50 height 17
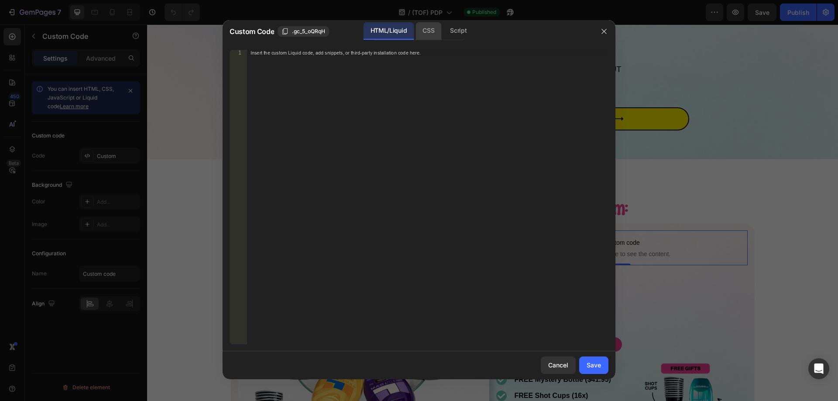
click at [428, 33] on div "CSS" at bounding box center [428, 30] width 26 height 17
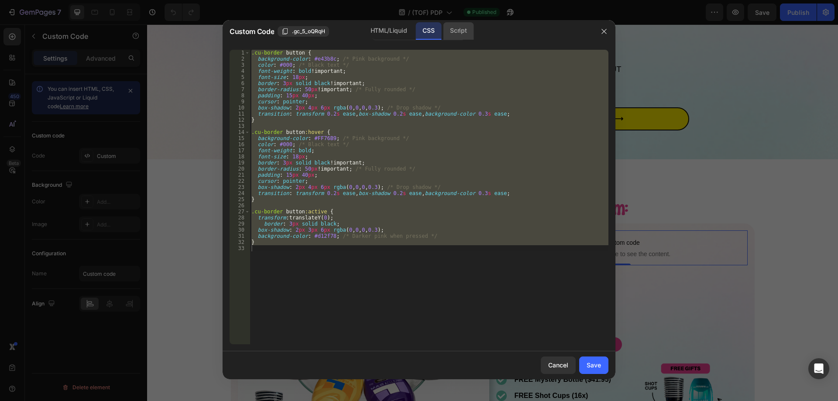
click at [467, 32] on div "Script" at bounding box center [458, 30] width 31 height 17
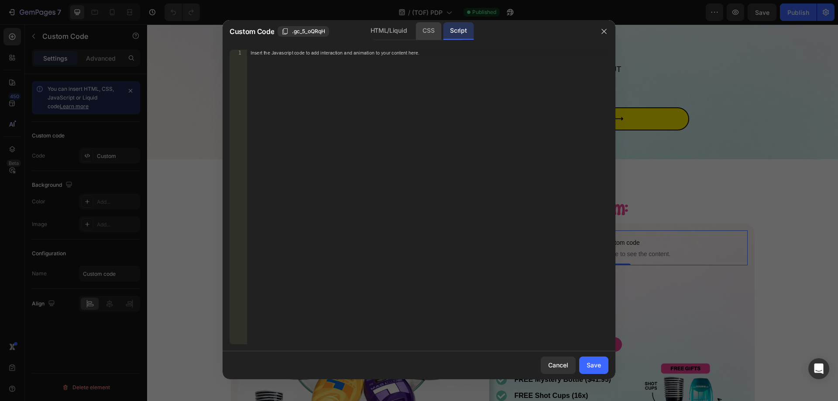
click at [435, 32] on div "CSS" at bounding box center [428, 30] width 26 height 17
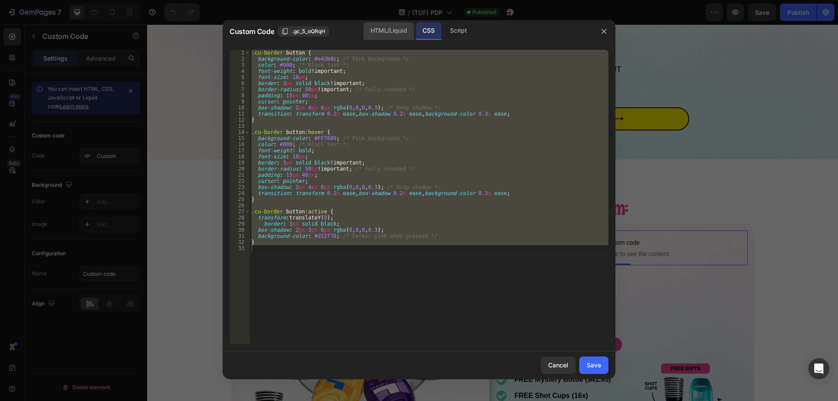
click at [397, 28] on div "HTML/Liquid" at bounding box center [388, 30] width 50 height 17
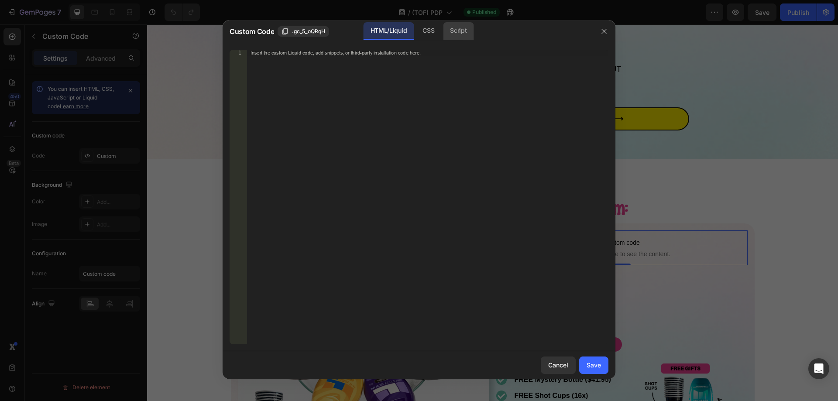
click at [458, 33] on div "Script" at bounding box center [458, 30] width 31 height 17
click at [422, 32] on div "CSS" at bounding box center [428, 30] width 26 height 17
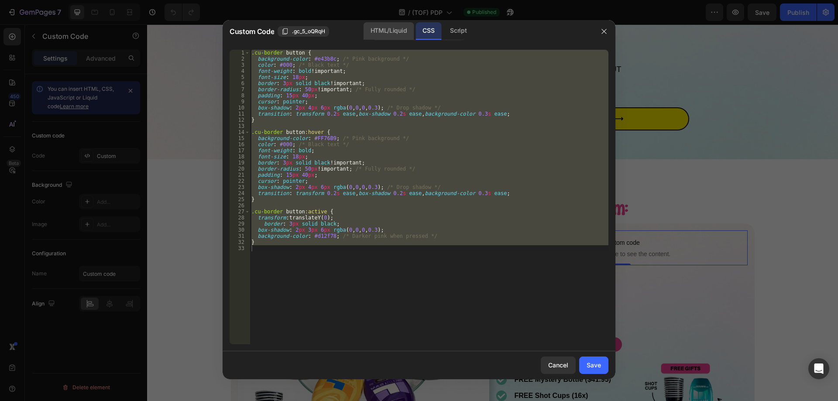
click at [383, 29] on div "HTML/Liquid" at bounding box center [388, 30] width 50 height 17
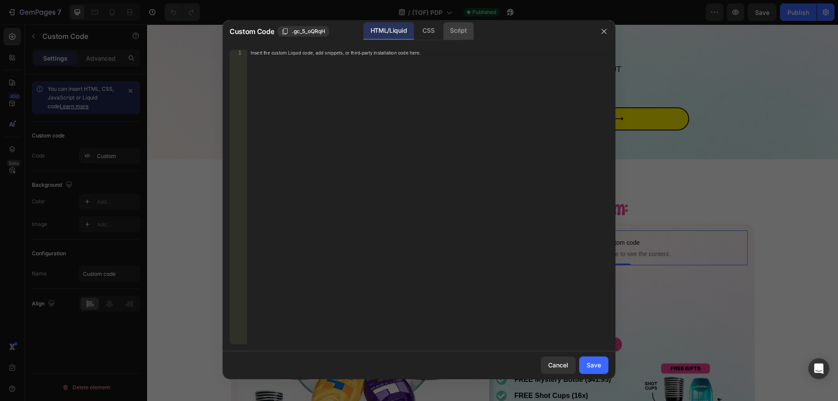
click at [458, 31] on div "Script" at bounding box center [458, 30] width 31 height 17
click at [609, 36] on button "button" at bounding box center [604, 31] width 14 height 14
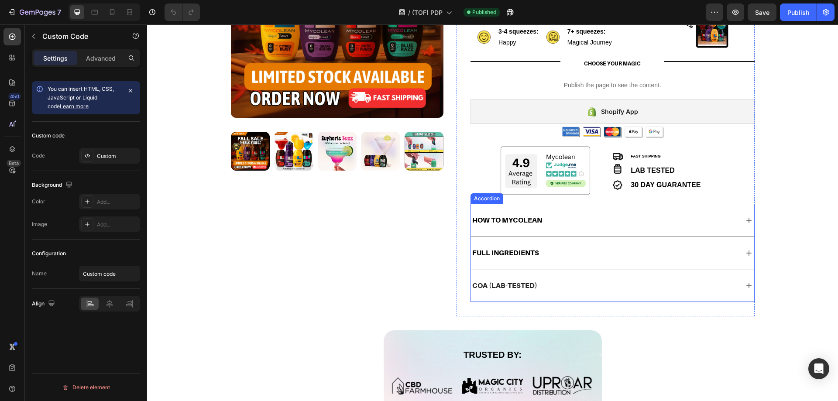
scroll to position [121, 0]
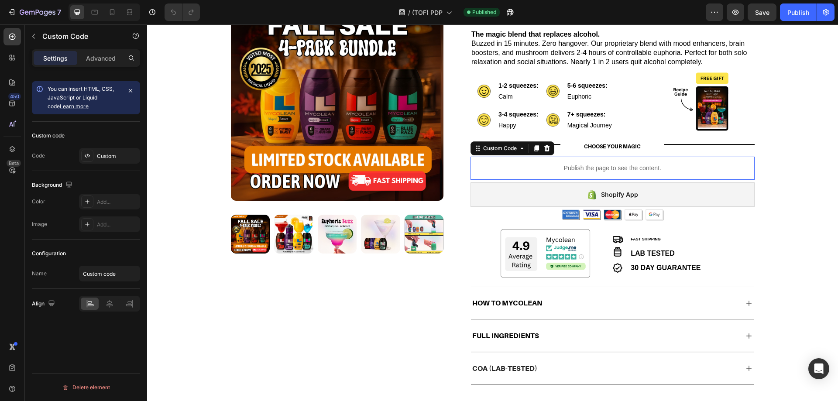
click at [573, 164] on p "Publish the page to see the content." at bounding box center [612, 168] width 284 height 9
click at [89, 151] on div at bounding box center [87, 156] width 12 height 12
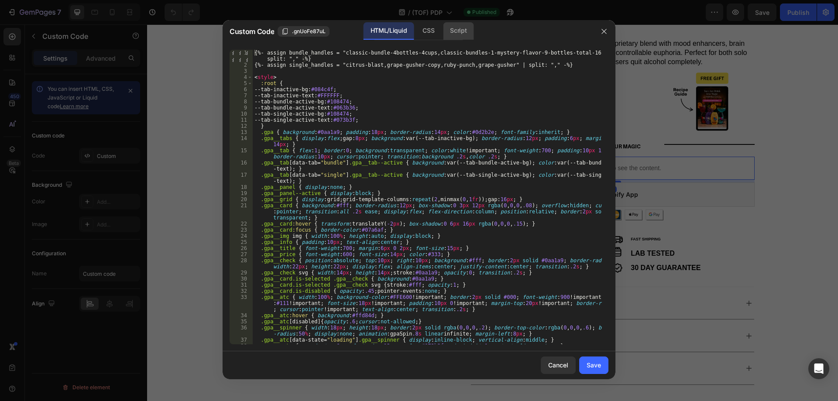
click at [454, 34] on div "Script" at bounding box center [458, 30] width 31 height 17
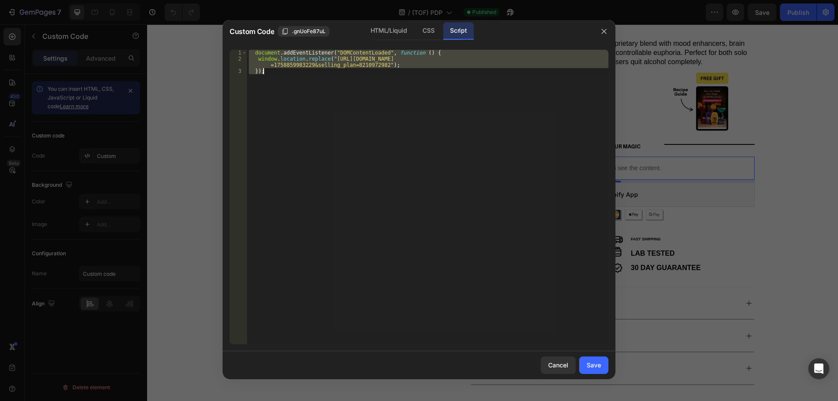
click at [365, 103] on div "document . addEventListener ( "DOMContentLoaded" , function ( ) { window . loca…" at bounding box center [427, 197] width 361 height 294
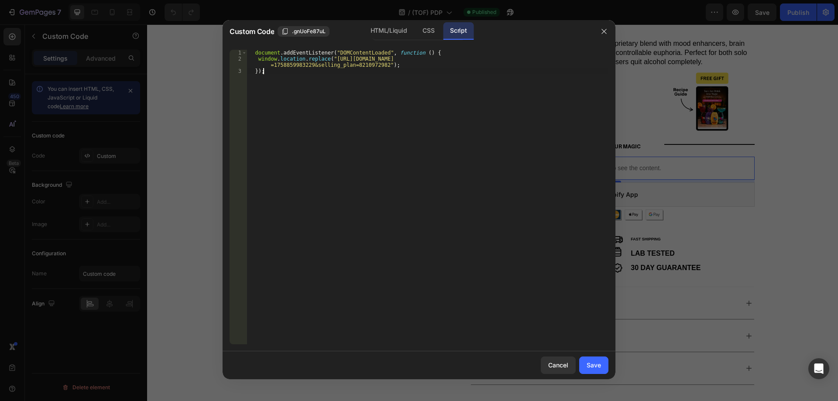
click at [349, 56] on div "document . addEventListener ( "DOMContentLoaded" , function ( ) { window . loca…" at bounding box center [427, 203] width 361 height 307
click at [391, 59] on div "document . addEventListener ( "DOMContentLoaded" , function ( ) { window . loca…" at bounding box center [427, 203] width 361 height 307
click at [337, 85] on div "document . addEventListener ( "DOMContentLoaded" , function ( ) { window . loca…" at bounding box center [427, 203] width 361 height 307
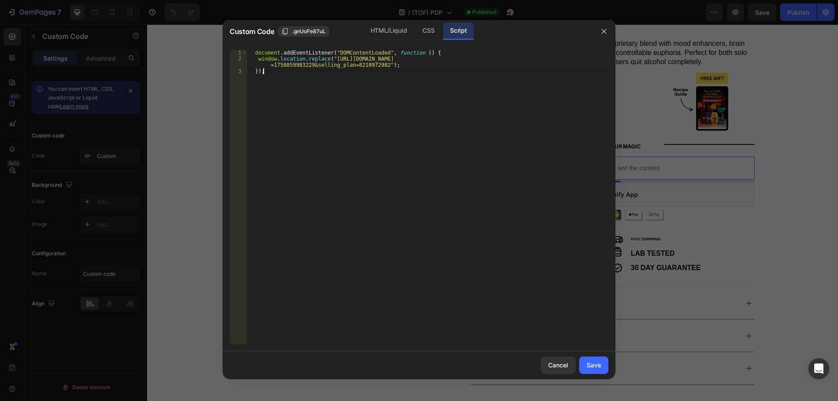
click at [318, 68] on div "document . addEventListener ( "DOMContentLoaded" , function ( ) { window . loca…" at bounding box center [427, 203] width 361 height 307
click at [296, 82] on div "document . addEventListener ( "DOMContentLoaded" , function ( ) { window . loca…" at bounding box center [427, 197] width 361 height 294
click at [356, 104] on div "document . addEventListener ( "DOMContentLoaded" , function ( ) { window . loca…" at bounding box center [427, 203] width 361 height 307
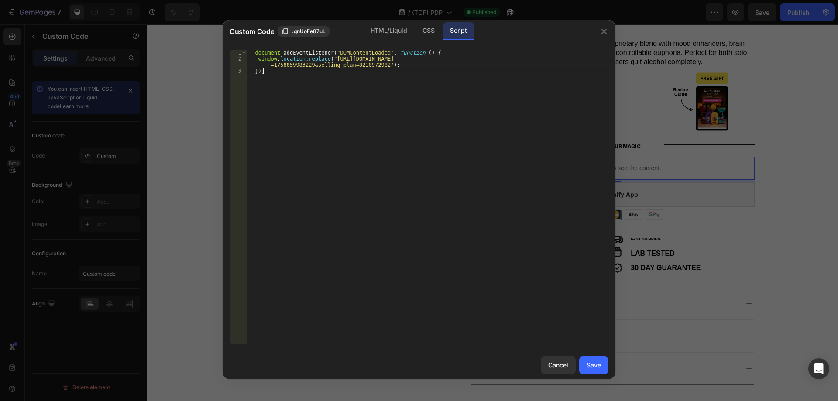
click at [330, 102] on div "document . addEventListener ( "DOMContentLoaded" , function ( ) { window . loca…" at bounding box center [427, 203] width 361 height 307
click at [339, 65] on div "document . addEventListener ( "DOMContentLoaded" , function ( ) { window . loca…" at bounding box center [427, 203] width 361 height 307
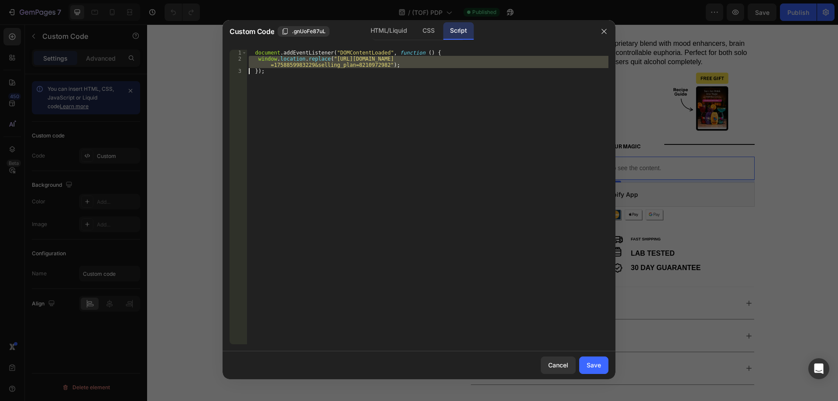
click at [362, 104] on div "document . addEventListener ( "DOMContentLoaded" , function ( ) { window . loca…" at bounding box center [427, 203] width 361 height 307
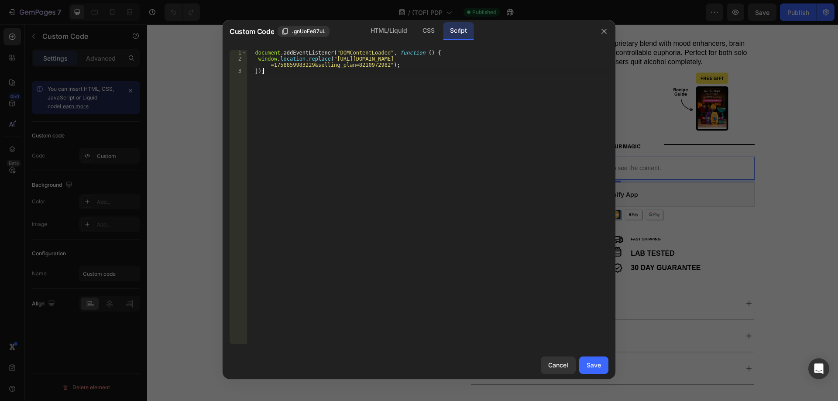
click at [325, 62] on div "document . addEventListener ( "DOMContentLoaded" , function ( ) { window . loca…" at bounding box center [427, 203] width 361 height 307
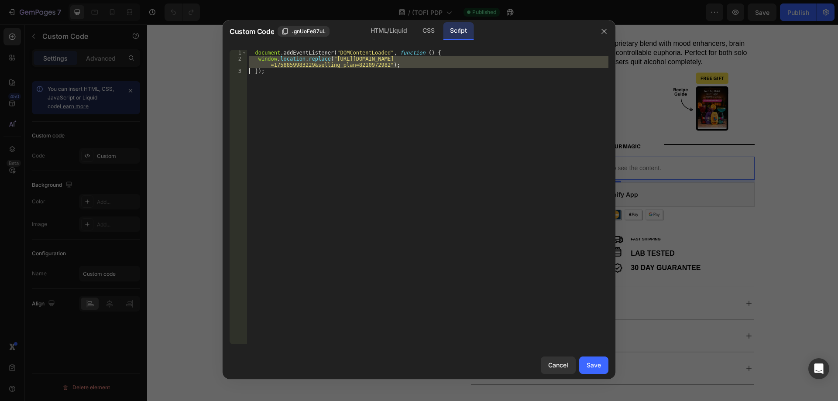
click at [325, 62] on div "document . addEventListener ( "DOMContentLoaded" , function ( ) { window . loca…" at bounding box center [427, 203] width 361 height 307
click at [344, 89] on div "document . addEventListener ( "DOMContentLoaded" , function ( ) { window . loca…" at bounding box center [427, 203] width 361 height 307
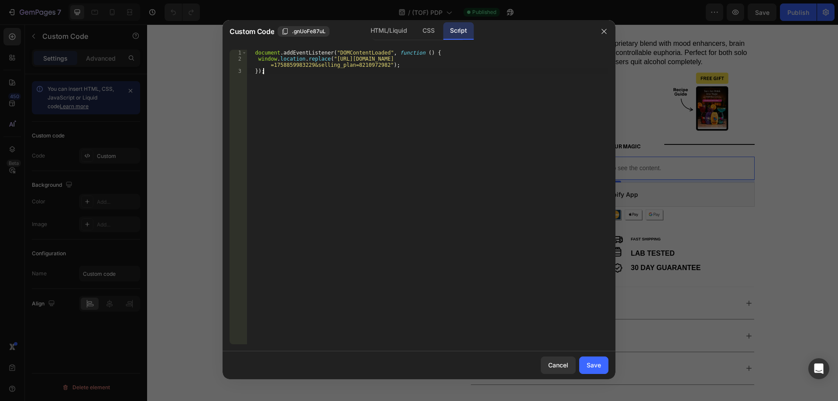
click at [334, 66] on div "document . addEventListener ( "DOMContentLoaded" , function ( ) { window . loca…" at bounding box center [427, 203] width 361 height 307
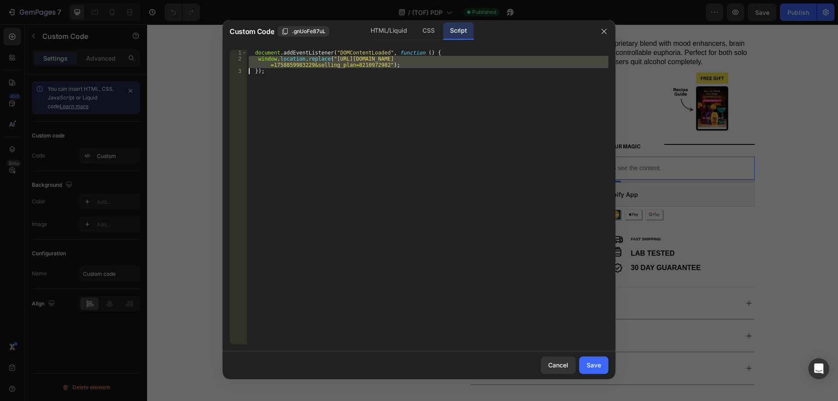
click at [334, 66] on div "document . addEventListener ( "DOMContentLoaded" , function ( ) { window . loca…" at bounding box center [427, 203] width 361 height 307
click at [363, 119] on div "document . addEventListener ( "DOMContentLoaded" , function ( ) { window . loca…" at bounding box center [427, 203] width 361 height 307
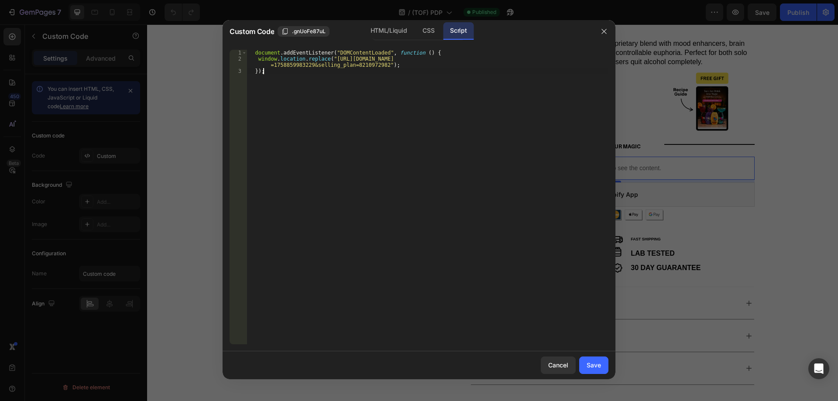
click at [252, 206] on div "document . addEventListener ( "DOMContentLoaded" , function ( ) { window . loca…" at bounding box center [427, 203] width 361 height 307
click at [353, 59] on div "document . addEventListener ( "DOMContentLoaded" , function ( ) { window . loca…" at bounding box center [427, 203] width 361 height 307
click at [297, 57] on div "document . addEventListener ( "DOMContentLoaded" , function ( ) { window . loca…" at bounding box center [427, 203] width 361 height 307
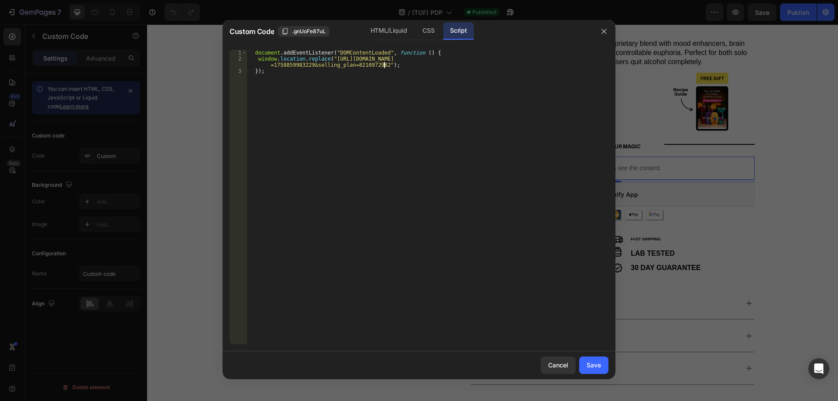
click at [383, 62] on div "document . addEventListener ( "DOMContentLoaded" , function ( ) { window . loca…" at bounding box center [427, 203] width 361 height 307
click at [393, 64] on div "document . addEventListener ( "DOMContentLoaded" , function ( ) { window . loca…" at bounding box center [427, 203] width 361 height 307
drag, startPoint x: 433, startPoint y: 52, endPoint x: 248, endPoint y: 52, distance: 184.5
click at [248, 52] on div "document . addEventListener ( "DOMContentLoaded" , function ( ) { window . loca…" at bounding box center [427, 203] width 361 height 307
type textarea "document.addEventListener("DOMContentLoaded", function () {"
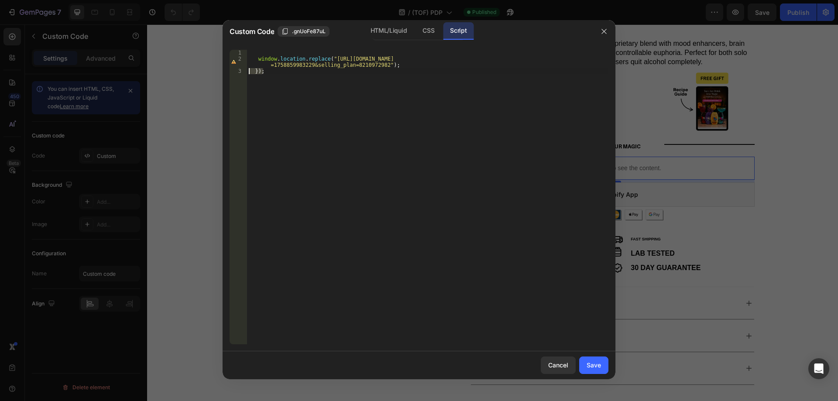
drag, startPoint x: 270, startPoint y: 68, endPoint x: 246, endPoint y: 70, distance: 23.2
click at [246, 70] on div "1 2 3 window . location . replace ( "https://mycolean.com/products/magic-cockta…" at bounding box center [418, 197] width 379 height 294
type textarea "});"
click at [301, 81] on div "window . location . replace ( "https://mycolean.com/products/magic-cocktail-bun…" at bounding box center [427, 197] width 361 height 294
drag, startPoint x: 271, startPoint y: 72, endPoint x: 246, endPoint y: 72, distance: 24.4
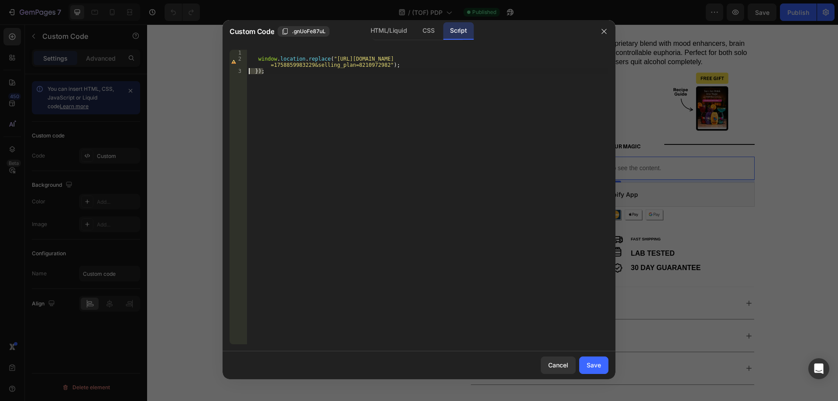
click at [246, 72] on div "}); 1 2 3 window . location . replace ( "https://mycolean.com/products/magic-co…" at bounding box center [418, 197] width 379 height 294
click at [319, 99] on div "window . location . replace ( "https://mycolean.com/products/magic-cocktail-bun…" at bounding box center [427, 203] width 361 height 307
click at [313, 114] on div "window . location . replace ( "https://mycolean.com/products/magic-cocktail-bun…" at bounding box center [427, 203] width 361 height 307
click at [595, 364] on div "Save" at bounding box center [593, 364] width 14 height 9
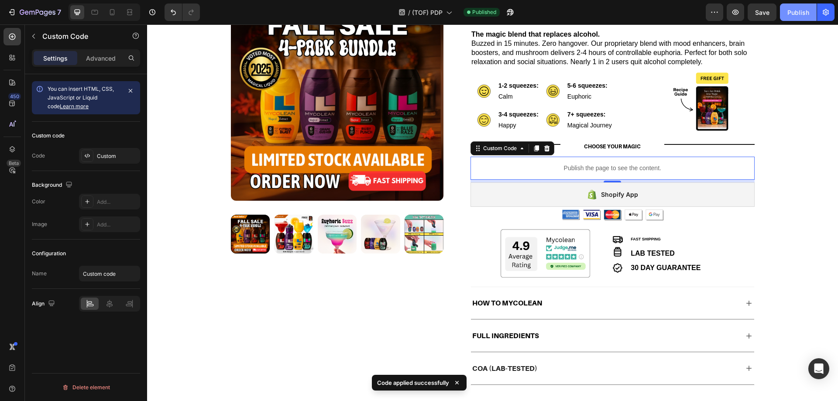
click at [800, 15] on div "Publish" at bounding box center [798, 12] width 22 height 9
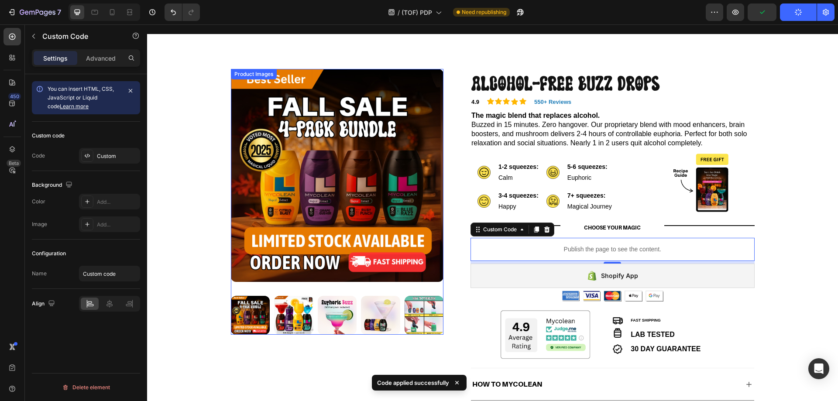
scroll to position [34, 0]
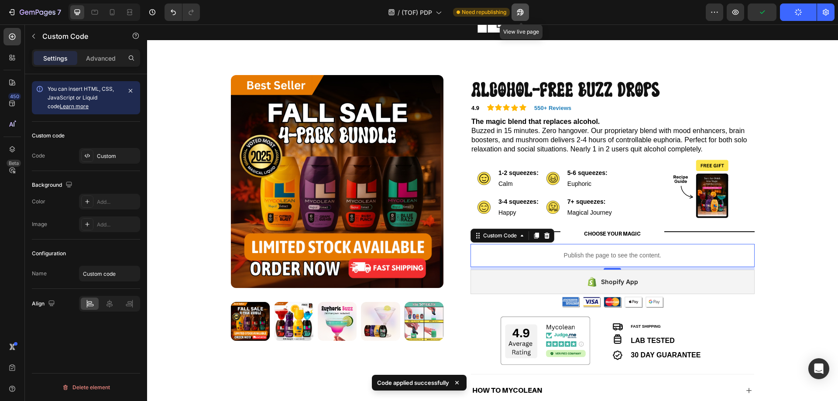
click at [526, 14] on button "button" at bounding box center [519, 11] width 17 height 17
click at [555, 15] on div "/ (TOF) PDP Need republishing" at bounding box center [456, 11] width 499 height 17
click at [567, 11] on div "/ (TOF) PDP Need republishing" at bounding box center [456, 11] width 499 height 17
click at [566, 10] on div "/ (TOF) PDP Need republishing" at bounding box center [456, 11] width 499 height 17
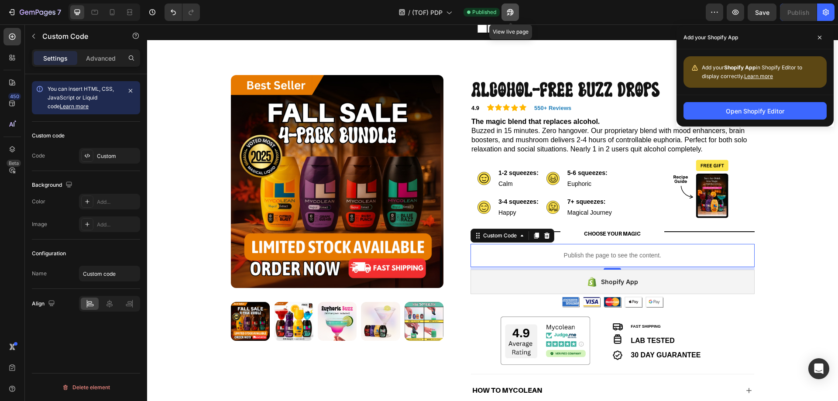
click at [514, 12] on icon "button" at bounding box center [510, 12] width 9 height 9
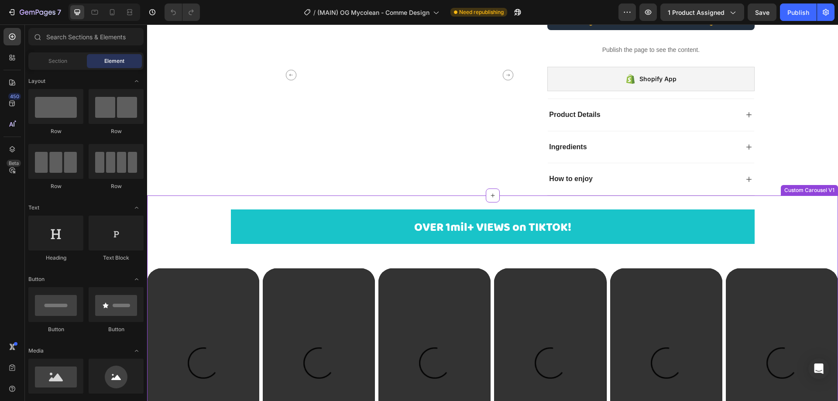
scroll to position [87, 0]
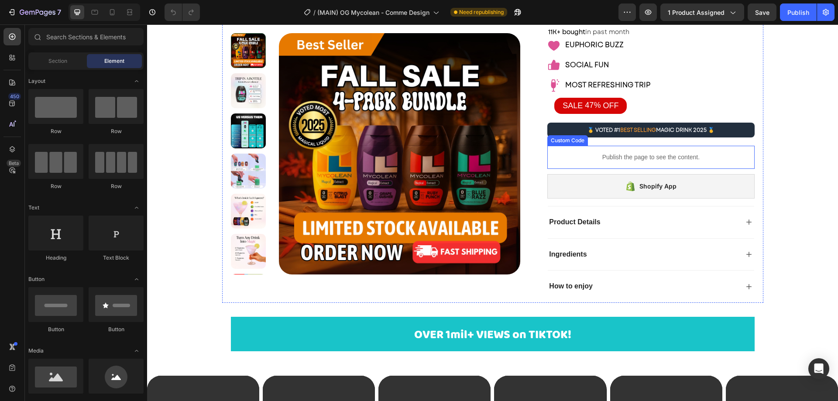
click at [608, 160] on p "Publish the page to see the content." at bounding box center [650, 157] width 207 height 9
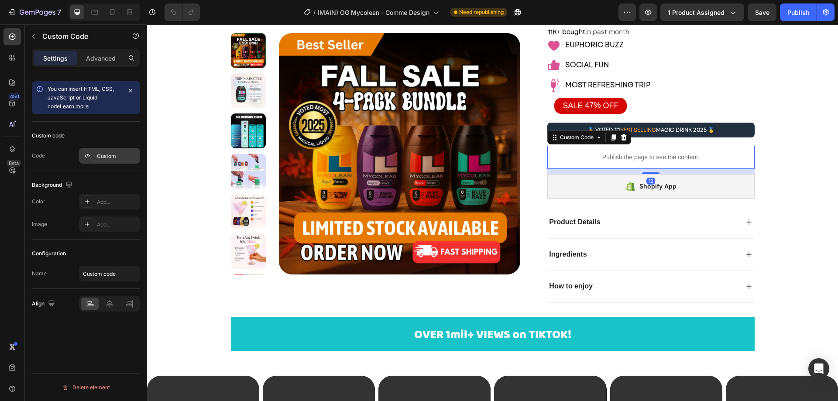
click at [106, 158] on div "Custom" at bounding box center [117, 156] width 41 height 8
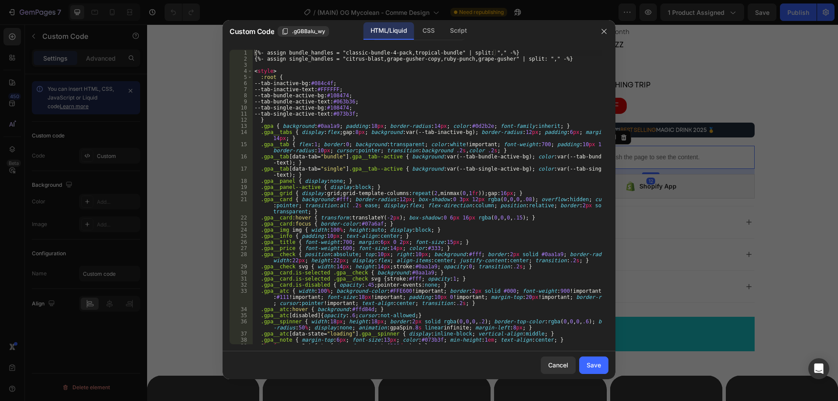
click at [444, 228] on div "{%- assign bundle_handles = "classic-bundle-4-pack,tropical-bundle" | split: ",…" at bounding box center [427, 203] width 349 height 307
click at [430, 117] on div "{%- assign bundle_handles = "classic-bundle-4-pack,tropical-bundle" | split: ",…" at bounding box center [427, 203] width 349 height 307
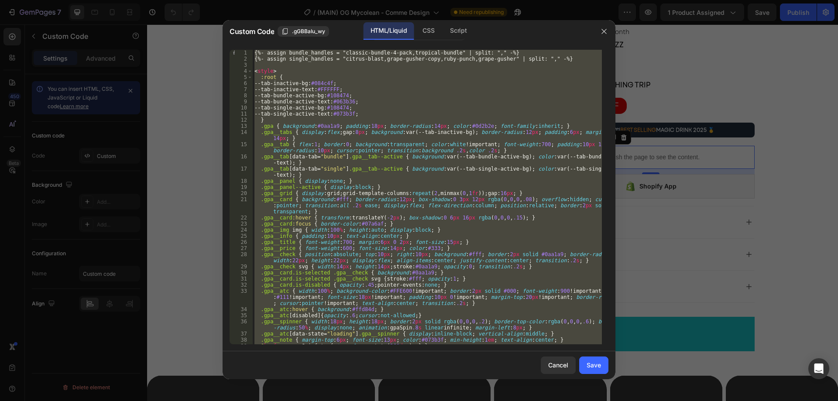
click at [368, 101] on div "{%- assign bundle_handles = "classic-bundle-4-pack,tropical-bundle" | split: ",…" at bounding box center [427, 197] width 349 height 294
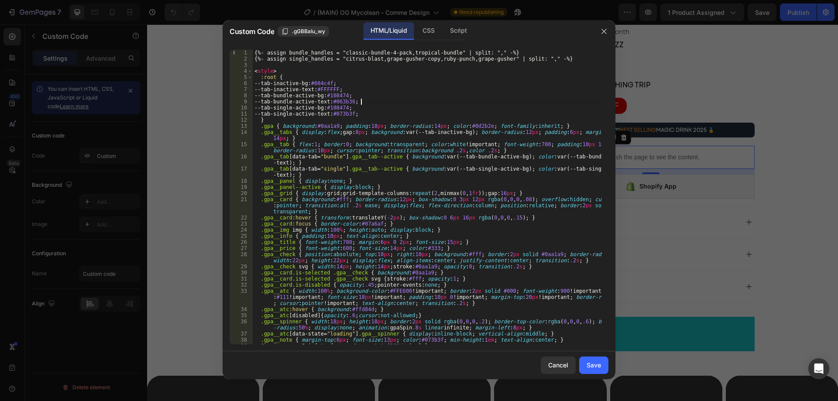
click at [408, 106] on div "{%- assign bundle_handles = "classic-bundle-4-pack,tropical-bundle" | split: ",…" at bounding box center [427, 203] width 349 height 307
click at [420, 82] on div "{%- assign bundle_handles = "classic-bundle-4-pack,tropical-bundle" | split: ",…" at bounding box center [427, 203] width 349 height 307
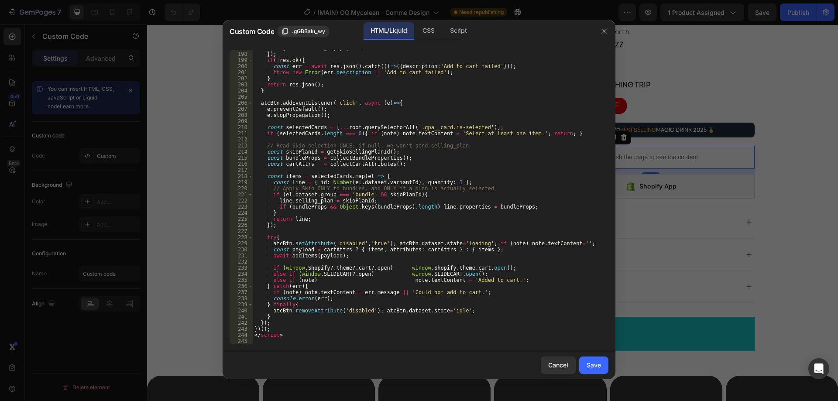
scroll to position [1293, 0]
click at [310, 324] on div "body : JSON . stringify ( payload ) }) ; if ( ! res . ok ) { const err = await …" at bounding box center [427, 198] width 349 height 307
click at [292, 238] on div "body : JSON . stringify ( payload ) }) ; if ( ! res . ok ) { const err = await …" at bounding box center [427, 198] width 349 height 307
type textarea "try{"
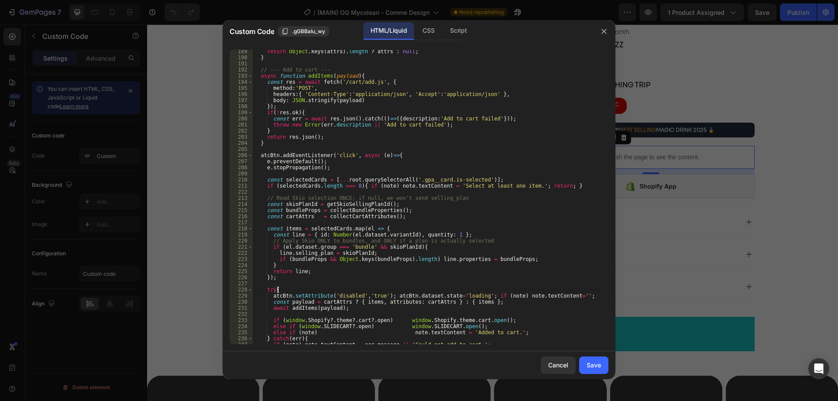
click at [305, 190] on div "return Object . keys ( attrs ) . length ? attrs : null ; } // --- Add to cart -…" at bounding box center [427, 201] width 349 height 307
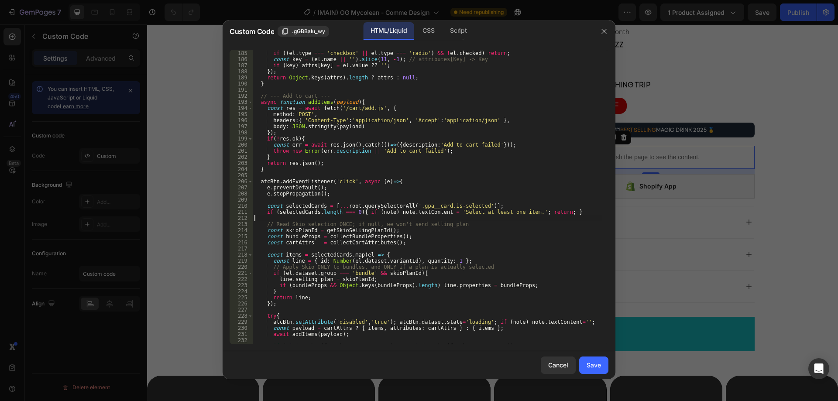
click at [321, 181] on div "document . querySelectorAll ( 'input[name^="attributes["],textarea[name^="attri…" at bounding box center [427, 194] width 349 height 313
click at [416, 184] on div "document . querySelectorAll ( 'input[name^="attributes["],textarea[name^="attri…" at bounding box center [427, 194] width 349 height 313
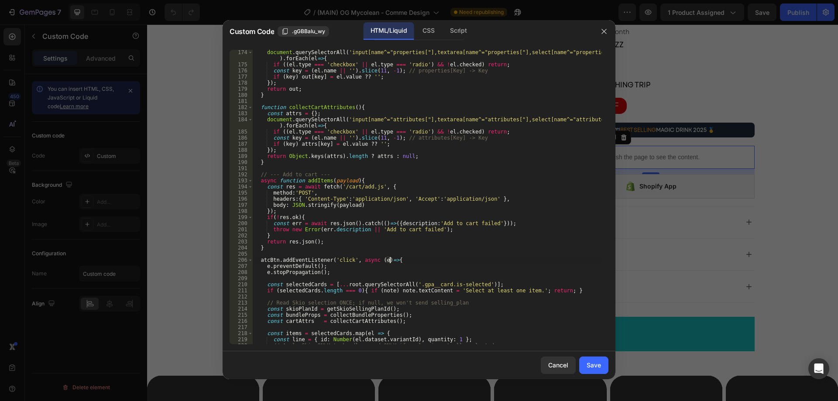
click at [269, 250] on div "document . querySelectorAll ( 'input[name^="properties["],textarea[name^="prope…" at bounding box center [427, 205] width 349 height 313
type textarea "}"
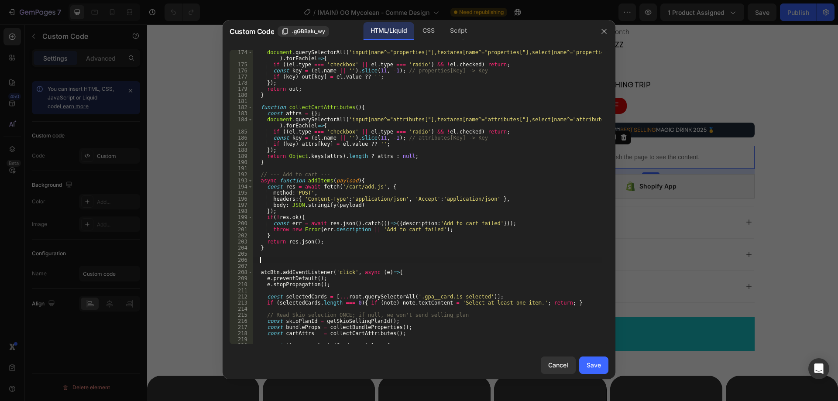
paste textarea "}"
type textarea "}"
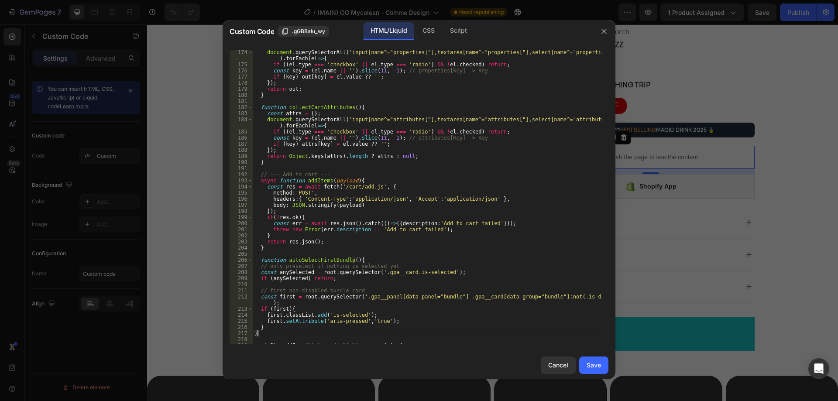
scroll to position [1189, 0]
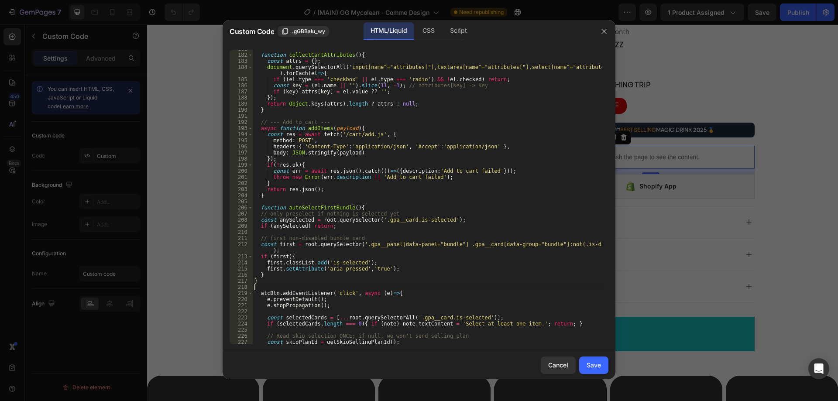
click at [274, 286] on div "function collectCartAttributes ( ) { const attrs = { } ; document . querySelect…" at bounding box center [427, 199] width 349 height 307
paste textarea "}"
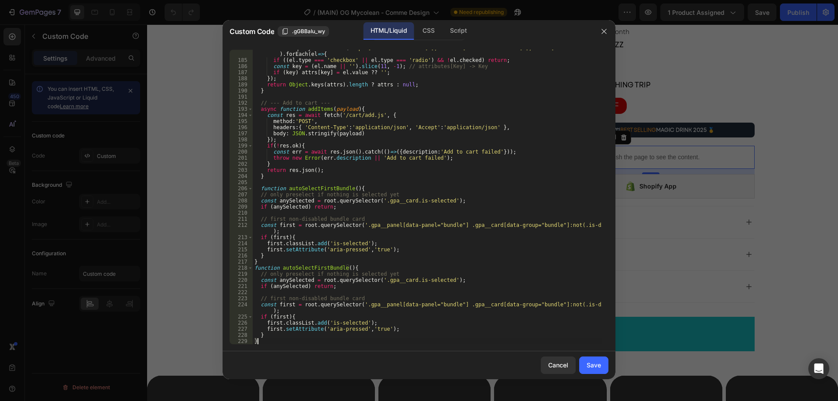
scroll to position [1208, 0]
click at [369, 269] on div "document . querySelectorAll ( 'input[name^="attributes["],textarea[name^="attri…" at bounding box center [427, 201] width 349 height 313
click at [364, 263] on div "document . querySelectorAll ( 'input[name^="attributes["],textarea[name^="attri…" at bounding box center [427, 201] width 349 height 313
type textarea "}"
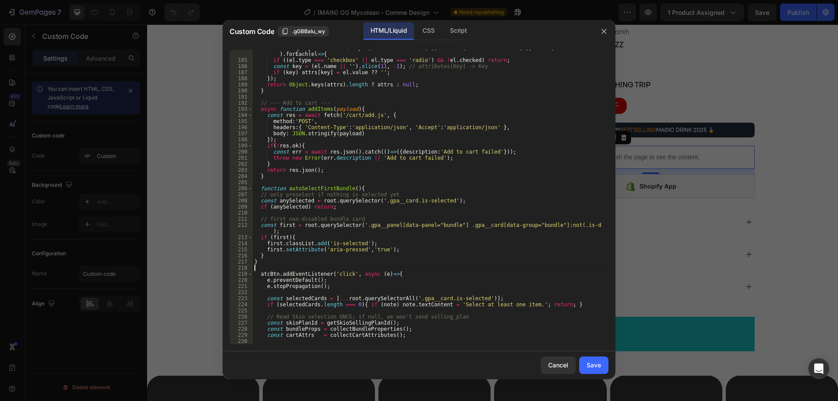
paste textarea "autoSelectFirstBundle();"
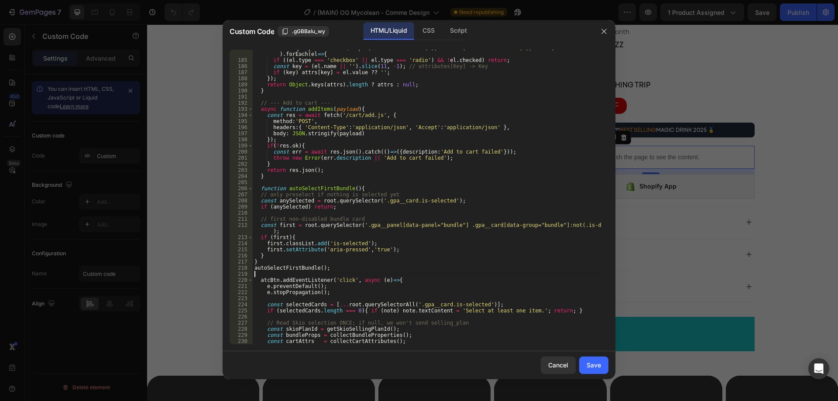
click at [339, 267] on div "document . querySelectorAll ( 'input[name^="attributes["],textarea[name^="attri…" at bounding box center [427, 201] width 349 height 313
type textarea "autoSelectFirstBundle();"
click at [595, 366] on div "Save" at bounding box center [593, 364] width 14 height 9
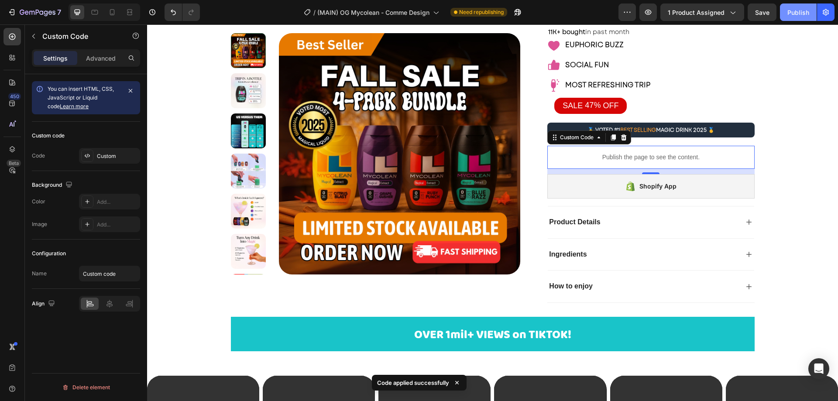
click at [798, 8] on div "Publish" at bounding box center [798, 12] width 22 height 9
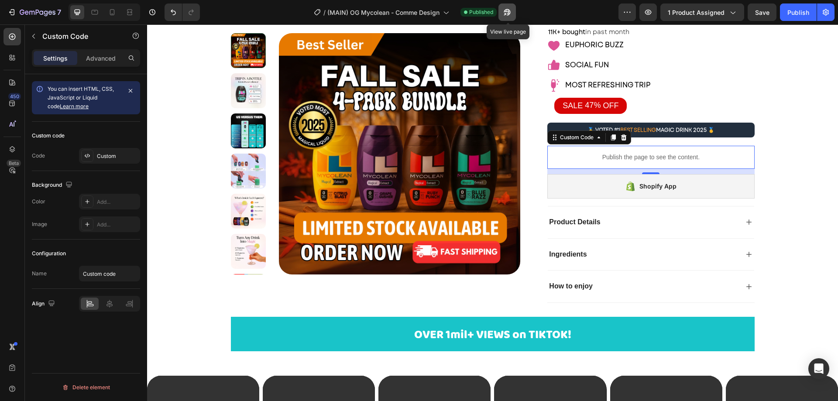
click at [506, 10] on icon "button" at bounding box center [507, 12] width 9 height 9
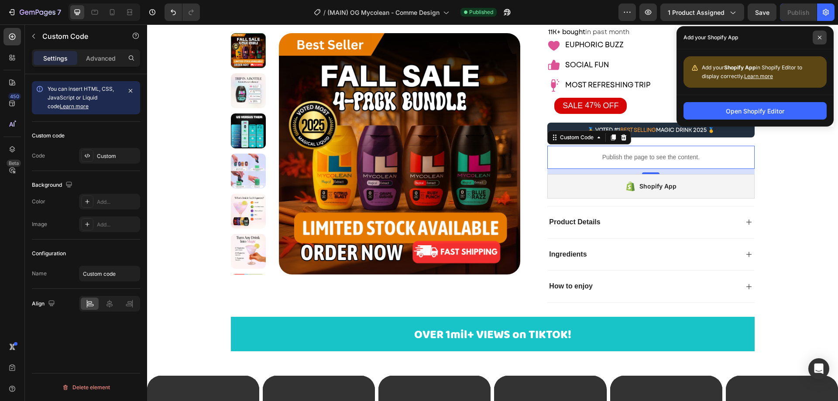
click at [819, 31] on span at bounding box center [819, 38] width 14 height 14
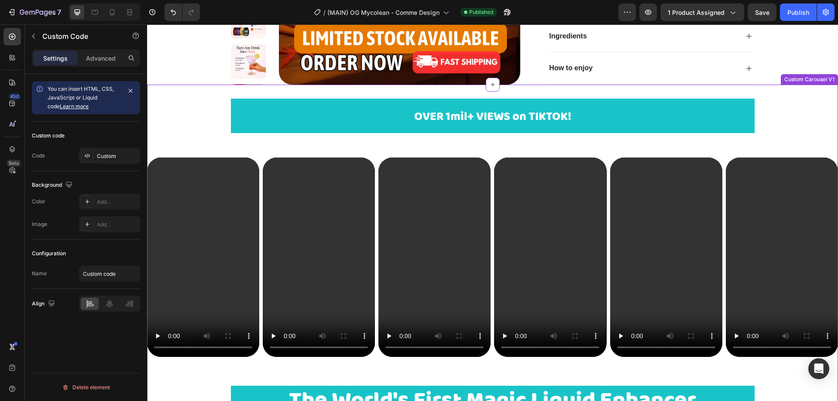
scroll to position [44, 0]
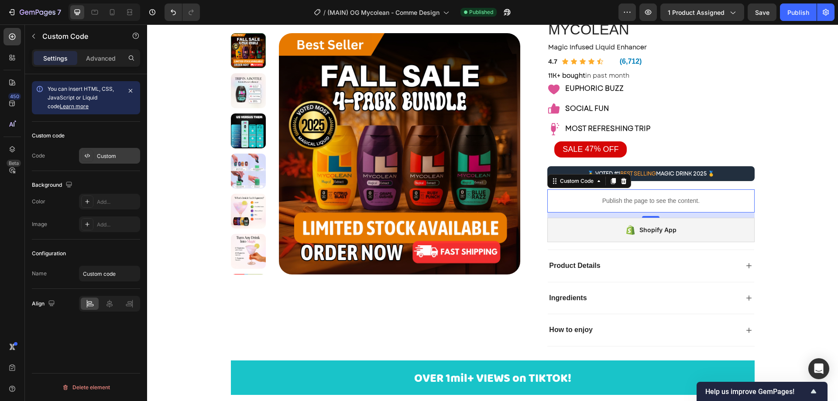
click at [106, 157] on div "Custom" at bounding box center [117, 156] width 41 height 8
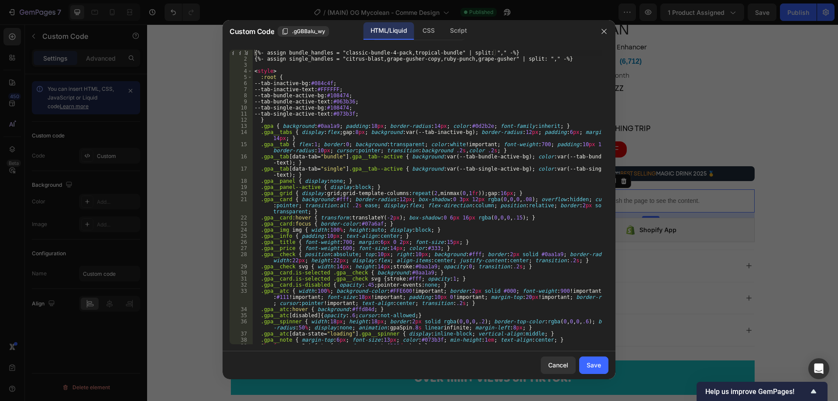
click at [345, 205] on div "{%- assign bundle_handles = "classic-bundle-4-pack,tropical-bundle" | split: ",…" at bounding box center [427, 203] width 349 height 307
click at [353, 216] on div "{%- assign bundle_handles = "classic-bundle-4-pack,tropical-bundle" | split: ",…" at bounding box center [427, 203] width 349 height 307
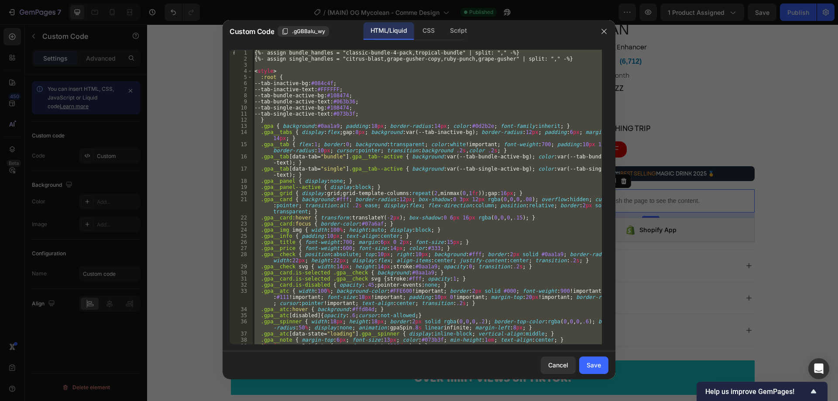
click at [332, 209] on div "{%- assign bundle_handles = "classic-bundle-4-pack,tropical-bundle" | split: ",…" at bounding box center [427, 197] width 349 height 294
type textarea ".gpa__card { background:#fff; border-radius:12px; box-shadow:0 3px 12px rgba(0,…"
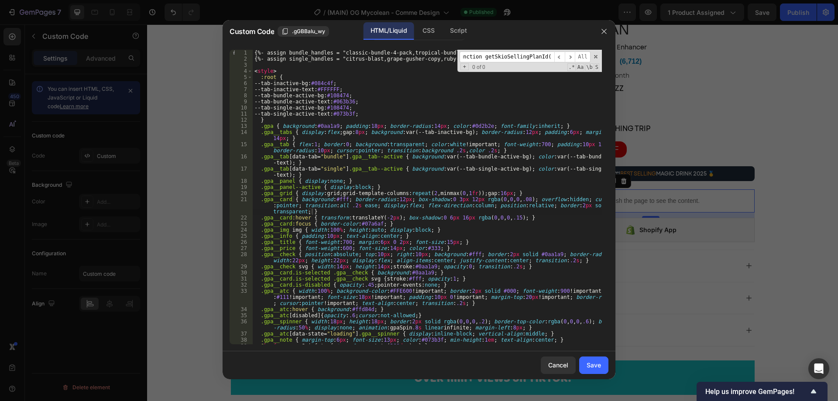
scroll to position [940, 0]
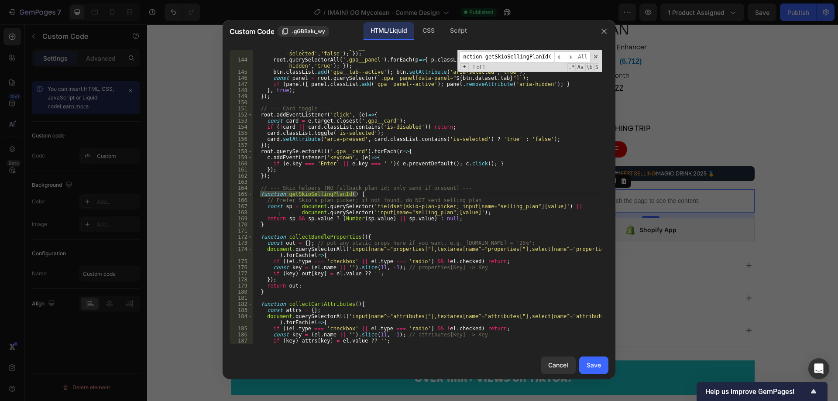
type input "function getSkioSellingPlanId() {"
click at [371, 193] on div "root . querySelectorAll ( '.gpa__tab' ) . forEach ( b => { b . classList . remo…" at bounding box center [427, 197] width 349 height 294
click at [267, 226] on div "root . querySelectorAll ( '.gpa__tab' ) . forEach ( b => { b . classList . remo…" at bounding box center [427, 200] width 349 height 313
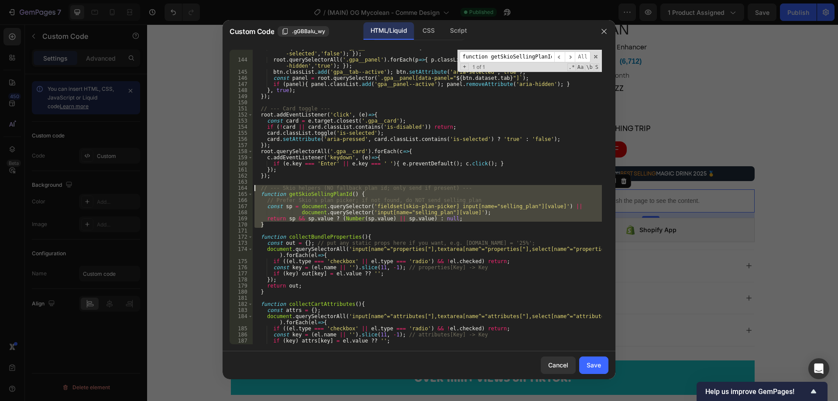
drag, startPoint x: 273, startPoint y: 224, endPoint x: 255, endPoint y: 191, distance: 37.9
click at [255, 191] on div "root . querySelectorAll ( '.gpa__tab' ) . forEach ( b => { b . classList . remo…" at bounding box center [427, 200] width 349 height 313
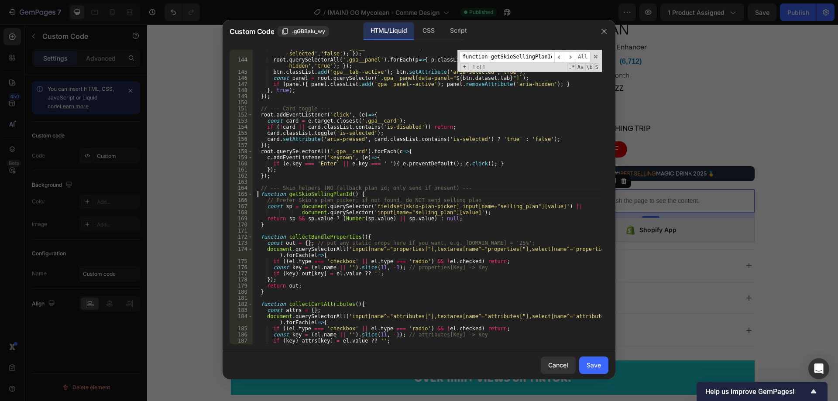
click at [278, 222] on div "root . querySelectorAll ( '.gpa__tab' ) . forEach ( b => { b . classList . remo…" at bounding box center [427, 200] width 349 height 313
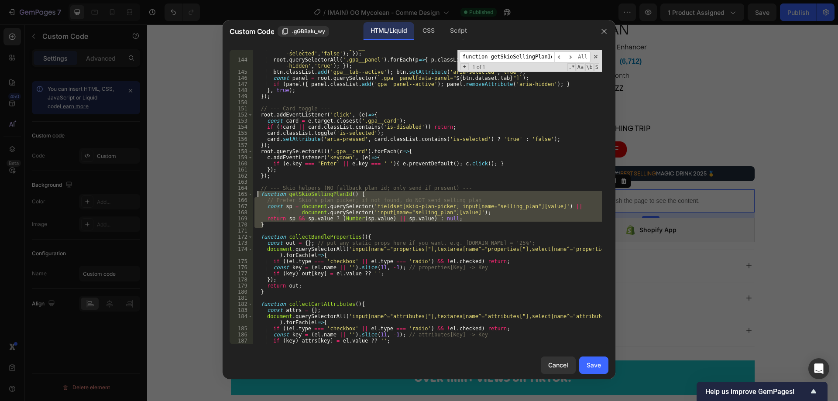
drag, startPoint x: 269, startPoint y: 223, endPoint x: 258, endPoint y: 197, distance: 28.8
click at [258, 197] on div "root . querySelectorAll ( '.gpa__tab' ) . forEach ( b => { b . classList . remo…" at bounding box center [427, 200] width 349 height 313
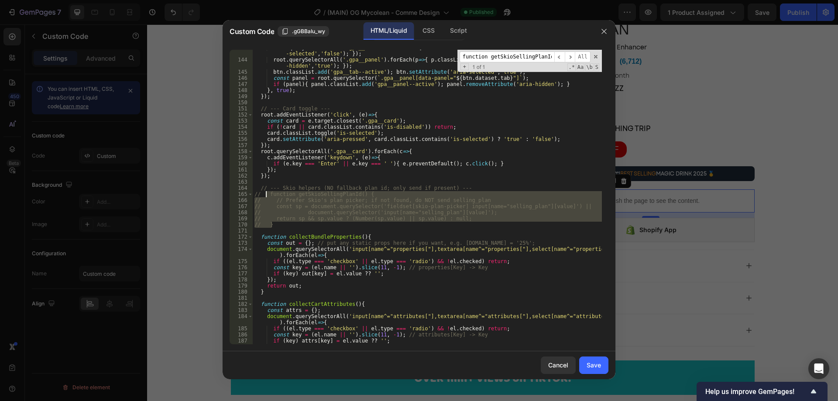
type textarea "// }"
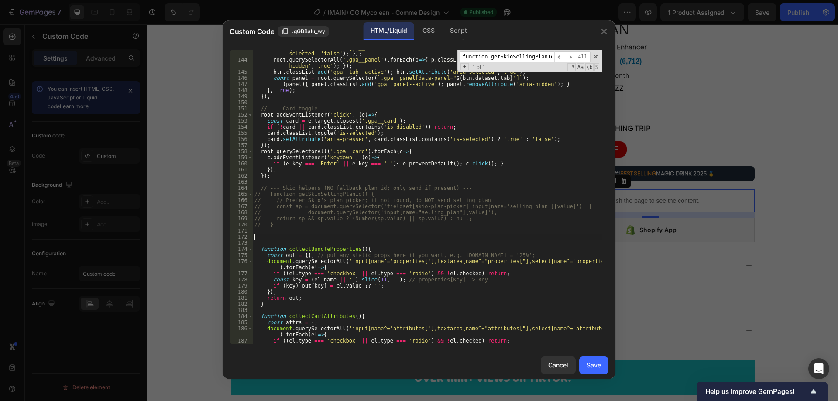
paste textarea "}"
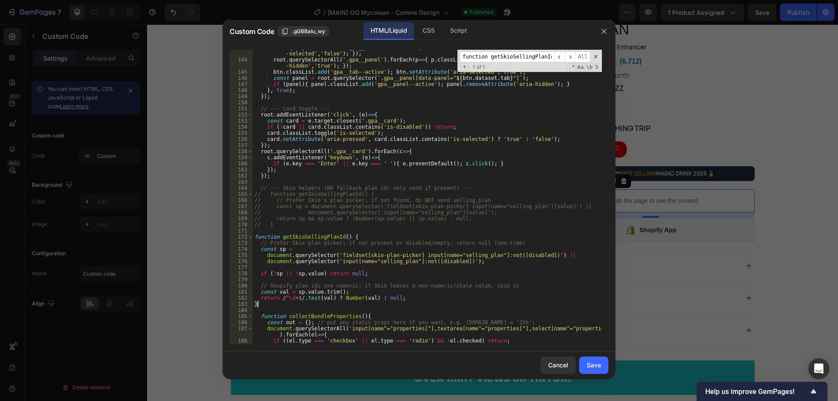
click at [359, 274] on div "root . querySelectorAll ( '.gpa__tab' ) . forEach ( b => { b . classList . remo…" at bounding box center [427, 200] width 349 height 313
type textarea "if (!sp || !sp.value) return null;"
paste input "atcBtn.setAttribute('disabled','true'); atcBtn.dataset.state"
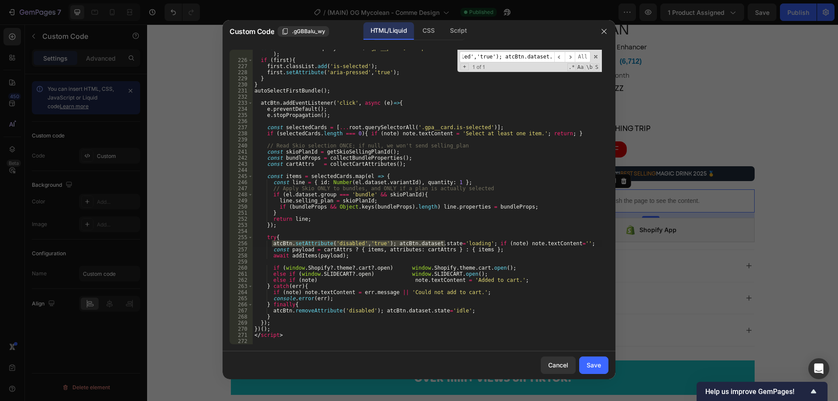
scroll to position [1464, 0]
type input "atcBtn.setAttribute('disabled','true'); atcBtn.dataset.state"
click at [571, 54] on span "​" at bounding box center [569, 56] width 10 height 11
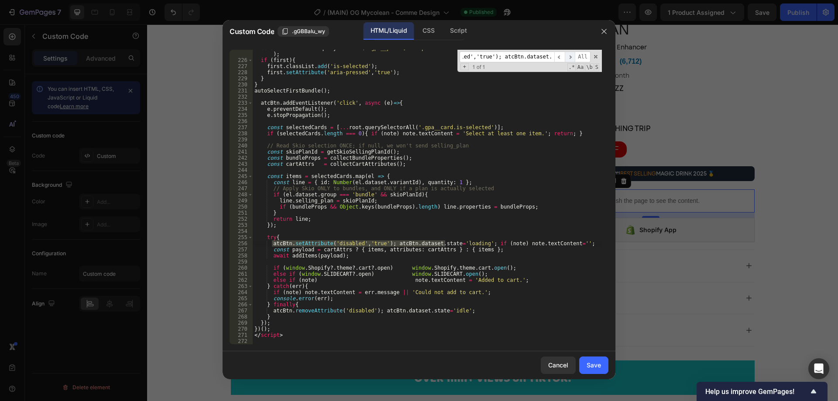
click at [571, 54] on span "​" at bounding box center [569, 56] width 10 height 11
click at [287, 307] on div "const first = root . querySelector ( '.gpa__panel[data-panel="bundle"] .gpa__ca…" at bounding box center [427, 201] width 349 height 313
click at [314, 304] on div "const first = root . querySelector ( '.gpa__panel[data-panel="bundle"] .gpa__ca…" at bounding box center [427, 201] width 349 height 313
click at [323, 285] on div "const first = root . querySelector ( '.gpa__panel[data-panel="bundle"] .gpa__ca…" at bounding box center [427, 201] width 349 height 313
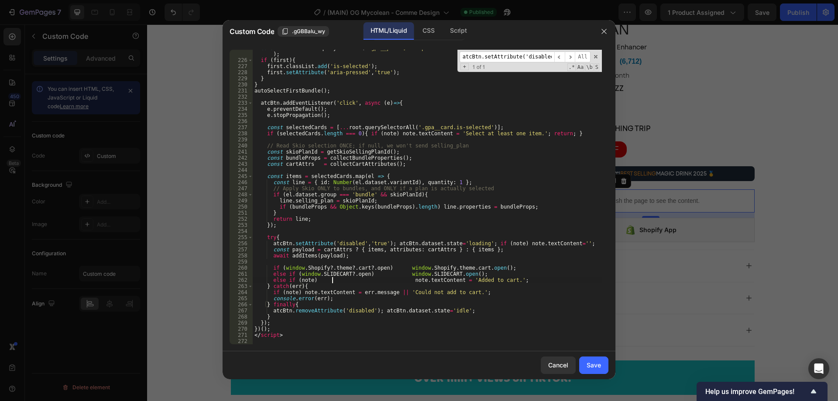
click at [333, 280] on div "const first = root . querySelector ( '.gpa__panel[data-panel="bundle"] .gpa__ca…" at bounding box center [427, 201] width 349 height 313
click at [268, 297] on div "const first = root . querySelector ( '.gpa__panel[data-panel="bundle"] .gpa__ca…" at bounding box center [427, 201] width 349 height 313
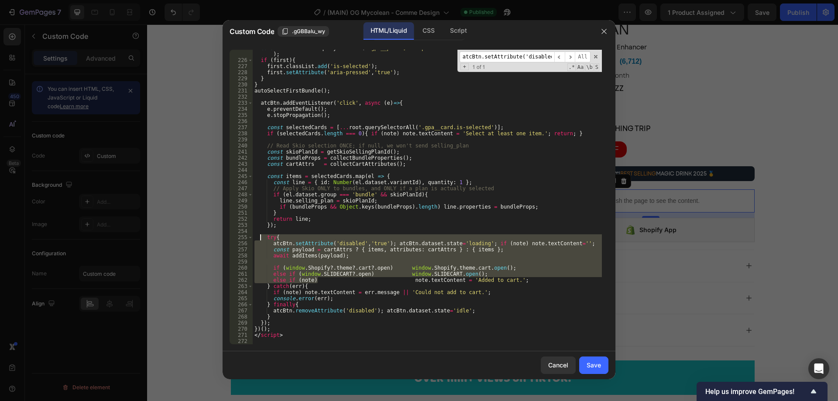
drag, startPoint x: 317, startPoint y: 282, endPoint x: 261, endPoint y: 236, distance: 71.6
click at [261, 236] on div "const first = root . querySelector ( '.gpa__panel[data-panel="bundle"] .gpa__ca…" at bounding box center [427, 201] width 349 height 313
paste textarea "note.textContent = 'Added to cart."
type textarea "note.textContent = 'Added to cart.';"
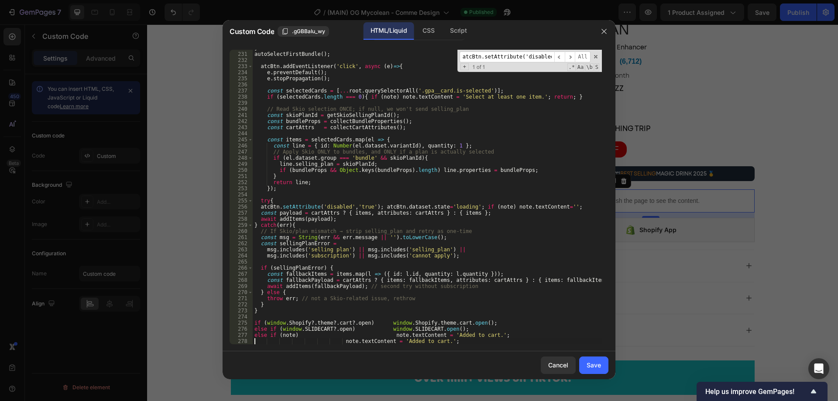
scroll to position [1553, 0]
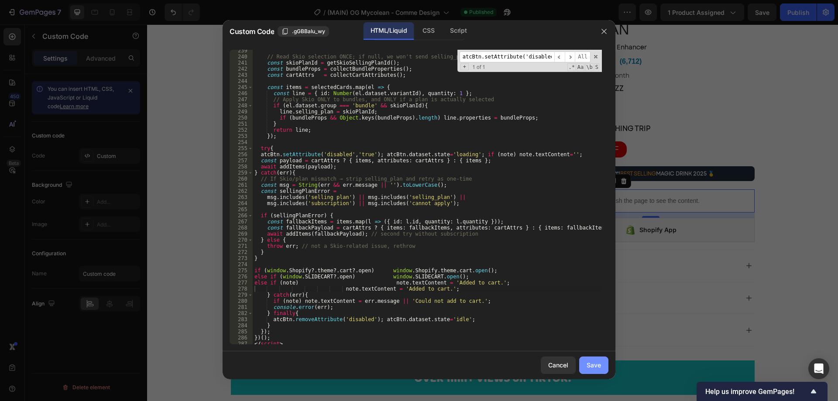
click at [600, 367] on div "Save" at bounding box center [593, 364] width 14 height 9
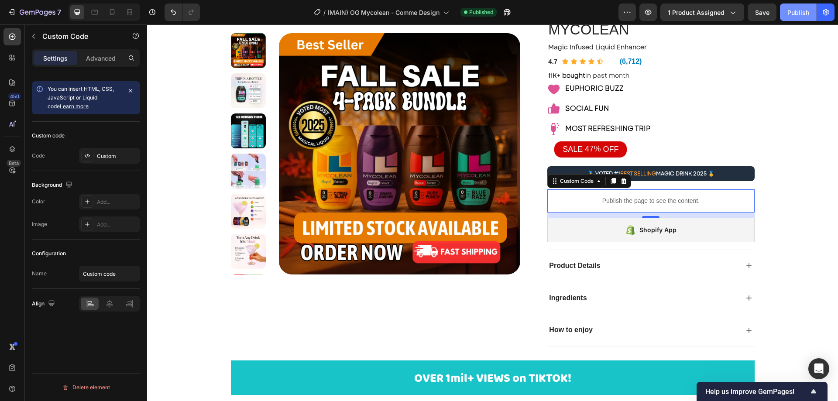
click at [797, 17] on div "Publish" at bounding box center [798, 12] width 22 height 9
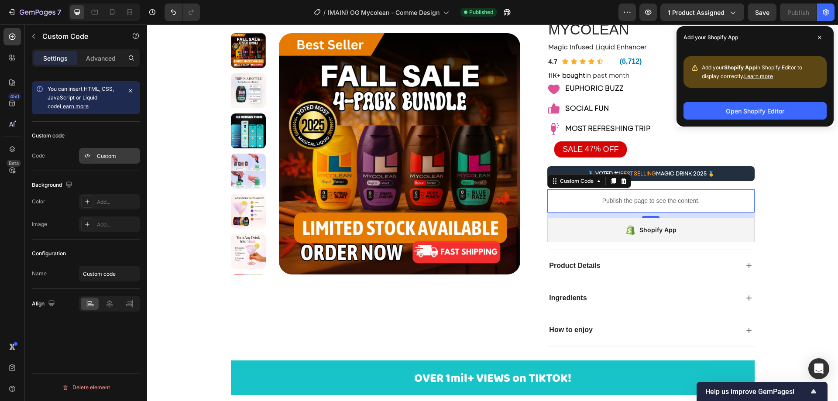
click at [105, 155] on div "Custom" at bounding box center [117, 156] width 41 height 8
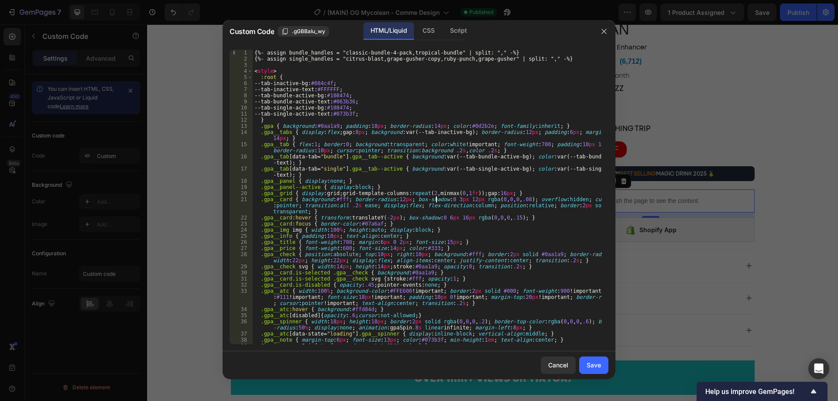
click at [435, 202] on div "{%- assign bundle_handles = "classic-bundle-4-pack,tropical-bundle" | split: ",…" at bounding box center [427, 203] width 349 height 307
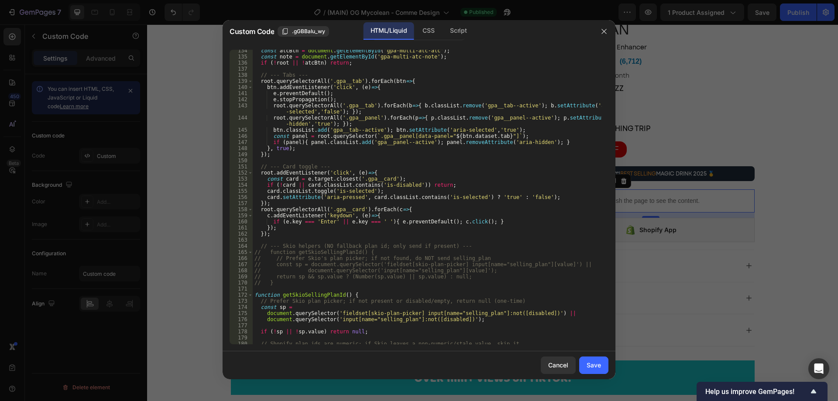
scroll to position [960, 0]
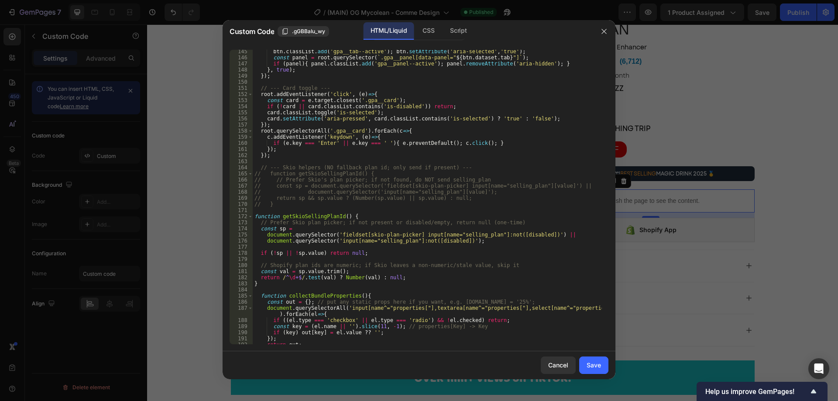
click at [358, 215] on div "btn . classList . add ( 'gpa__tab--active' ) ; btn . setAttribute ( 'aria-selec…" at bounding box center [427, 201] width 349 height 307
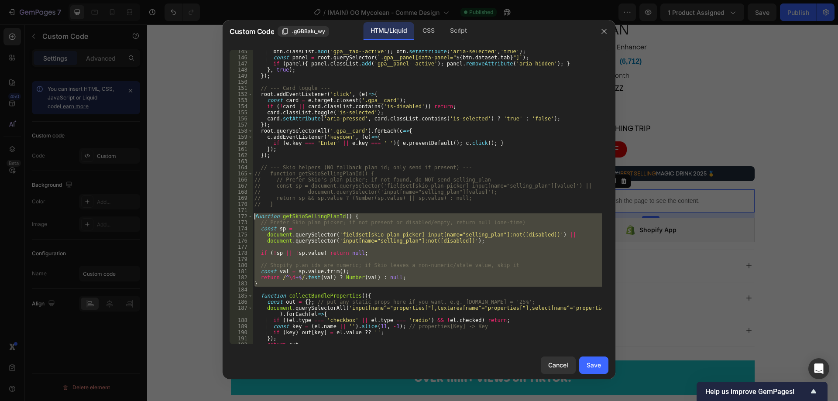
drag, startPoint x: 268, startPoint y: 287, endPoint x: 243, endPoint y: 213, distance: 78.4
click at [243, 213] on div "function getSkioSellingPlanId() { 145 146 147 148 149 150 151 152 153 154 155 1…" at bounding box center [418, 197] width 379 height 294
type textarea "function getSkioSellingPlanId() { // Prefer Skio plan picker; if not present or…"
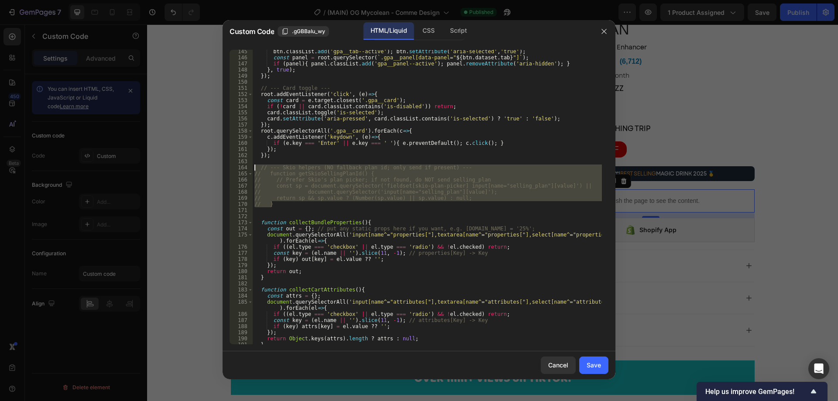
drag, startPoint x: 280, startPoint y: 204, endPoint x: 243, endPoint y: 170, distance: 49.7
click at [243, 170] on div "145 146 147 148 149 150 151 152 153 154 155 156 157 158 159 160 161 162 163 164…" at bounding box center [418, 197] width 379 height 294
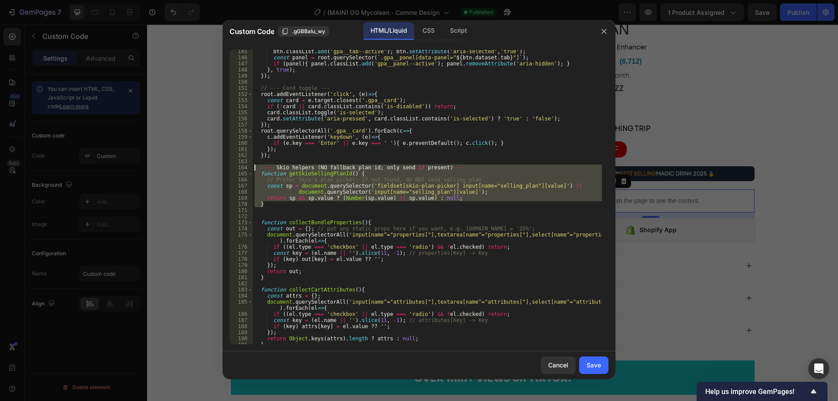
click at [392, 171] on div "btn . classList . add ( 'gpa__tab--active' ) ; btn . setAttribute ( 'aria-selec…" at bounding box center [427, 197] width 349 height 294
type textarea "function getSkioSellingPlanId() {"
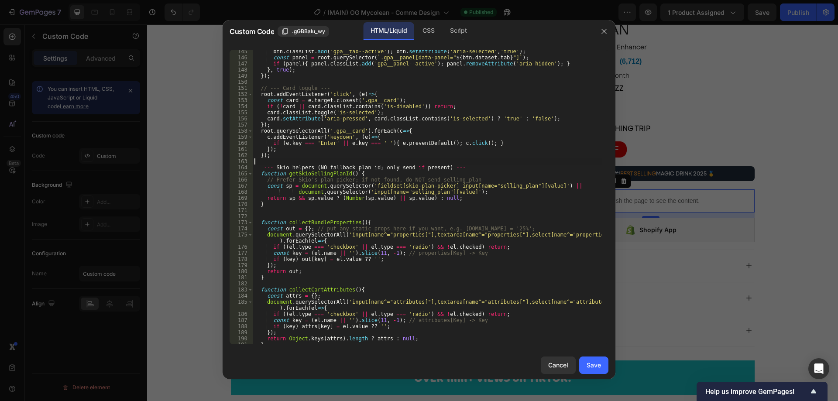
click at [451, 164] on div "btn . classList . add ( 'gpa__tab--active' ) ; btn . setAttribute ( 'aria-selec…" at bounding box center [427, 201] width 349 height 307
drag, startPoint x: 454, startPoint y: 166, endPoint x: 253, endPoint y: 167, distance: 200.7
click at [253, 167] on div "btn . classList . add ( 'gpa__tab--active' ) ; btn . setAttribute ( 'aria-selec…" at bounding box center [427, 201] width 349 height 307
type textarea "--- Skio helpers (NO fallback plan id; only send if present) ---"
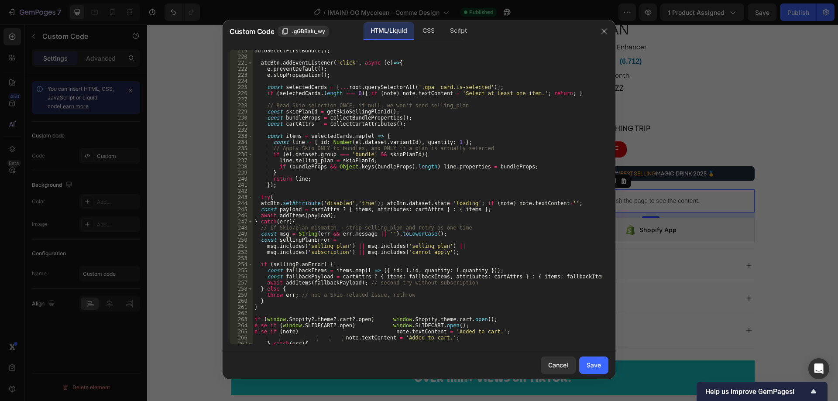
scroll to position [1457, 0]
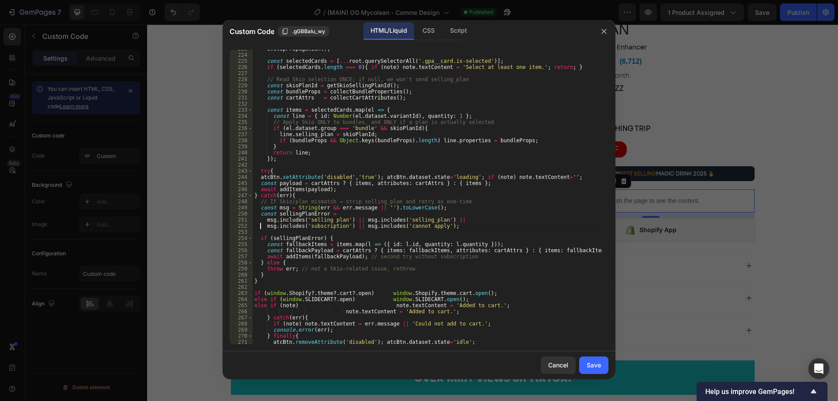
click at [260, 227] on div "e . stopPropagation ( ) ; const selectedCards = [ ... root . querySelectorAll (…" at bounding box center [427, 199] width 349 height 307
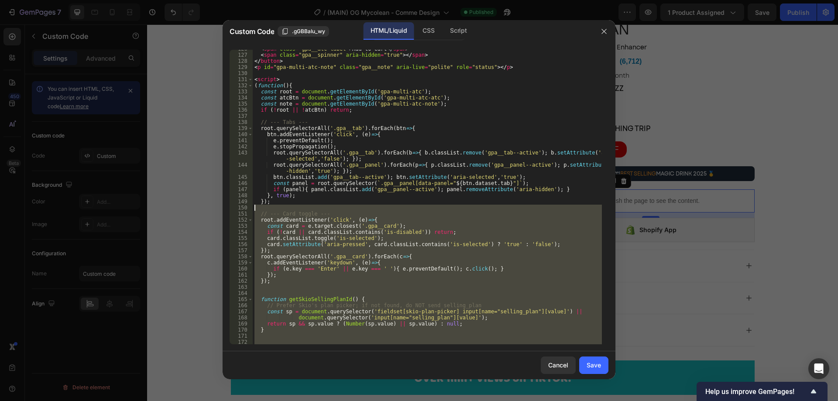
scroll to position [782, 0]
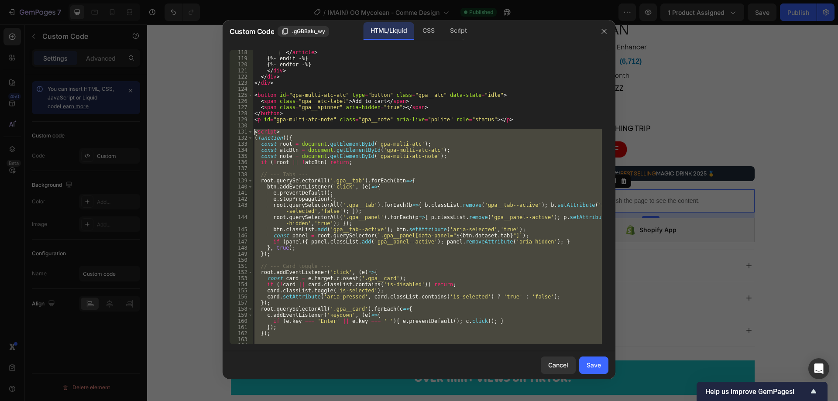
drag, startPoint x: 285, startPoint y: 335, endPoint x: 254, endPoint y: 133, distance: 204.4
click at [254, 133] on div "</ article > {%- endif -%} {%- endfor -%} </ div > </ div > </ div > < button i…" at bounding box center [427, 202] width 349 height 307
type textarea "<script> (function(){"
paste textarea
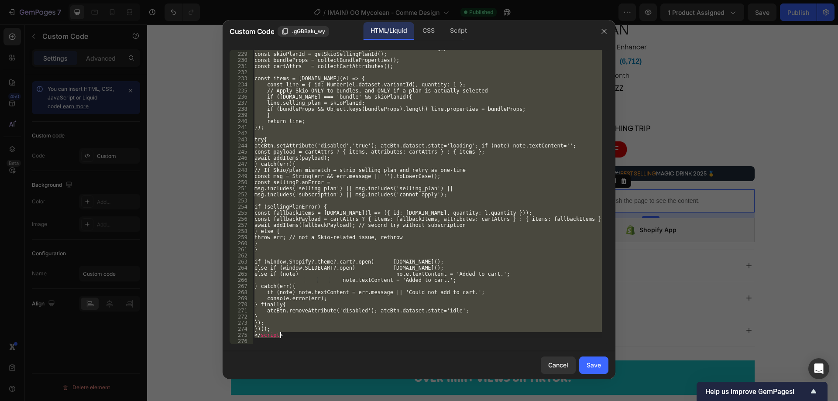
scroll to position [1489, 0]
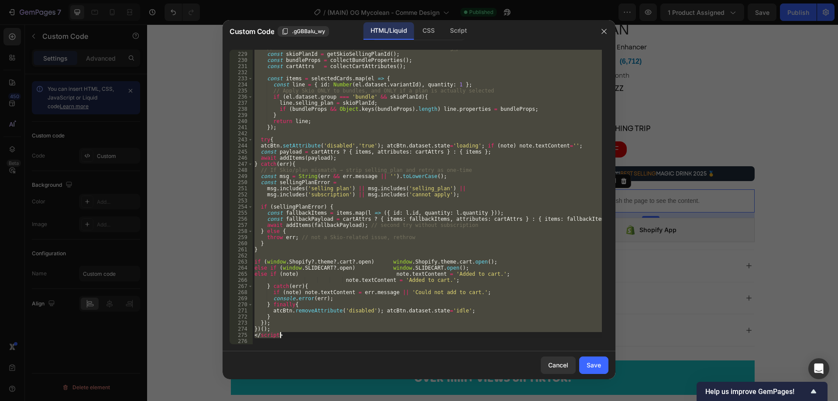
click at [400, 293] on div "// Read Skio selection ONCE; if null, we won't send selling_plan const skioPlan…" at bounding box center [427, 197] width 349 height 294
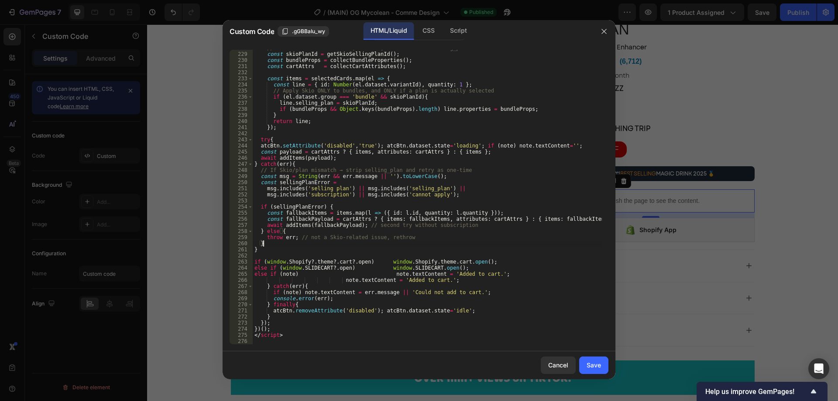
click at [268, 246] on div "// Read Skio selection ONCE; if null, we won't send selling_plan const skioPlan…" at bounding box center [427, 198] width 349 height 307
click at [362, 277] on div "// Read Skio selection ONCE; if null, we won't send selling_plan const skioPlan…" at bounding box center [427, 198] width 349 height 307
click at [420, 281] on div "// Read Skio selection ONCE; if null, we won't send selling_plan const skioPlan…" at bounding box center [427, 198] width 349 height 307
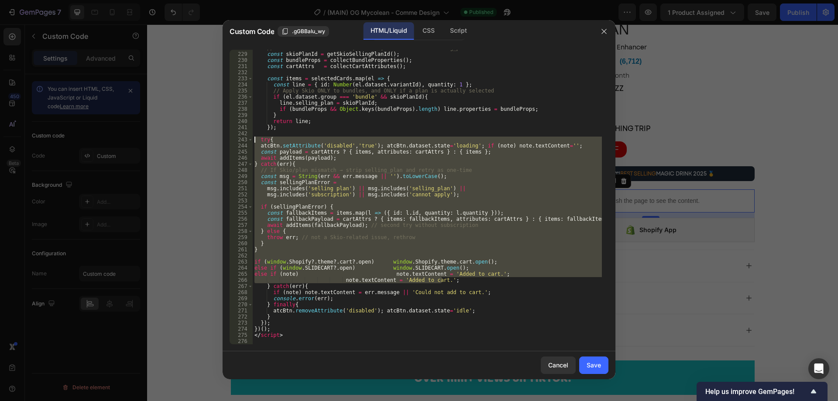
drag, startPoint x: 446, startPoint y: 281, endPoint x: 252, endPoint y: 141, distance: 239.3
click at [252, 141] on div "note.textContent = 'Added to cart.'; 228 229 230 231 232 233 234 235 236 237 23…" at bounding box center [418, 197] width 379 height 294
paste textarea "try{ atcBtn.setAttribute('disabled','true'); atcBtn.dataset.state='loading'; if…"
type textarea "try{ atcBtn.setAttribute('disabled','true'); atcBtn.dataset.state='loading'; if…"
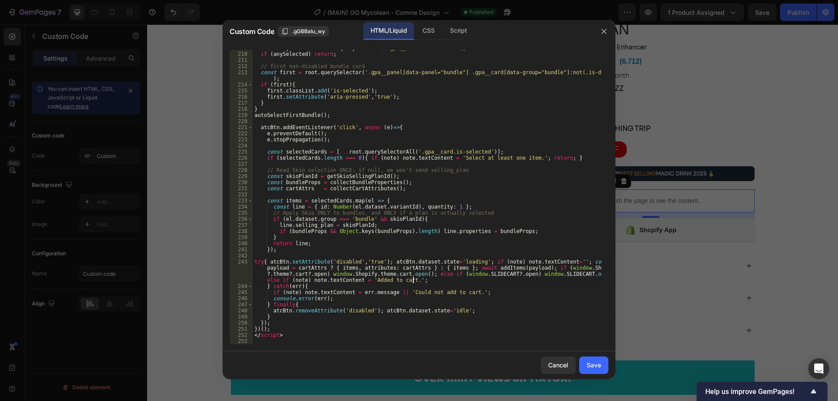
scroll to position [1367, 0]
click at [591, 362] on div "Save" at bounding box center [593, 364] width 14 height 9
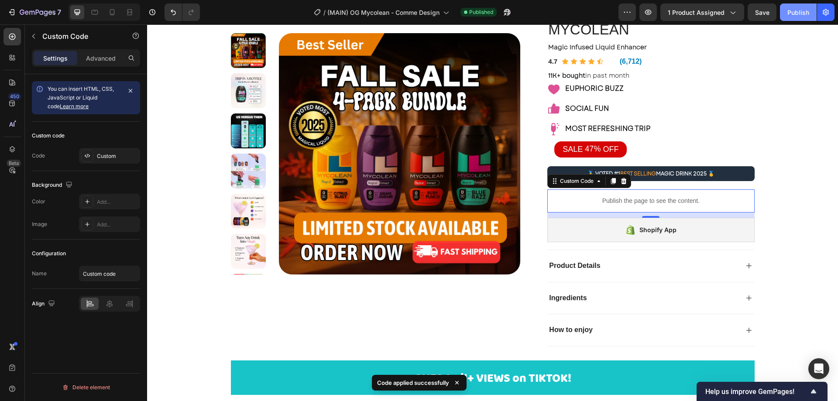
click at [794, 12] on div "Publish" at bounding box center [798, 12] width 22 height 9
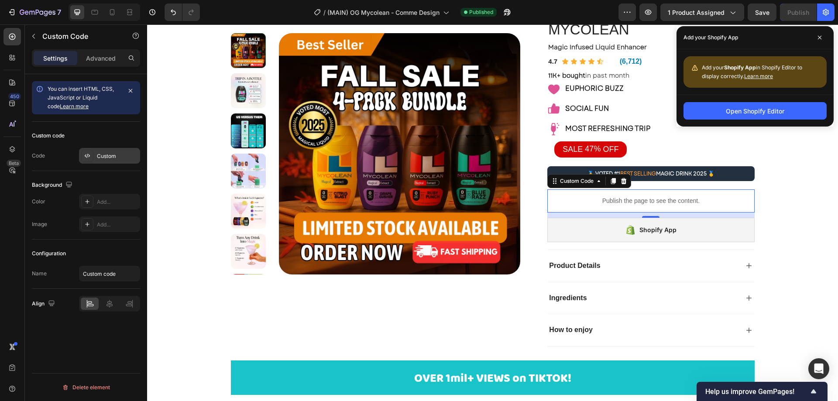
click at [100, 156] on div "Custom" at bounding box center [117, 156] width 41 height 8
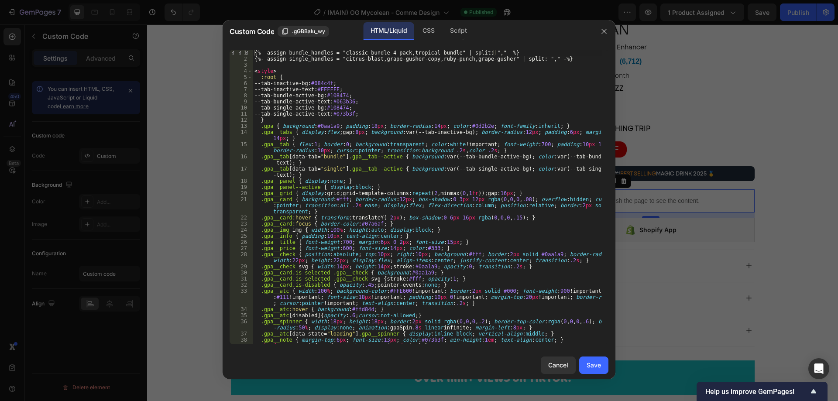
type textarea ".gpa__card:focus { border-color:#07a6af; }"
click at [442, 225] on div "{%- assign bundle_handles = "classic-bundle-4-pack,tropical-bundle" | split: ",…" at bounding box center [427, 203] width 349 height 307
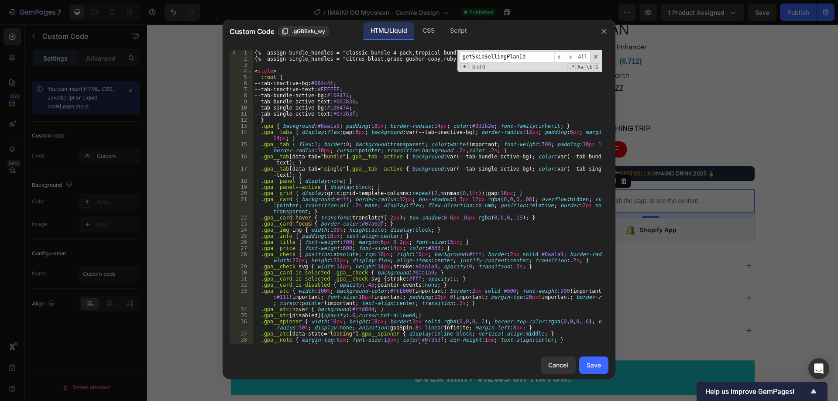
scroll to position [940, 0]
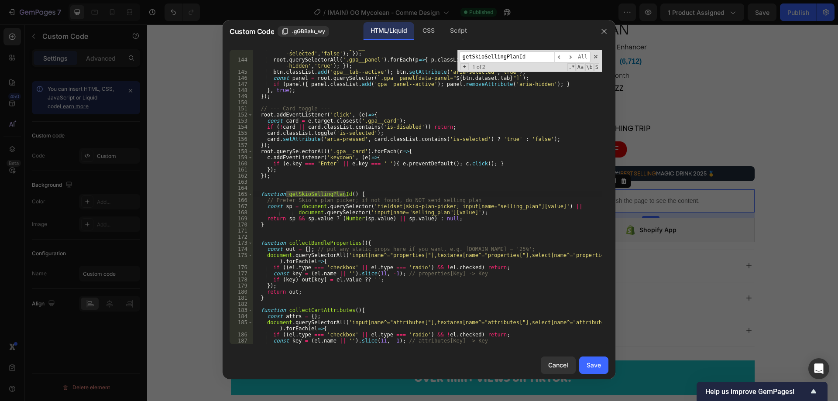
type input "getSkioSellingPlanId"
click at [370, 216] on div "root . querySelectorAll ( '.gpa__tab' ) . forEach ( b => { b . classList . remo…" at bounding box center [427, 200] width 349 height 313
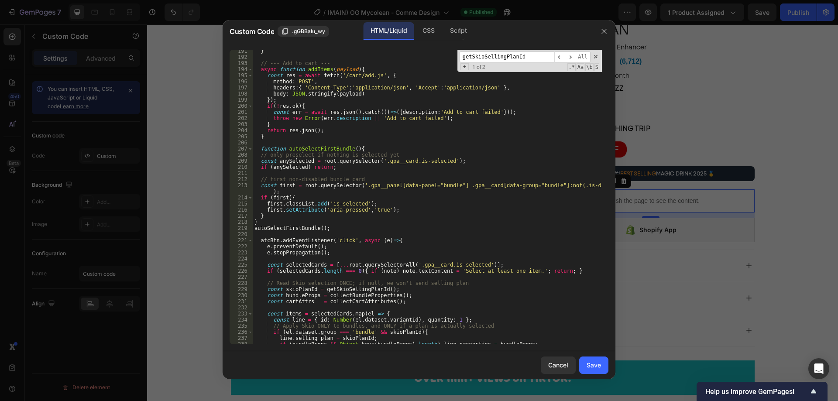
scroll to position [1367, 0]
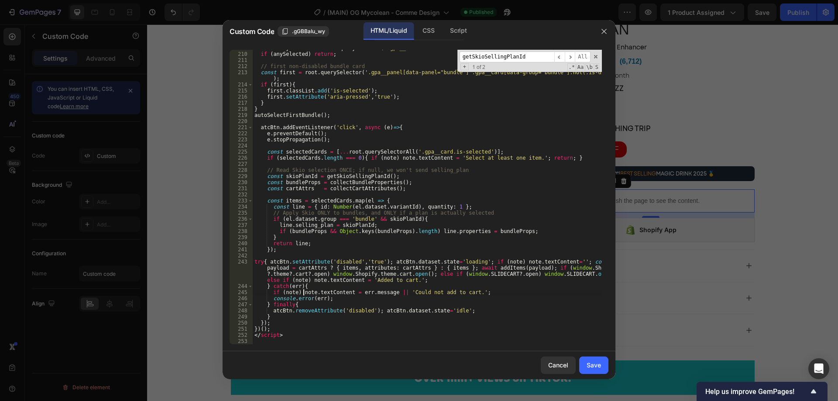
click at [302, 289] on div "const anySelected = root . querySelector ( '.gpa__card.is-selected' ) ; if ( an…" at bounding box center [427, 198] width 349 height 307
click at [321, 292] on div "const anySelected = root . querySelector ( '.gpa__card.is-selected' ) ; if ( an…" at bounding box center [427, 198] width 349 height 307
click at [368, 293] on div "const anySelected = root . querySelector ( '.gpa__card.is-selected' ) ; if ( an…" at bounding box center [427, 198] width 349 height 307
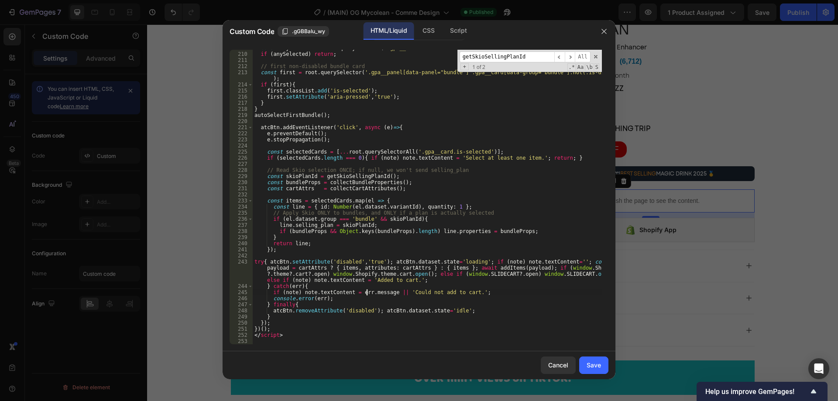
click at [368, 293] on div "const anySelected = root . querySelector ( '.gpa__card.is-selected' ) ; if ( an…" at bounding box center [427, 198] width 349 height 307
click at [271, 185] on div "const anySelected = root . querySelector ( '.gpa__card.is-selected' ) ; if ( an…" at bounding box center [427, 198] width 349 height 307
type textarea "const bundleProps = collectBundleProperties();"
click at [502, 193] on div "const anySelected = root . querySelector ( '.gpa__card.is-selected' ) ; if ( an…" at bounding box center [427, 198] width 349 height 307
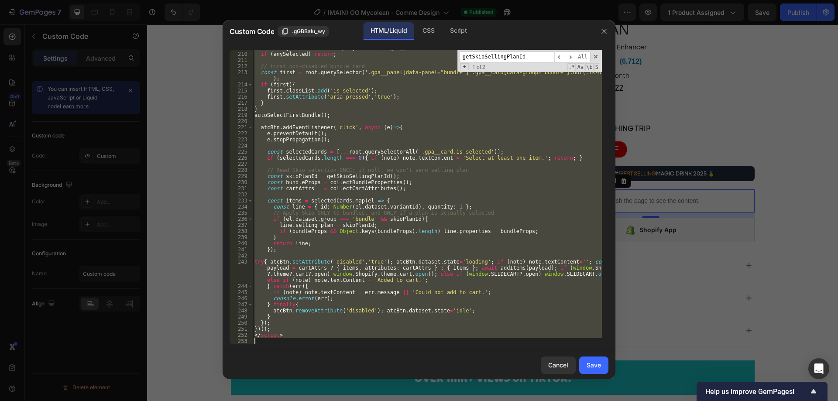
click at [419, 182] on div "const anySelected = root . querySelector ( '.gpa__card.is-selected' ) ; if ( an…" at bounding box center [427, 197] width 349 height 294
type textarea "const bundleProps = collectBundleProperties();"
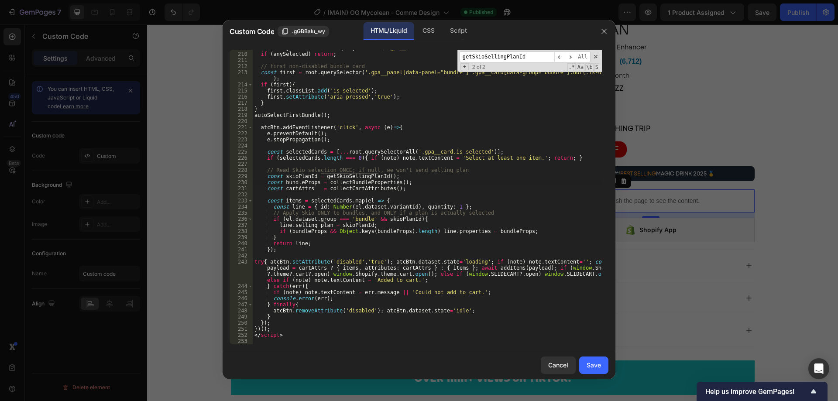
paste input "<article"
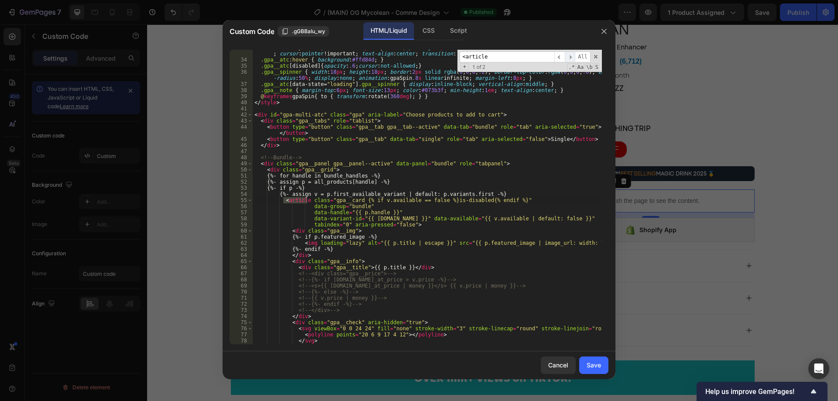
type input "<article"
click at [572, 59] on span "​" at bounding box center [569, 56] width 10 height 11
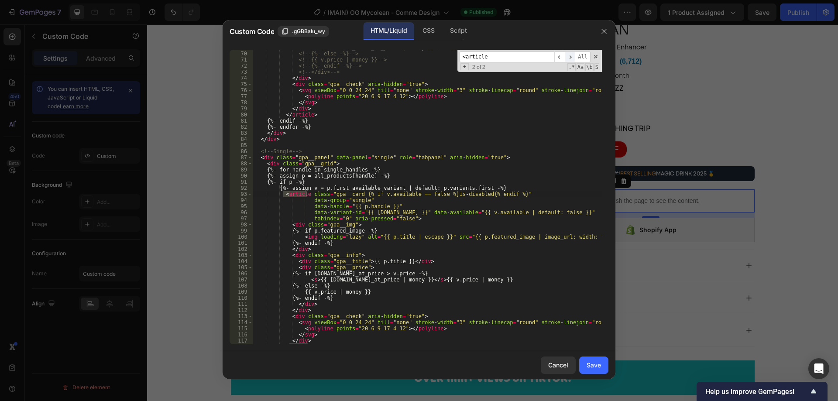
click at [572, 58] on span "​" at bounding box center [569, 56] width 10 height 11
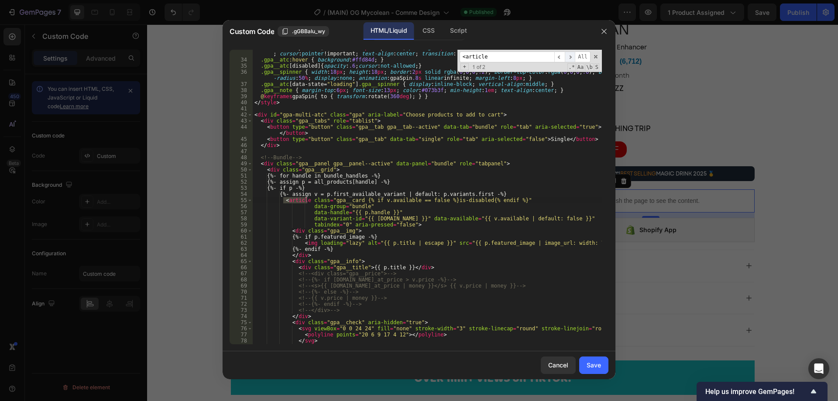
click at [572, 58] on span "​" at bounding box center [569, 56] width 10 height 11
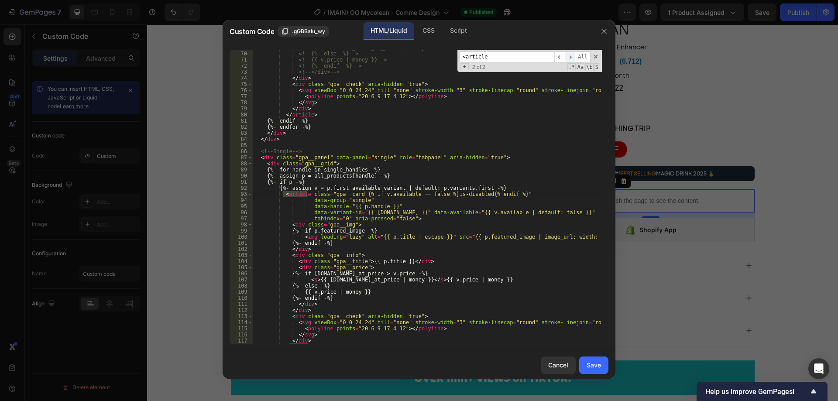
click at [572, 58] on span "​" at bounding box center [569, 56] width 10 height 11
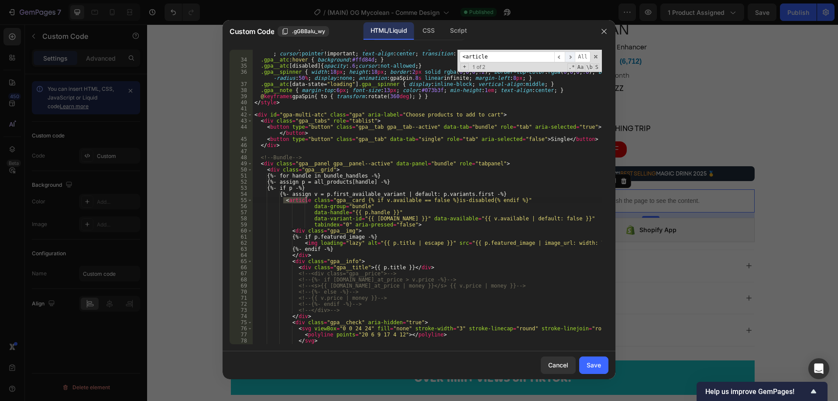
click at [572, 58] on span "​" at bounding box center [569, 56] width 10 height 11
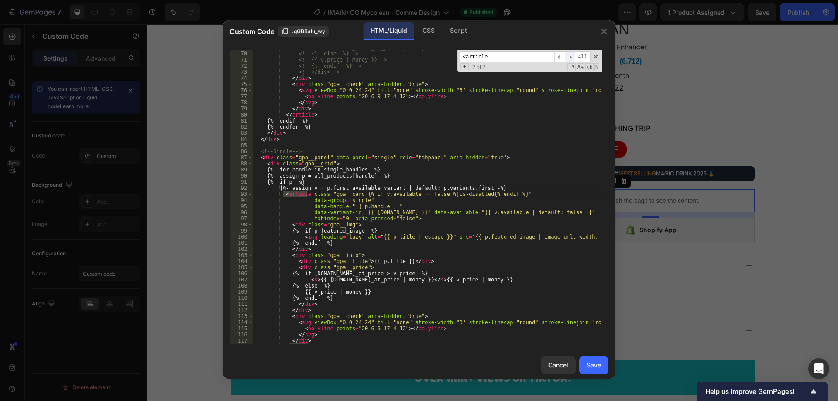
click at [572, 58] on span "​" at bounding box center [569, 56] width 10 height 11
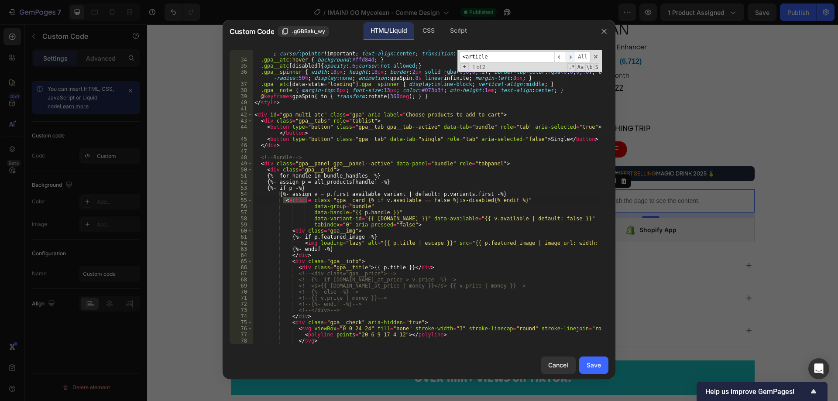
click at [572, 58] on span "​" at bounding box center [569, 56] width 10 height 11
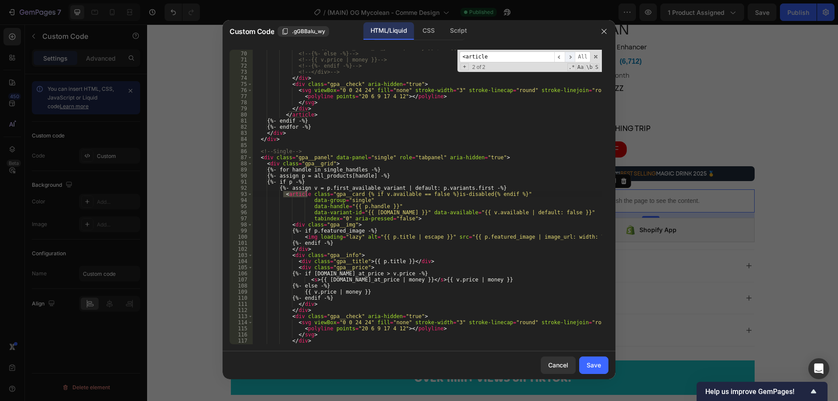
scroll to position [488, 0]
click at [572, 58] on span "​" at bounding box center [569, 56] width 10 height 11
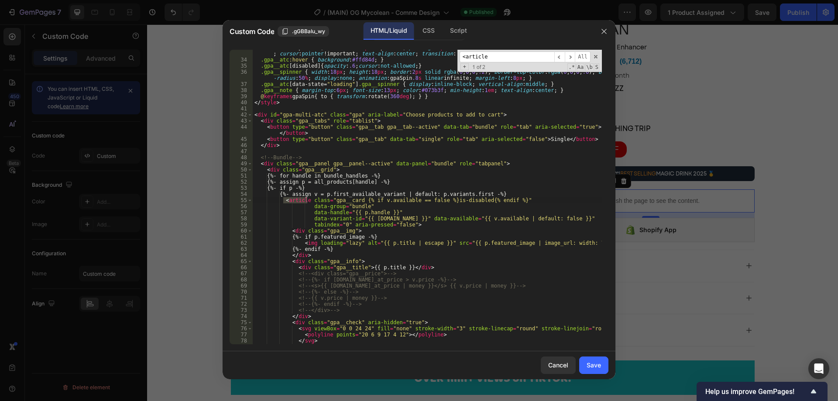
click at [412, 204] on div ".gpa__atc { width : 100 % ; background-color : #FFE600 !important ; border : 2 …" at bounding box center [427, 197] width 349 height 319
click at [397, 224] on div ".gpa__atc { width : 100 % ; background-color : #FFE600 !important ; border : 2 …" at bounding box center [427, 197] width 349 height 319
click at [400, 222] on div ".gpa__atc { width : 100 % ; background-color : #FFE600 !important ; border : 2 …" at bounding box center [427, 197] width 349 height 319
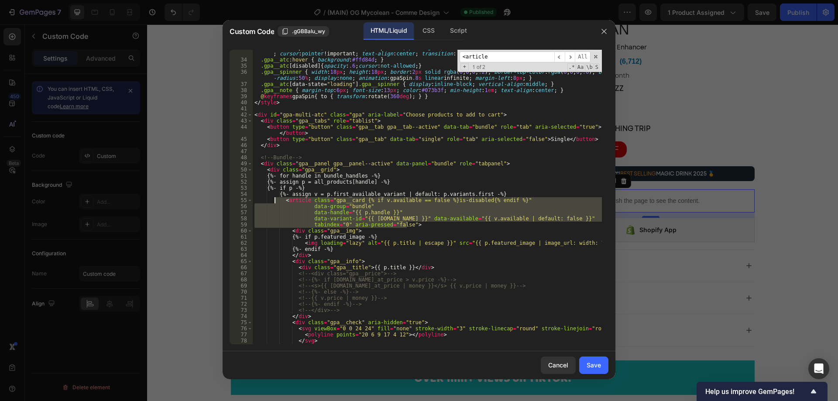
drag, startPoint x: 417, startPoint y: 225, endPoint x: 275, endPoint y: 201, distance: 143.9
click at [275, 201] on div ".gpa__atc { width : 100 % ; background-color : #FFE600 !important ; border : 2 …" at bounding box center [427, 197] width 349 height 319
type textarea "<!-- tabindex="0" aria-pressed="false">-->"
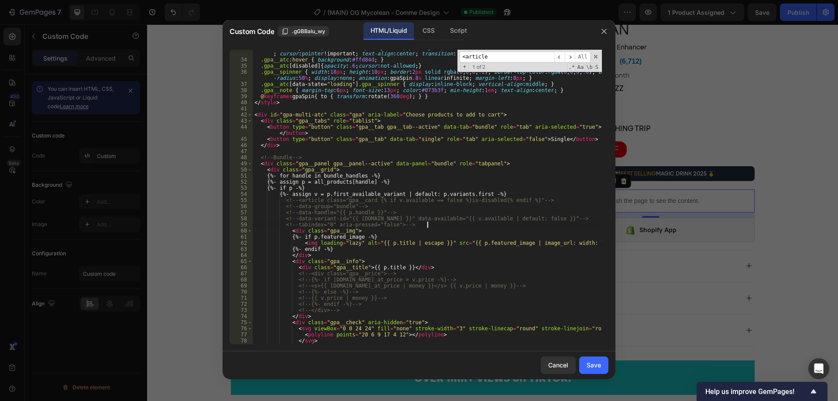
scroll to position [0, 2]
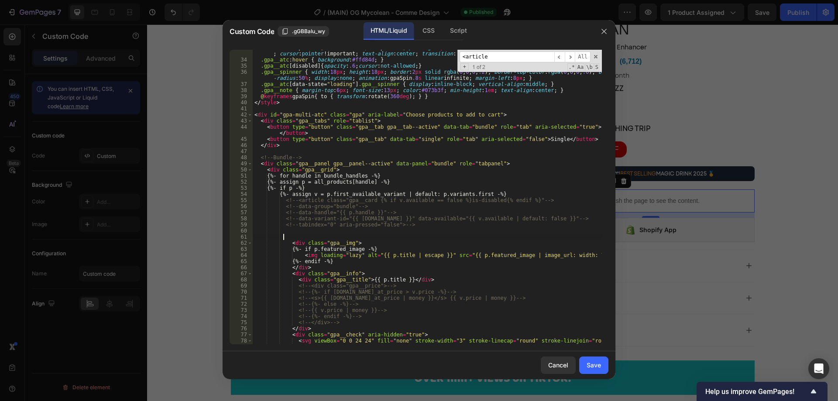
paste textarea "tabindex="0" aria-pressed="false">"
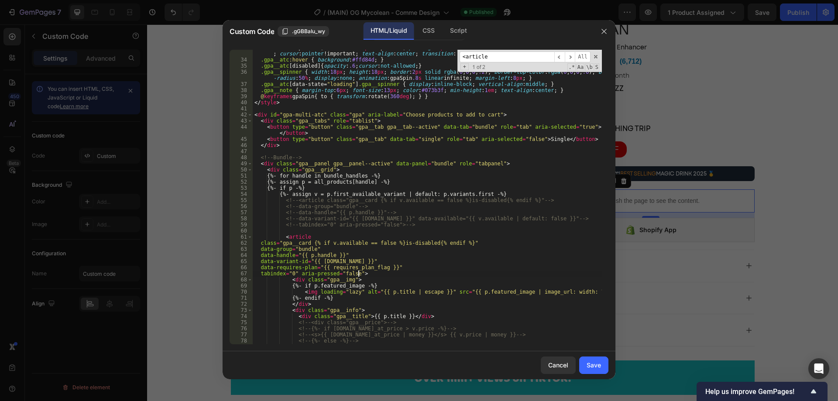
type textarea "tabindex="0" aria-pressed="false">"
click at [291, 229] on div ".gpa__atc { width : 100 % ; background-color : #FFE600 !important ; border : 2 …" at bounding box center [427, 197] width 349 height 319
paste textarea "{%- endif -%}"
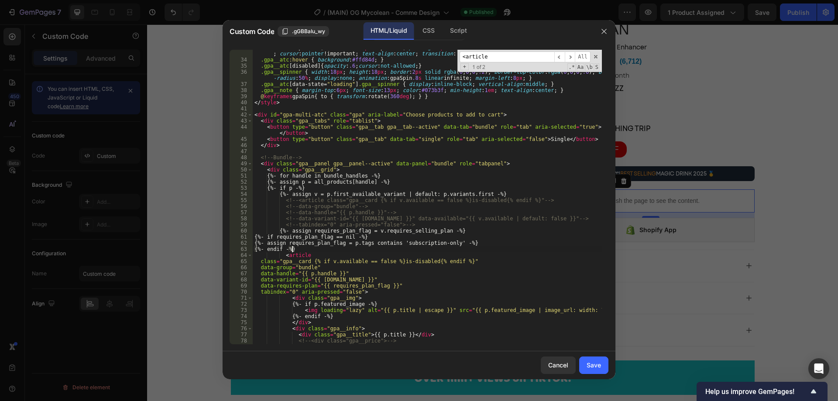
click at [349, 246] on div ".gpa__atc { width : 100 % ; background-color : #FFE600 !important ; border : 2 …" at bounding box center [427, 197] width 349 height 319
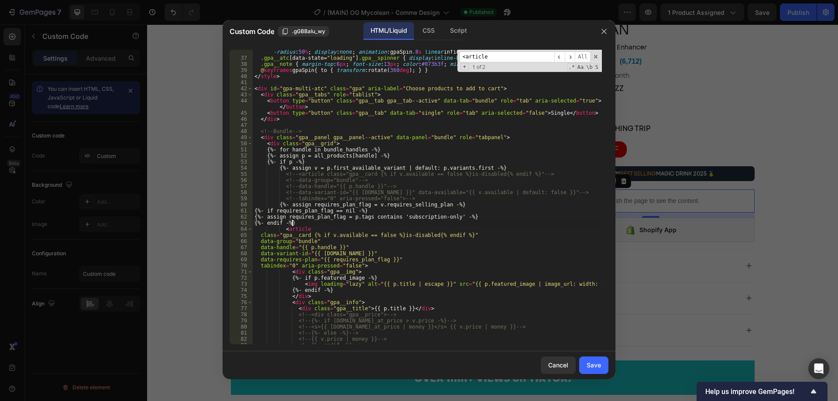
scroll to position [276, 0]
click at [438, 209] on div ".gpa__spinner { width : 18 px ; height : 18 px ; border : 2 px solid rgba ( 0 ,…" at bounding box center [427, 199] width 349 height 313
type textarea "{%- if requires_plan_flag == nil -%}"
paste input "if ([DOMAIN_NAME] === 'bundle' && skioPlanId){"
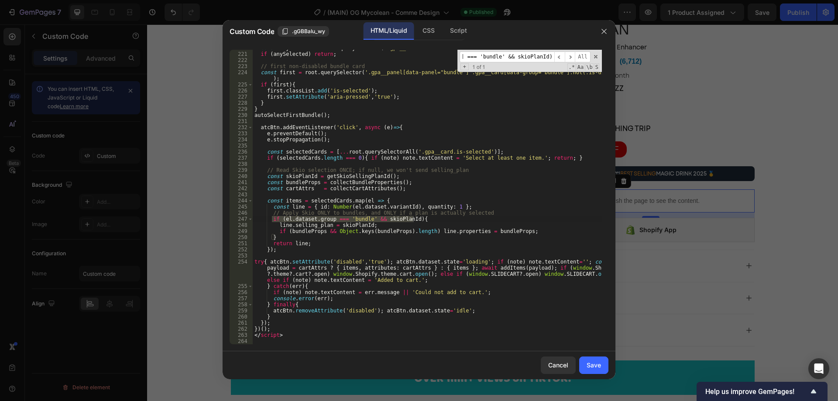
type input "if ([DOMAIN_NAME] === 'bundle' && skioPlanId){"
click at [336, 231] on div "const anySelected = root . querySelector ( '.gpa__card.is-selected' ) ; if ( an…" at bounding box center [427, 198] width 349 height 307
click at [418, 236] on div "const anySelected = root . querySelector ( '.gpa__card.is-selected' ) ; if ( an…" at bounding box center [427, 198] width 349 height 307
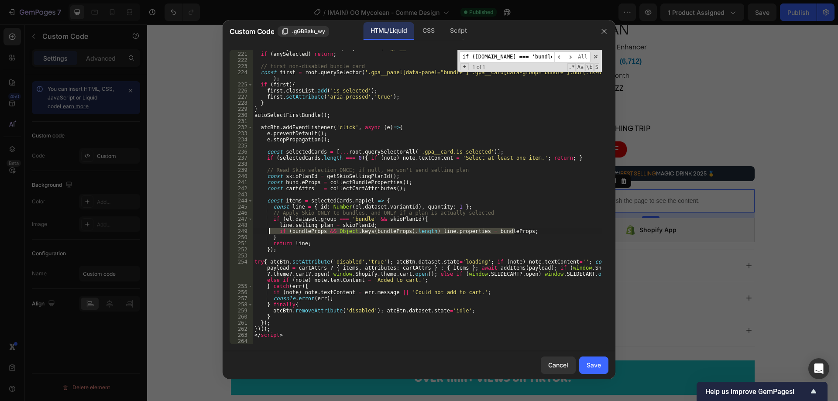
drag, startPoint x: 524, startPoint y: 232, endPoint x: 268, endPoint y: 228, distance: 255.6
click at [268, 228] on div "const anySelected = root . querySelector ( '.gpa__card.is-selected' ) ; if ( an…" at bounding box center [427, 198] width 349 height 307
click at [412, 219] on div "const anySelected = root . querySelector ( '.gpa__card.is-selected' ) ; if ( an…" at bounding box center [427, 198] width 349 height 307
type textarea "if ([DOMAIN_NAME] === 'bundle' && skioPlanId){"
paste input "const vid = el.dataset.variantId && Number(el.dataset.variantId);"
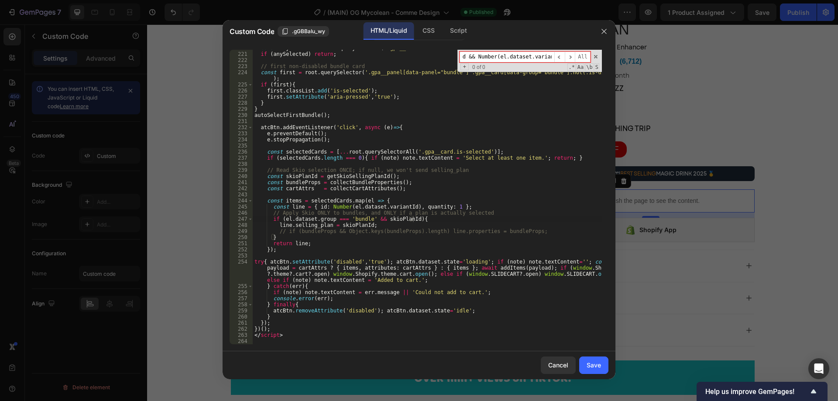
scroll to position [0, 0]
click at [404, 218] on div "const anySelected = root . querySelector ( '.gpa__card.is-selected' ) ; if ( an…" at bounding box center [427, 198] width 349 height 307
paste input "if (!vid) return null"
type input "if (!vid) return null;"
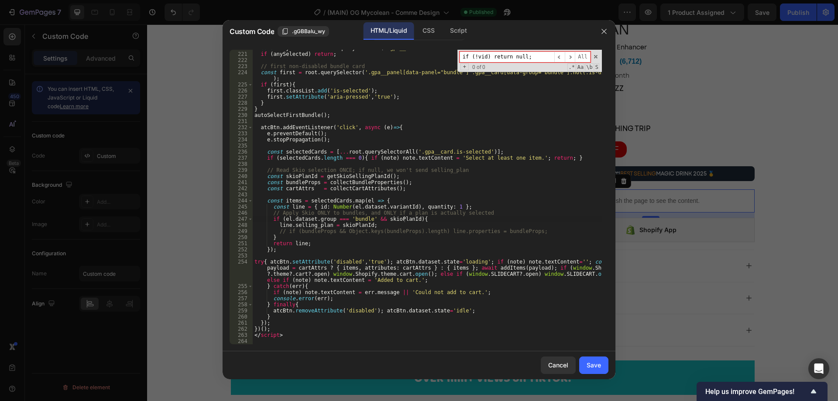
scroll to position [0, 0]
type textarea "// if (bundleProps && Object.keys(bundleProps).length) line.properties = bundle…"
click at [347, 228] on div "const anySelected = root . querySelector ( '.gpa__card.is-selected' ) ; if ( an…" at bounding box center [427, 198] width 349 height 307
paste input "const vid ="
type input "const vid ="
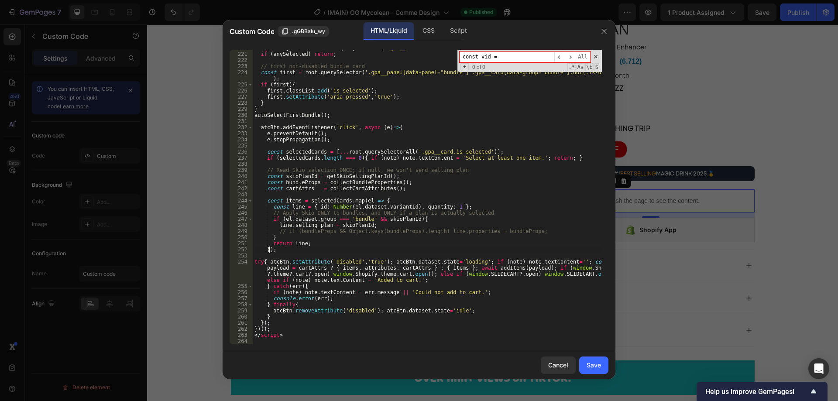
click at [268, 248] on div "const anySelected = root . querySelector ( '.gpa__card.is-selected' ) ; if ( an…" at bounding box center [427, 198] width 349 height 307
type textarea "if (bundleProps && Object.keys(bundleProps).length) line.properties = bundlePro…"
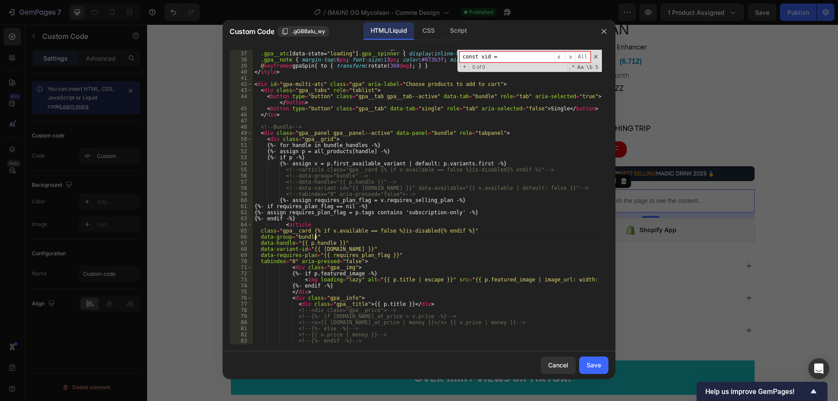
click at [477, 238] on div ".gpa__spinner { width : 18 px ; height : 18 px ; border : 2 px solid rgba ( 0 ,…" at bounding box center [427, 194] width 349 height 313
click at [389, 226] on div ".gpa__spinner { width : 18 px ; height : 18 px ; border : 2 px solid rgba ( 0 ,…" at bounding box center [427, 194] width 349 height 313
type textarea "<article"
paste input "items = [DOMAIN_NAME](el => {"
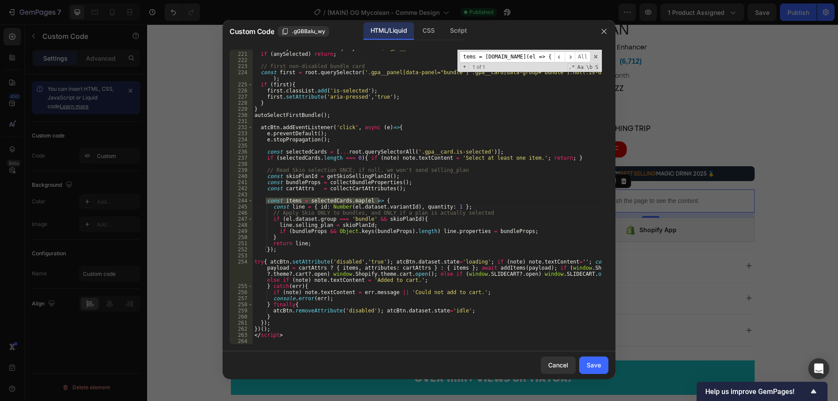
type input "const items = [DOMAIN_NAME](el => {"
type textarea "const items = [DOMAIN_NAME](el => {"
click at [309, 202] on div "const anySelected = root . querySelector ( '.gpa__card.is-selected' ) ; if ( an…" at bounding box center [427, 197] width 349 height 294
click at [395, 191] on div "const anySelected = root . querySelector ( '.gpa__card.is-selected' ) ; if ( an…" at bounding box center [427, 198] width 349 height 307
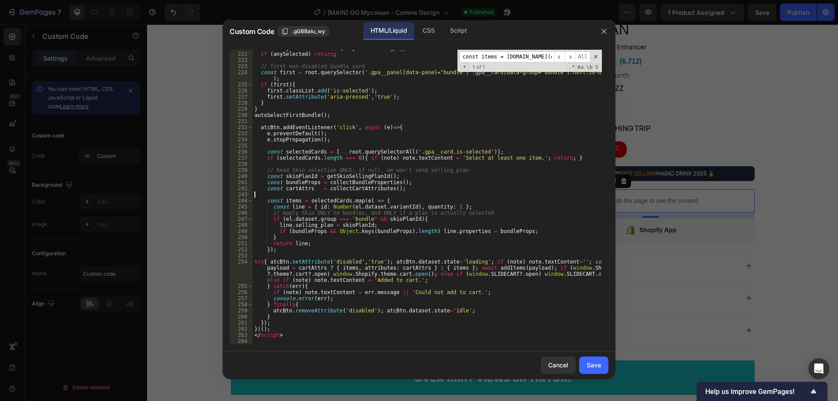
click at [386, 202] on div "const anySelected = root . querySelector ( '.gpa__card.is-selected' ) ; if ( an…" at bounding box center [427, 198] width 349 height 307
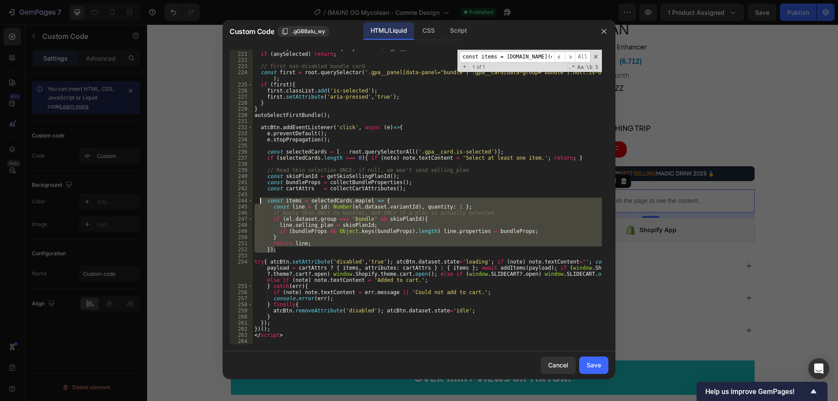
drag, startPoint x: 275, startPoint y: 249, endPoint x: 260, endPoint y: 203, distance: 48.1
click at [260, 203] on div "const anySelected = root . querySelector ( '.gpa__card.is-selected' ) ; if ( an…" at bounding box center [427, 198] width 349 height 307
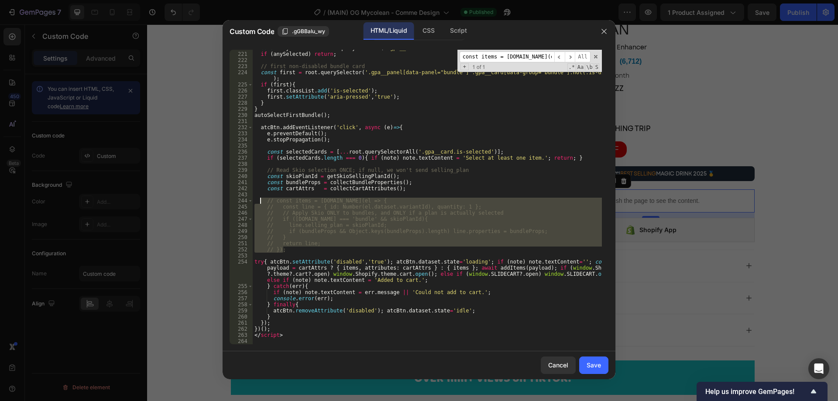
type textarea "// });"
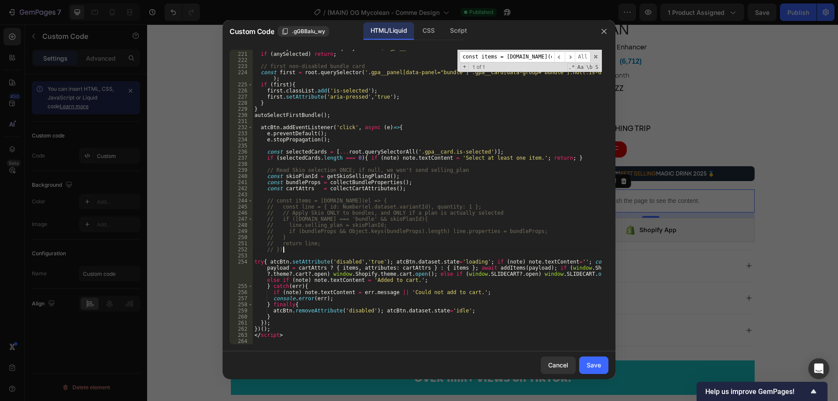
scroll to position [0, 0]
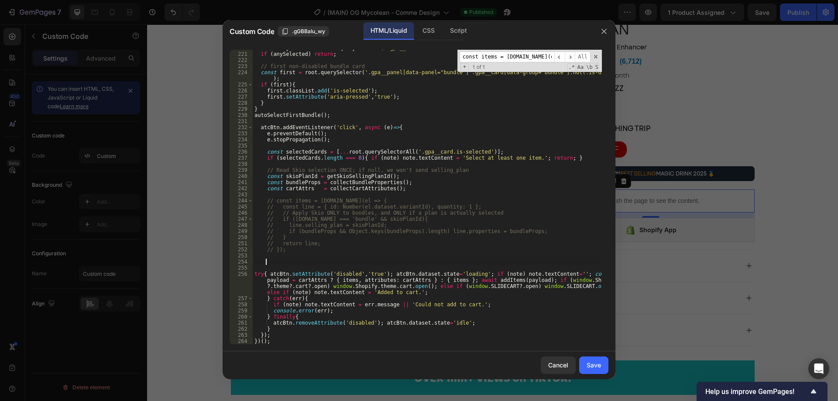
paste textarea
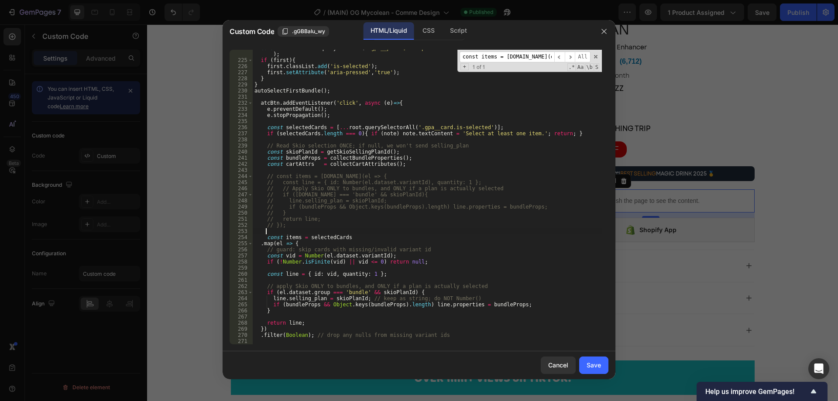
click at [434, 229] on div "const first = root . querySelector ( '.gpa__panel[data-panel="bundle"] .gpa__ca…" at bounding box center [427, 201] width 349 height 313
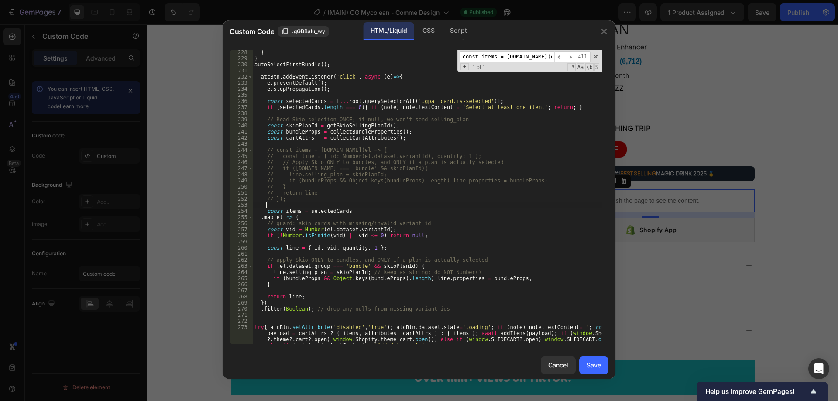
scroll to position [1484, 0]
click at [594, 366] on div "Save" at bounding box center [593, 364] width 14 height 9
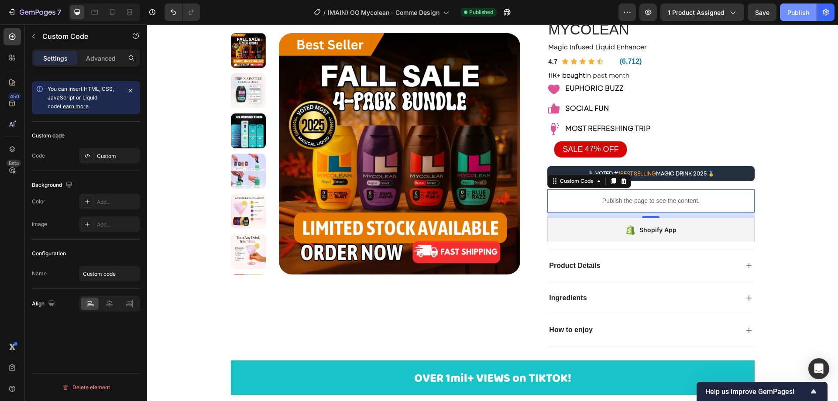
click at [797, 6] on button "Publish" at bounding box center [797, 11] width 37 height 17
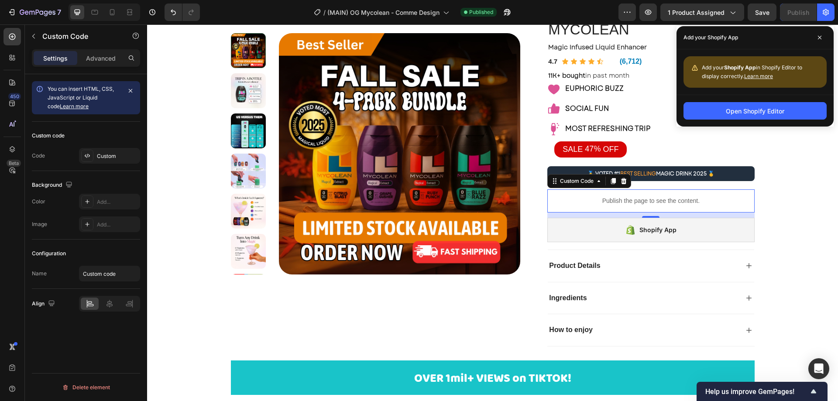
click at [563, 207] on div "Publish the page to see the content." at bounding box center [650, 200] width 207 height 23
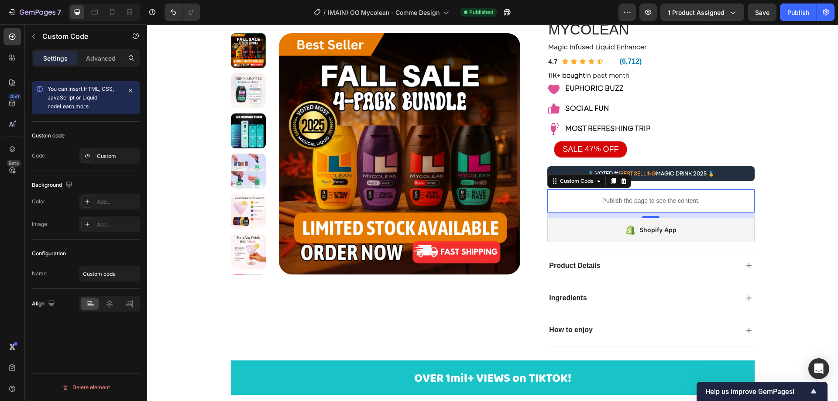
click at [97, 147] on div "Custom code Code Custom" at bounding box center [86, 146] width 108 height 49
click at [96, 157] on div "Custom" at bounding box center [109, 156] width 61 height 16
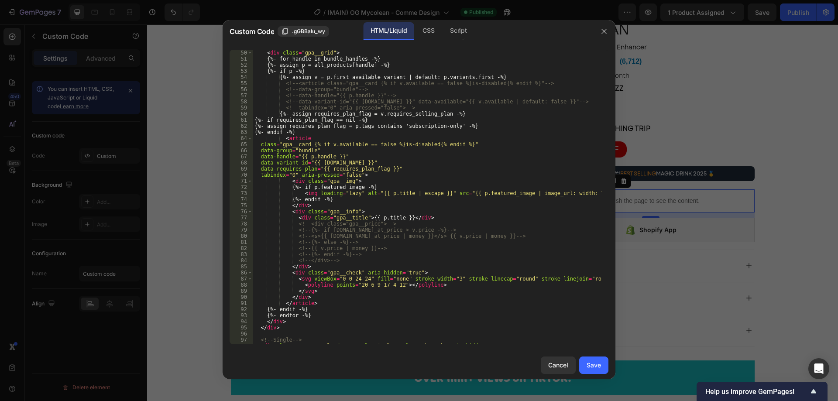
scroll to position [366, 0]
type textarea "<div class="gpa__title">{{ p.title }}</div>"
click at [320, 217] on div "< div class = "gpa__grid" > {%- for handle in bundle_handles -%} {%- assign p =…" at bounding box center [427, 203] width 349 height 307
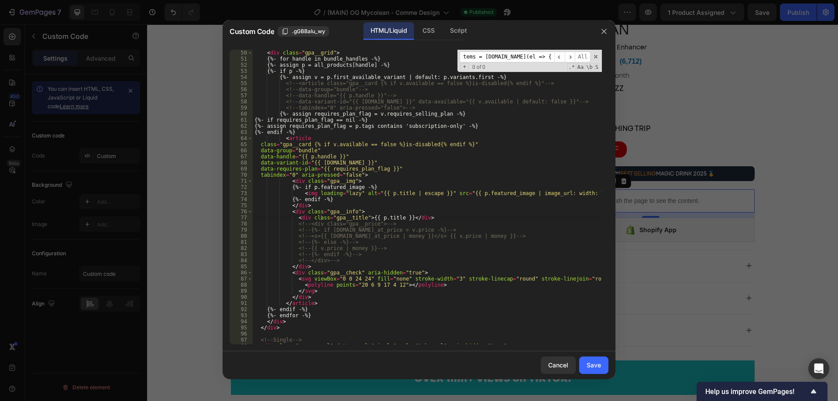
scroll to position [1441, 0]
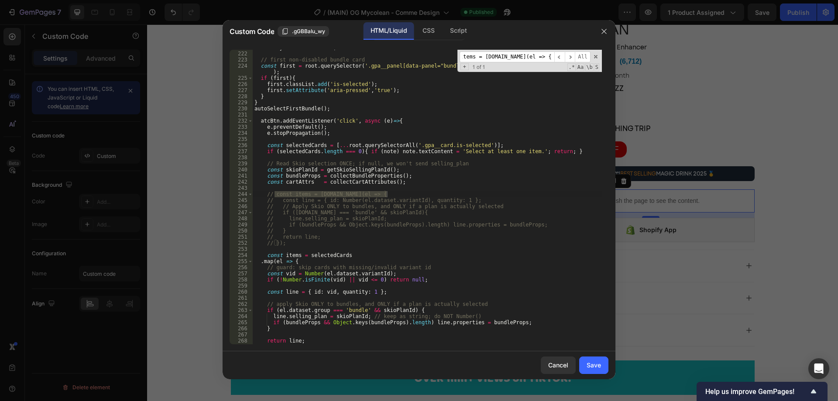
type input "const items = [DOMAIN_NAME](el => {"
click at [397, 195] on div "if ( anySelected ) return ; // first non-disabled bundle card const first = roo…" at bounding box center [427, 197] width 349 height 294
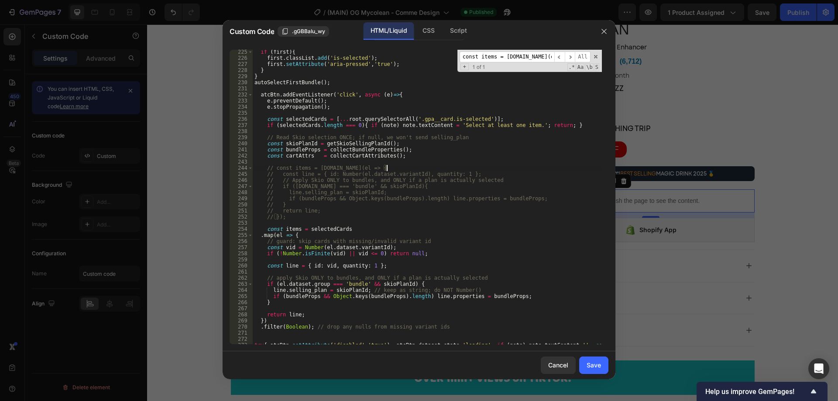
scroll to position [1467, 0]
click at [321, 230] on div "if ( first ) { first . classList . add ( 'is-selected' ) ; first . setAttribute…" at bounding box center [427, 211] width 349 height 325
click at [370, 227] on div "if ( first ) { first . classList . add ( 'is-selected' ) ; first . setAttribute…" at bounding box center [427, 211] width 349 height 325
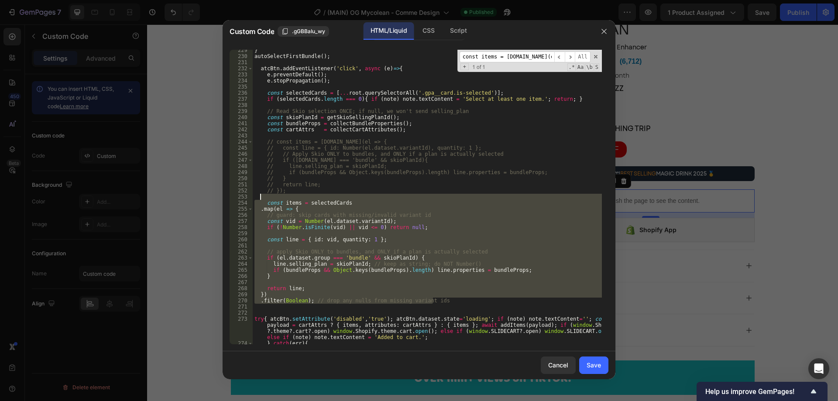
drag, startPoint x: 450, startPoint y: 300, endPoint x: 259, endPoint y: 199, distance: 216.4
click at [259, 199] on div "} autoSelectFirstBundle ( ) ; atcBtn . addEventListener ( 'click' , async ( e )…" at bounding box center [427, 200] width 349 height 307
type textarea "const items = selectedCards"
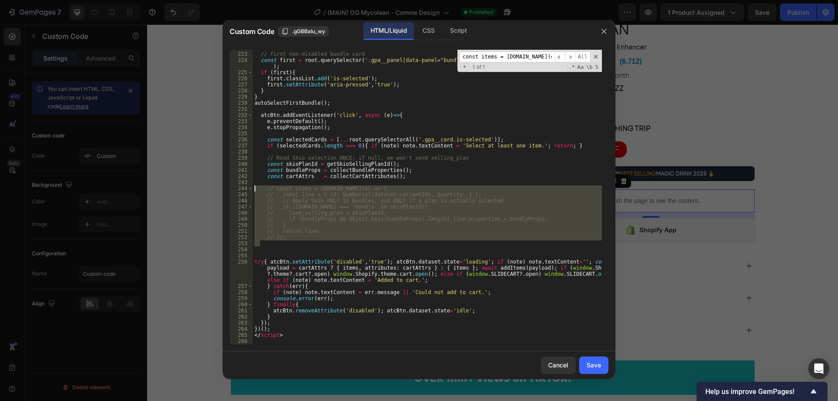
drag, startPoint x: 294, startPoint y: 242, endPoint x: 246, endPoint y: 187, distance: 73.0
click at [246, 187] on div "222 223 224 225 226 227 228 229 230 231 232 233 234 235 236 237 238 239 240 241…" at bounding box center [418, 197] width 379 height 294
type textarea "const items = [DOMAIN_NAME](el => { const line = { id: Number(el.dataset.varian…"
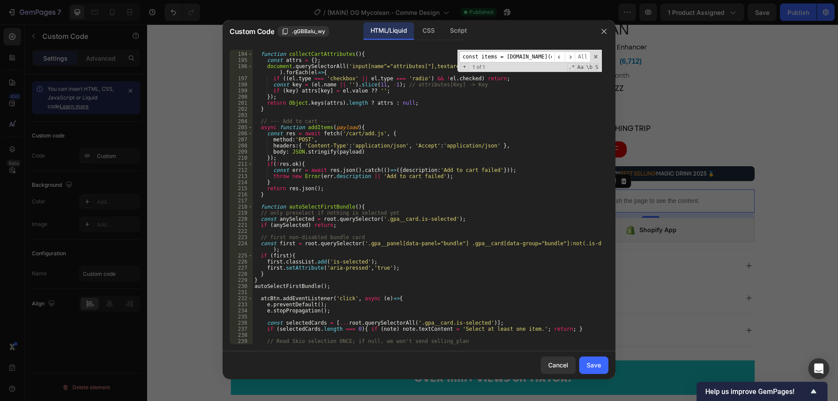
scroll to position [1341, 0]
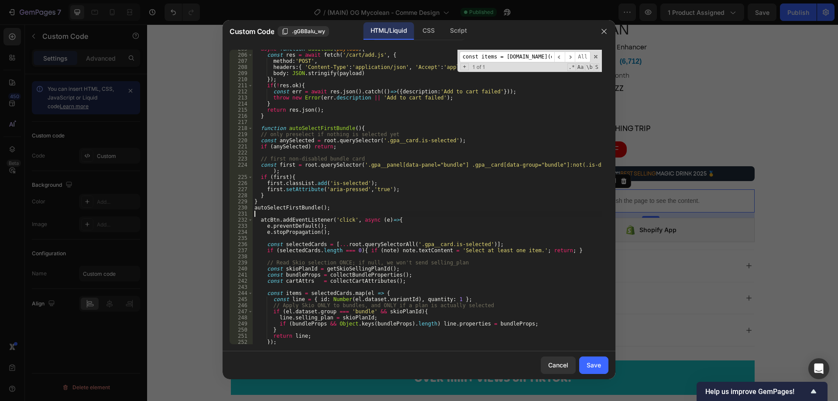
click at [417, 212] on div "async function addItems ( payload ) { const res = await fetch ( '/cart/add.js' …" at bounding box center [427, 199] width 349 height 307
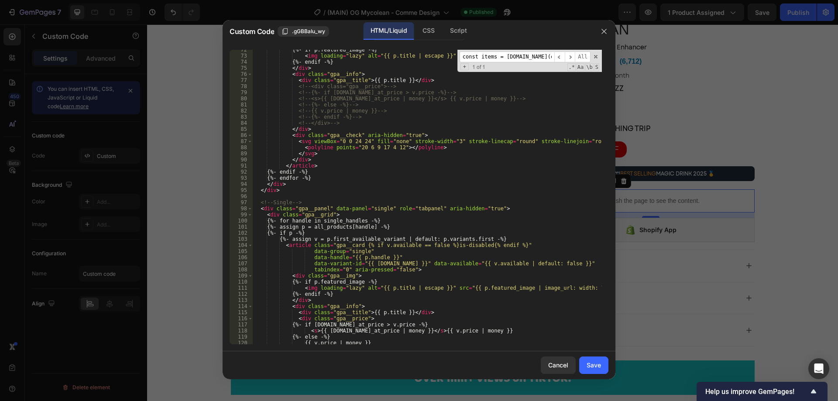
scroll to position [321, 0]
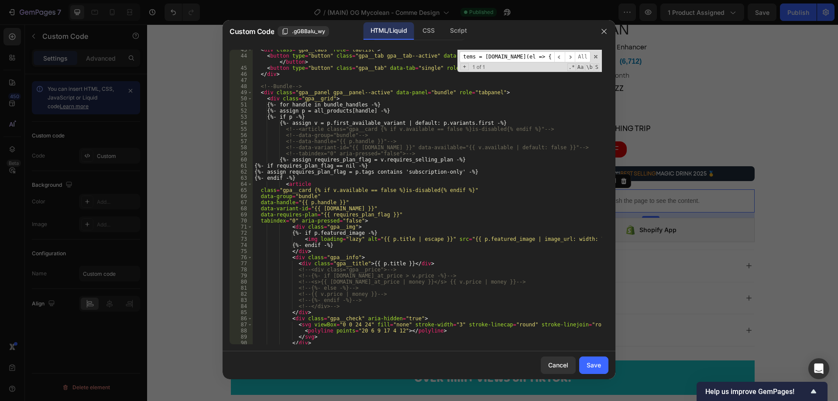
click at [480, 51] on div "const items = [DOMAIN_NAME](el => { ​ ​ All Replace All + 1 of 1 .* Aa \b S" at bounding box center [529, 61] width 144 height 22
click at [484, 58] on input "const items = [DOMAIN_NAME](el => {" at bounding box center [506, 56] width 95 height 11
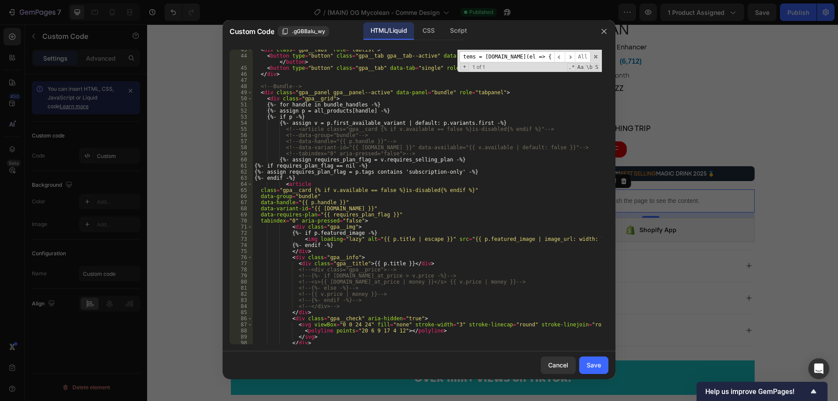
click at [484, 58] on input "const items = [DOMAIN_NAME](el => {" at bounding box center [506, 56] width 95 height 11
type input "f"
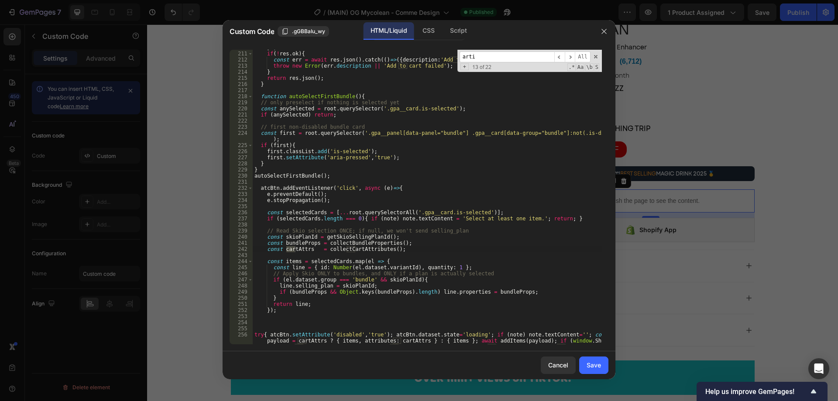
scroll to position [250, 0]
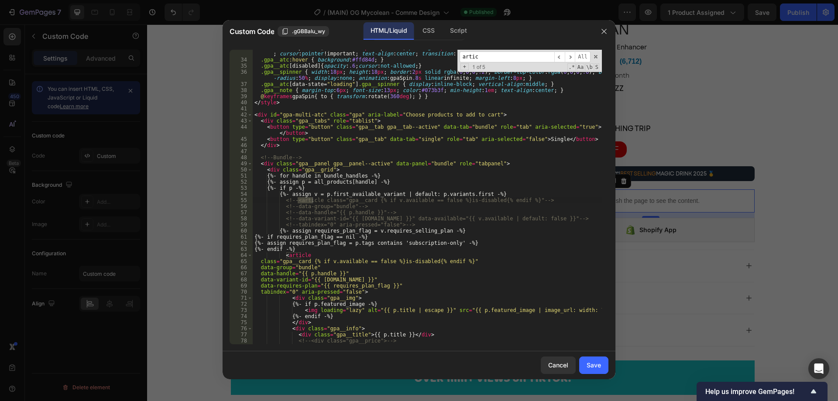
type input "artic"
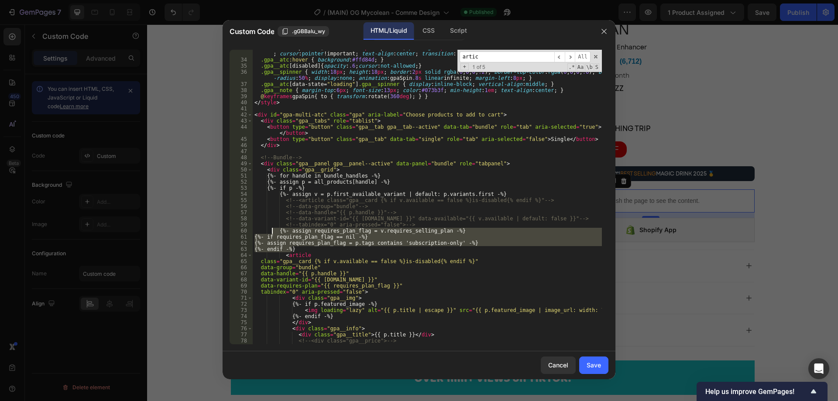
drag, startPoint x: 301, startPoint y: 250, endPoint x: 272, endPoint y: 229, distance: 36.2
click at [272, 229] on div ".gpa__atc { width : 100 % ; background-color : #FFE600 !important ; border : 2 …" at bounding box center [427, 197] width 349 height 319
type textarea "{%- assign requires_plan_flag = v.requires_selling_plan -%} {%- if requires_pla…"
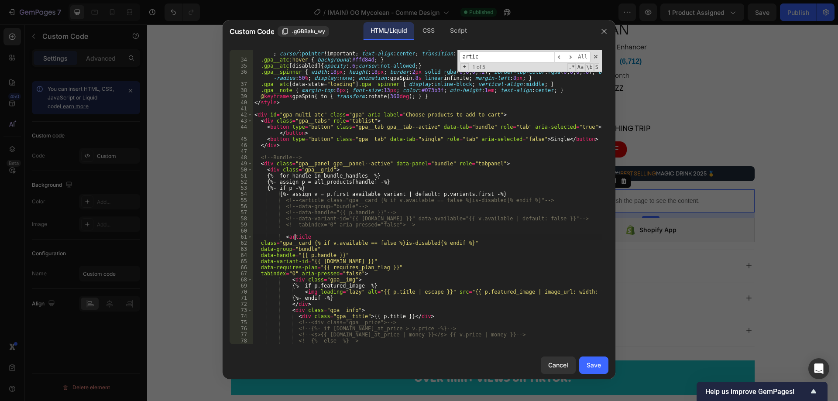
click at [294, 235] on div ".gpa__atc { width : 100 % ; background-color : #FFE600 !important ; border : 2 …" at bounding box center [427, 197] width 349 height 319
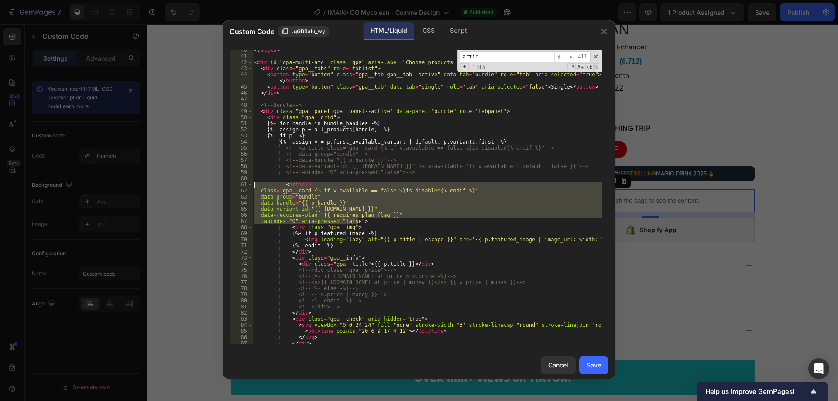
drag, startPoint x: 361, startPoint y: 222, endPoint x: 254, endPoint y: 184, distance: 113.8
click at [254, 184] on div "</ style > < div id = "gpa-multi-atc" class = "gpa" aria-label = "Choose produc…" at bounding box center [427, 200] width 349 height 307
type textarea "<article class="gpa__card {% if v.available == false %}is-disabled{% endif %}""
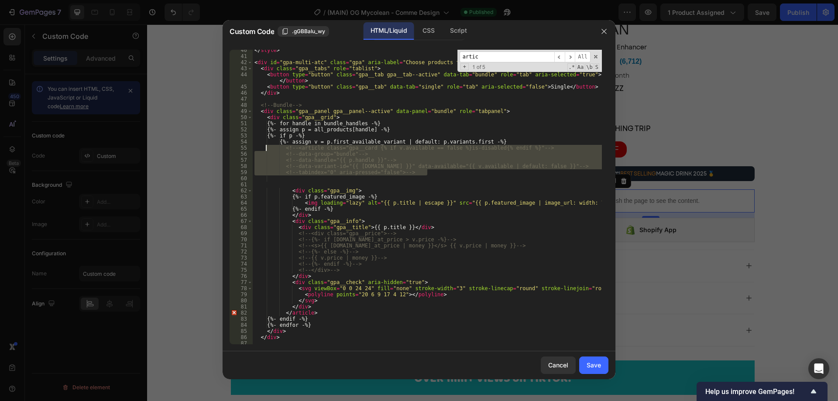
drag, startPoint x: 434, startPoint y: 171, endPoint x: 266, endPoint y: 150, distance: 169.8
click at [266, 150] on div "</ style > < div id = "gpa-multi-atc" class = "gpa" aria-label = "Choose produc…" at bounding box center [427, 200] width 349 height 307
type textarea "<article class="gpa__card {% if v.available == false %}is-disabled{% endif %}" …"
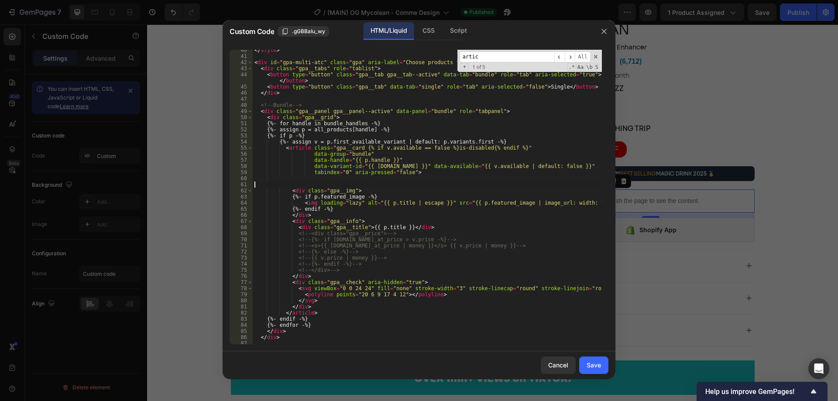
click at [387, 184] on div "</ style > < div id = "gpa-multi-atc" class = "gpa" aria-label = "Choose produc…" at bounding box center [427, 200] width 349 height 307
click at [590, 372] on button "Save" at bounding box center [593, 364] width 29 height 17
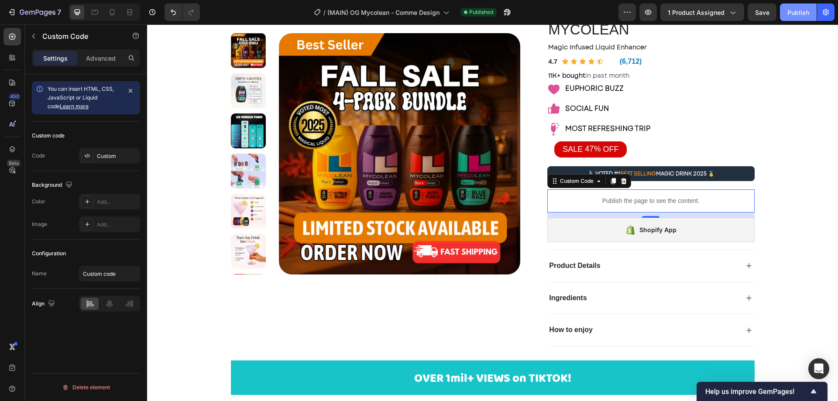
click at [796, 15] on div "Publish" at bounding box center [798, 12] width 22 height 9
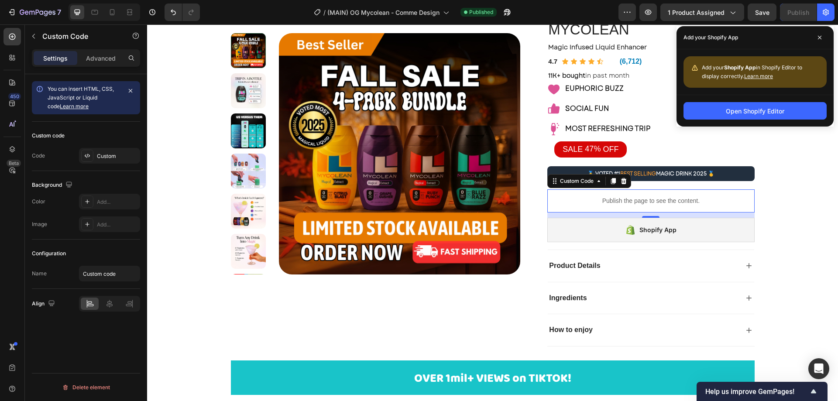
click at [574, 187] on div "Custom Code" at bounding box center [589, 181] width 84 height 14
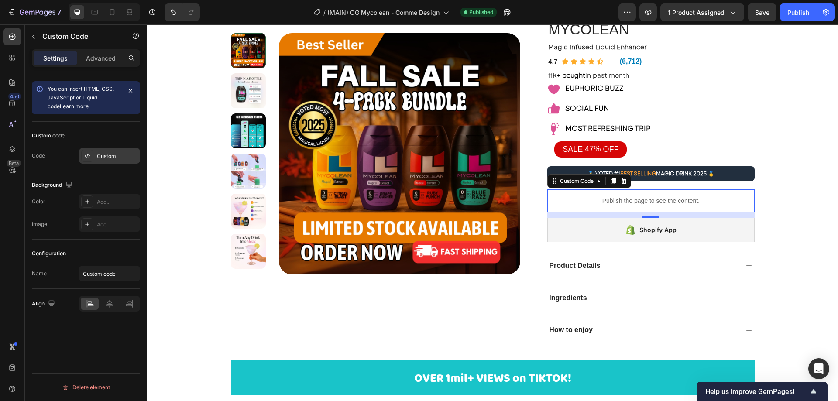
click at [113, 157] on div "Custom" at bounding box center [117, 156] width 41 height 8
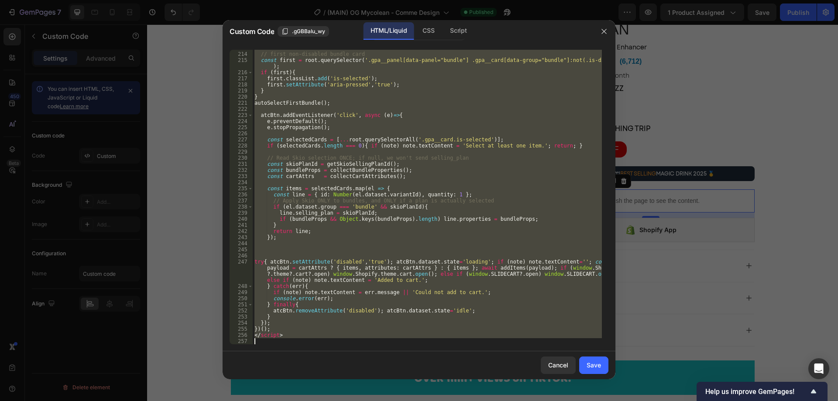
scroll to position [1391, 0]
drag, startPoint x: 254, startPoint y: 72, endPoint x: 559, endPoint y: 387, distance: 439.0
click at [560, 387] on div "Custom Code .gGBBaIu_wy HTML/Liquid CSS Script <style> 213 214 215 216 217 218 …" at bounding box center [419, 200] width 838 height 401
type textarea "</script>"
